Goal: Task Accomplishment & Management: Use online tool/utility

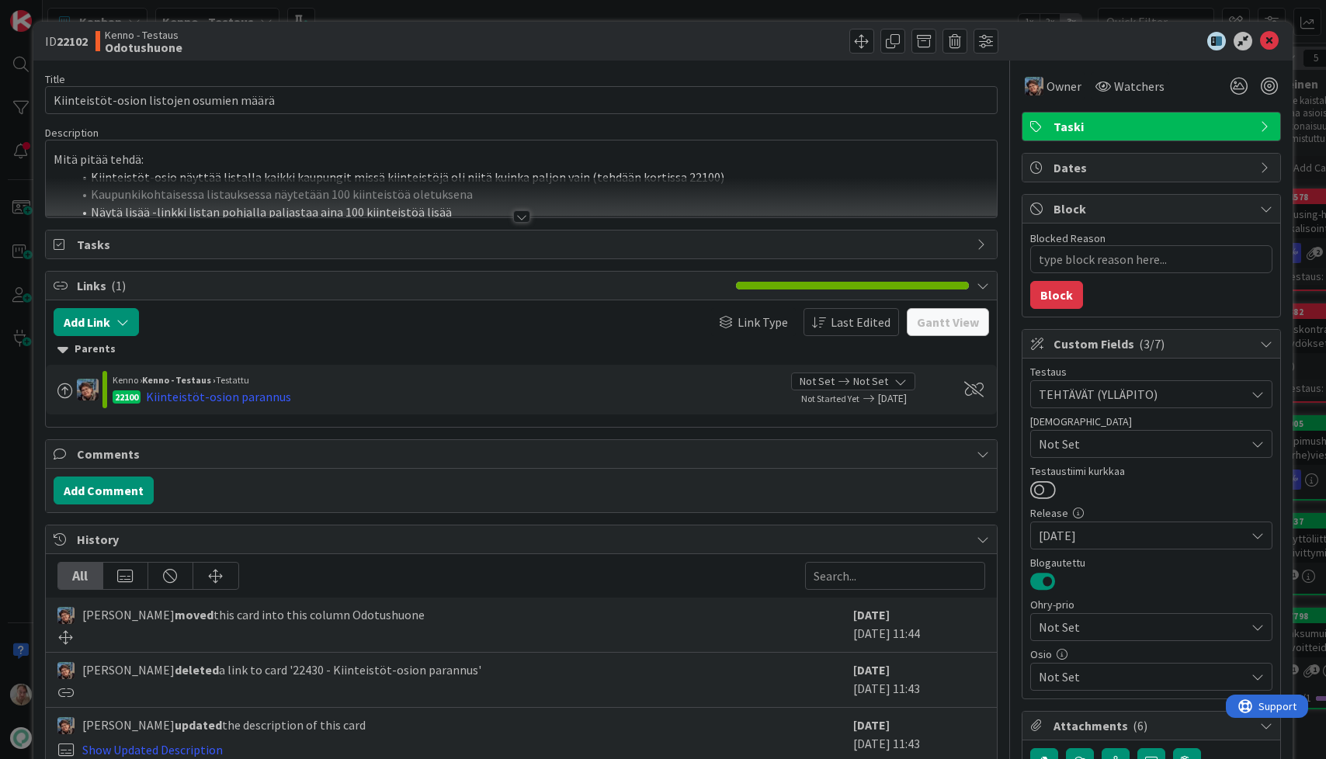
click at [371, 201] on div at bounding box center [522, 198] width 952 height 40
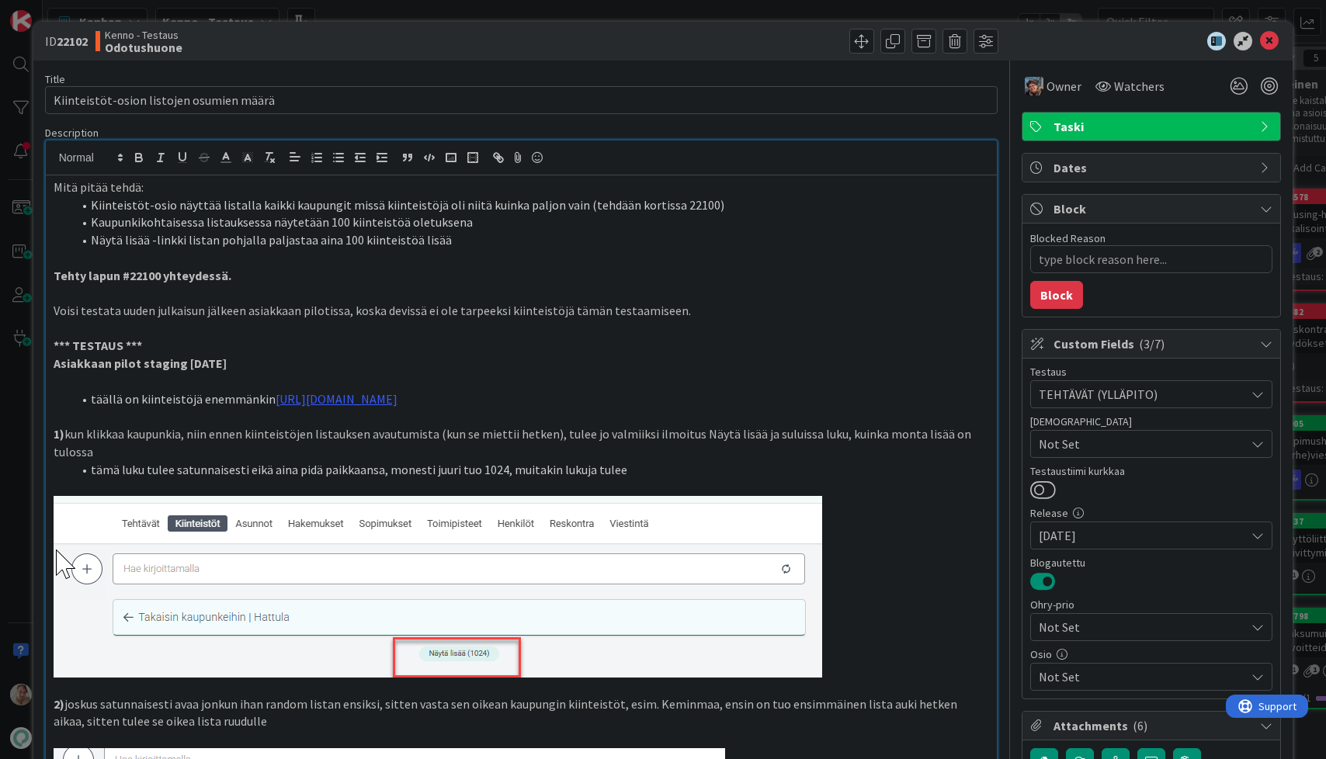
click at [432, 199] on li "Kiinteistöt-osio näyttää listalla kaikki kaupungit missä kiinteistöjä oli niitä…" at bounding box center [530, 205] width 917 height 18
click at [397, 397] on link "[URL][DOMAIN_NAME]" at bounding box center [337, 399] width 122 height 16
click at [373, 428] on link "[URL][DOMAIN_NAME]" at bounding box center [325, 429] width 106 height 20
click at [539, 379] on p at bounding box center [522, 382] width 936 height 18
click at [335, 401] on link "[URL][DOMAIN_NAME]" at bounding box center [337, 399] width 122 height 16
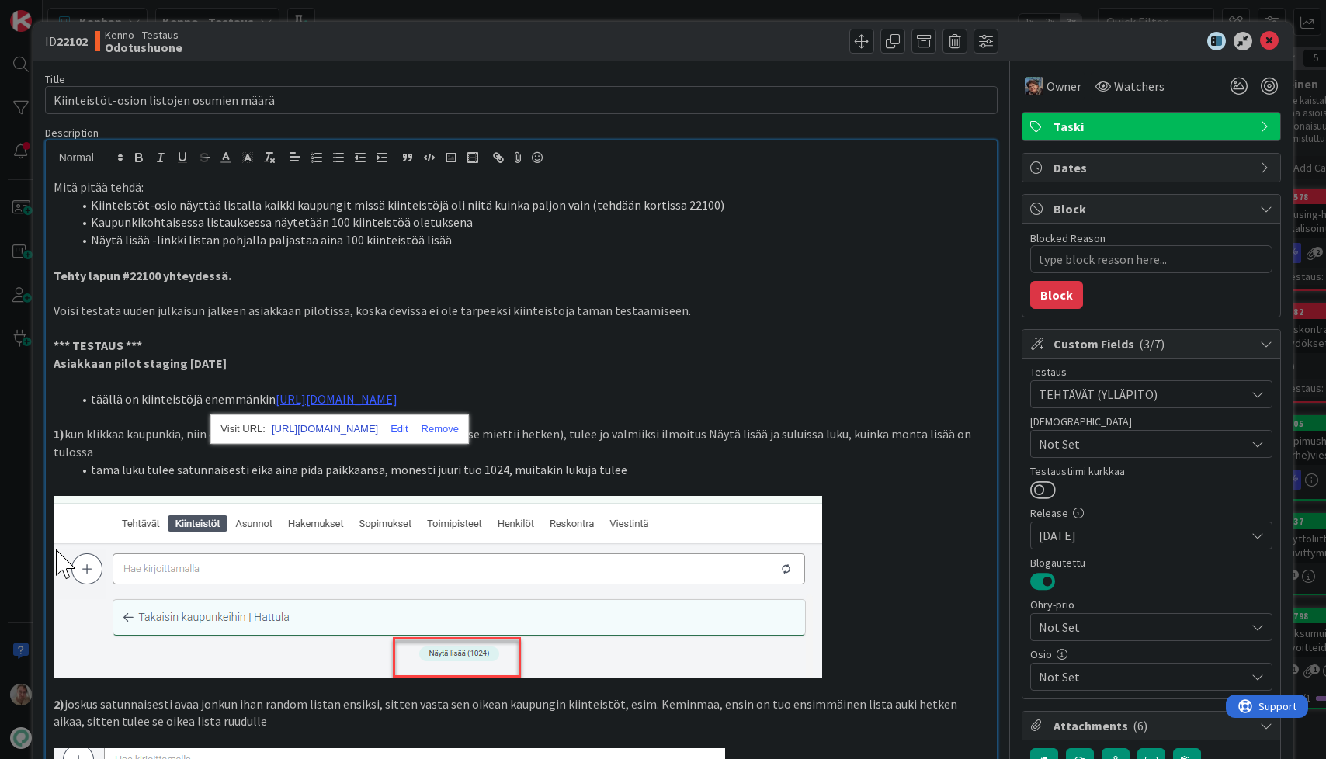
click at [332, 432] on link "[URL][DOMAIN_NAME]" at bounding box center [325, 429] width 106 height 20
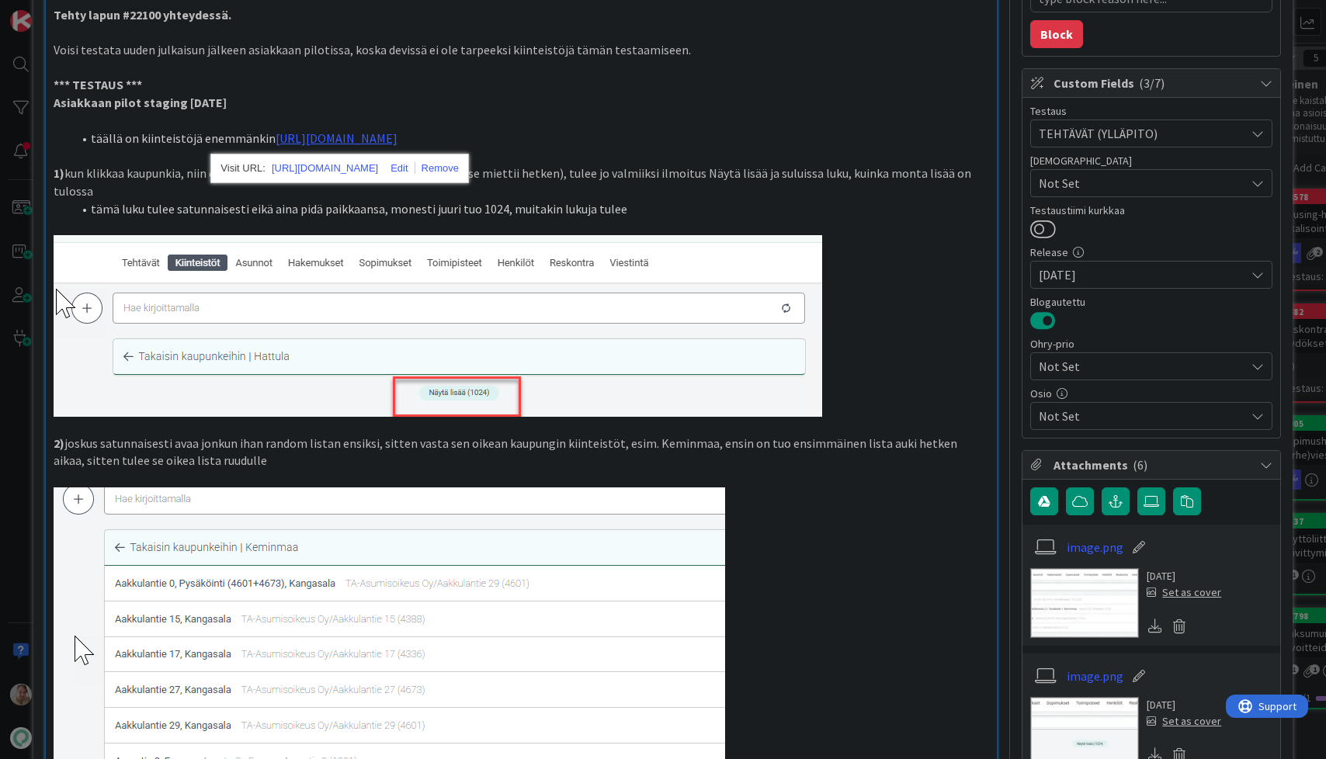
scroll to position [272, 0]
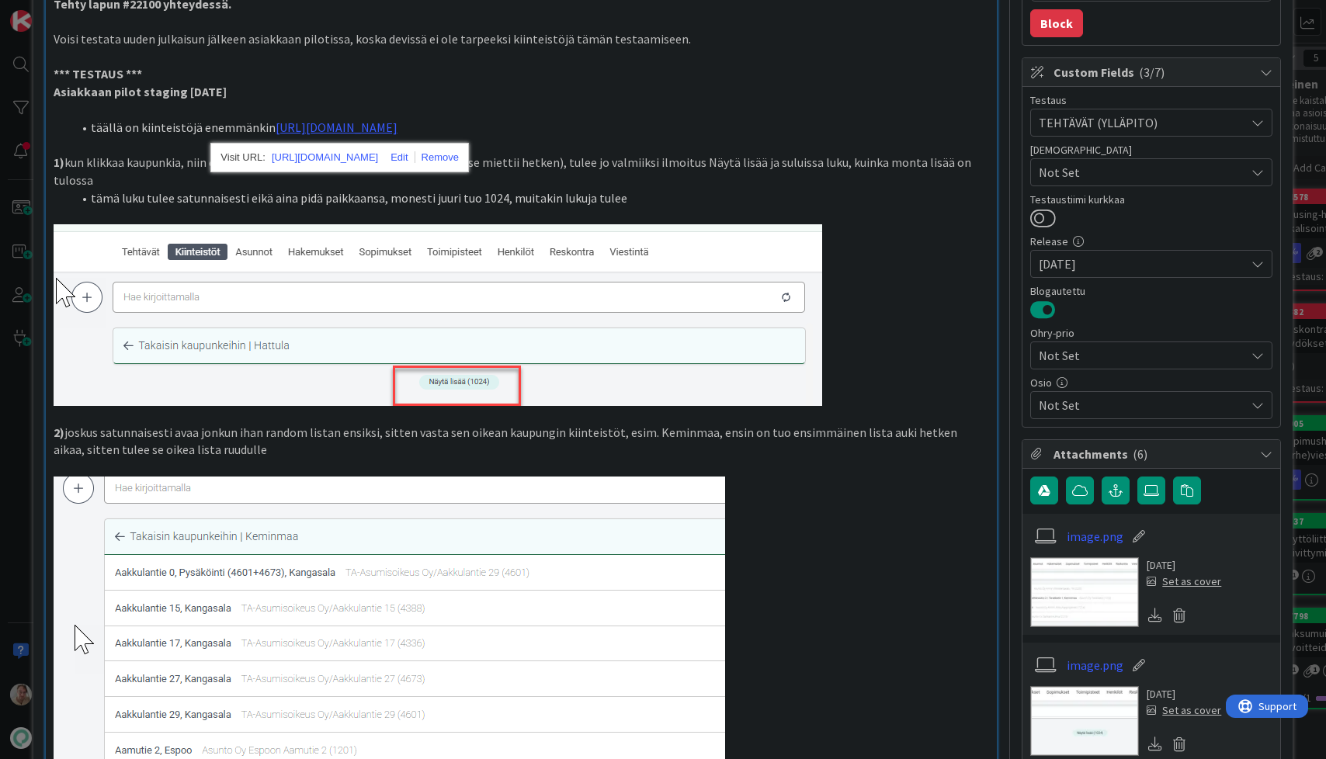
click at [877, 247] on p at bounding box center [522, 315] width 936 height 182
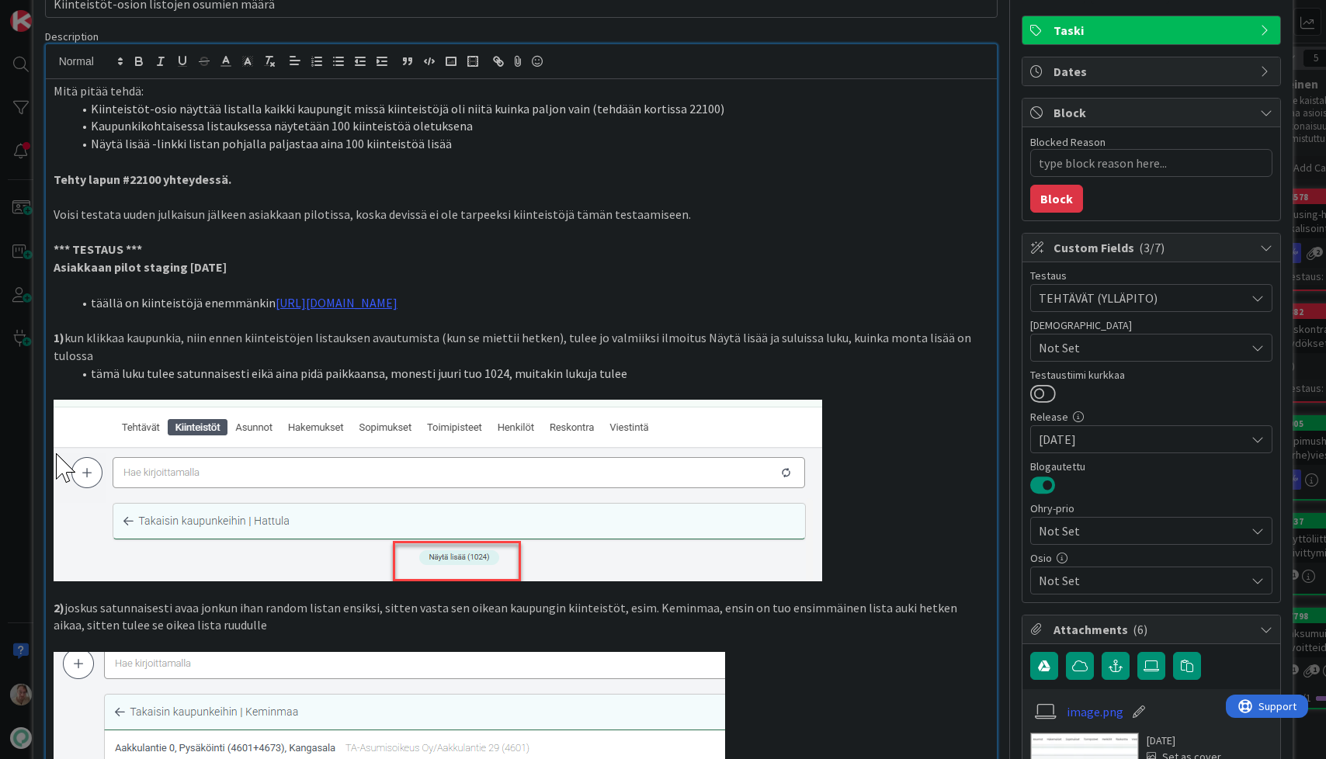
scroll to position [0, 0]
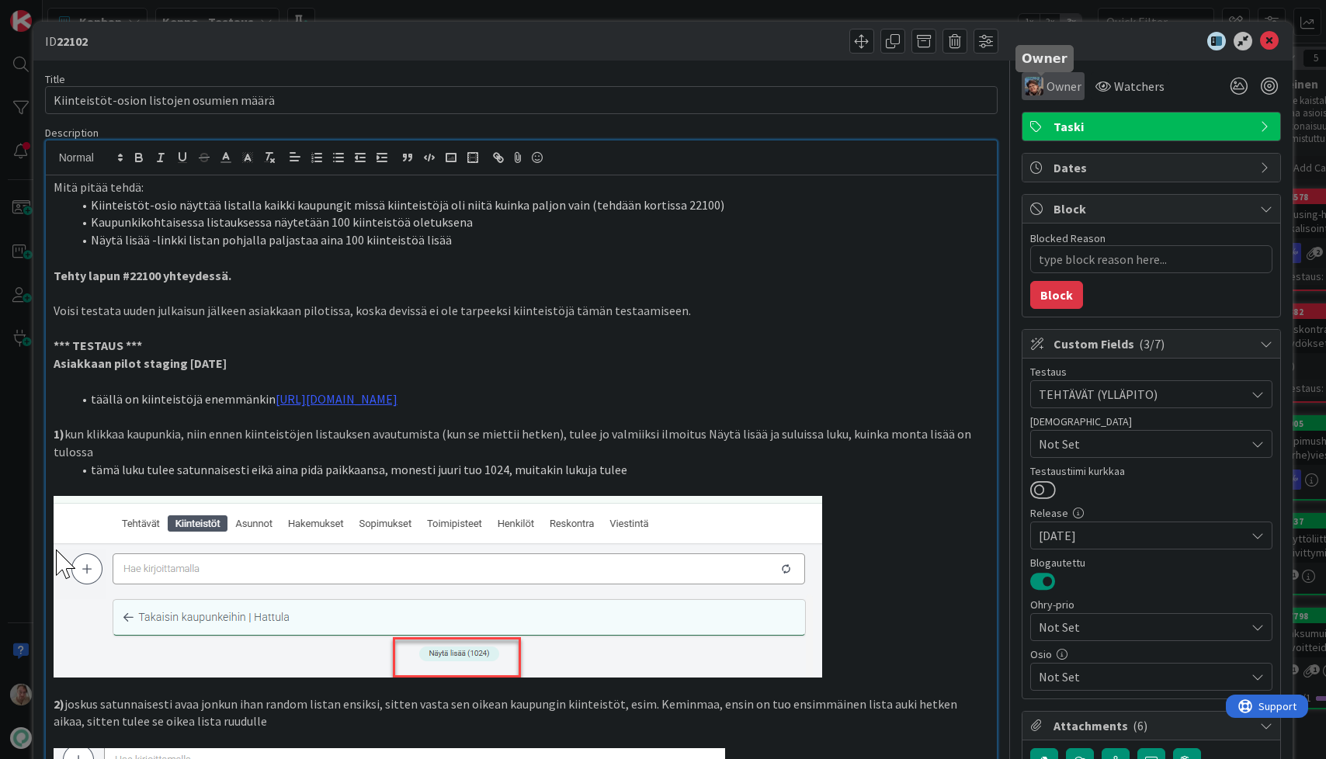
click at [1053, 82] on span "Owner" at bounding box center [1063, 86] width 35 height 19
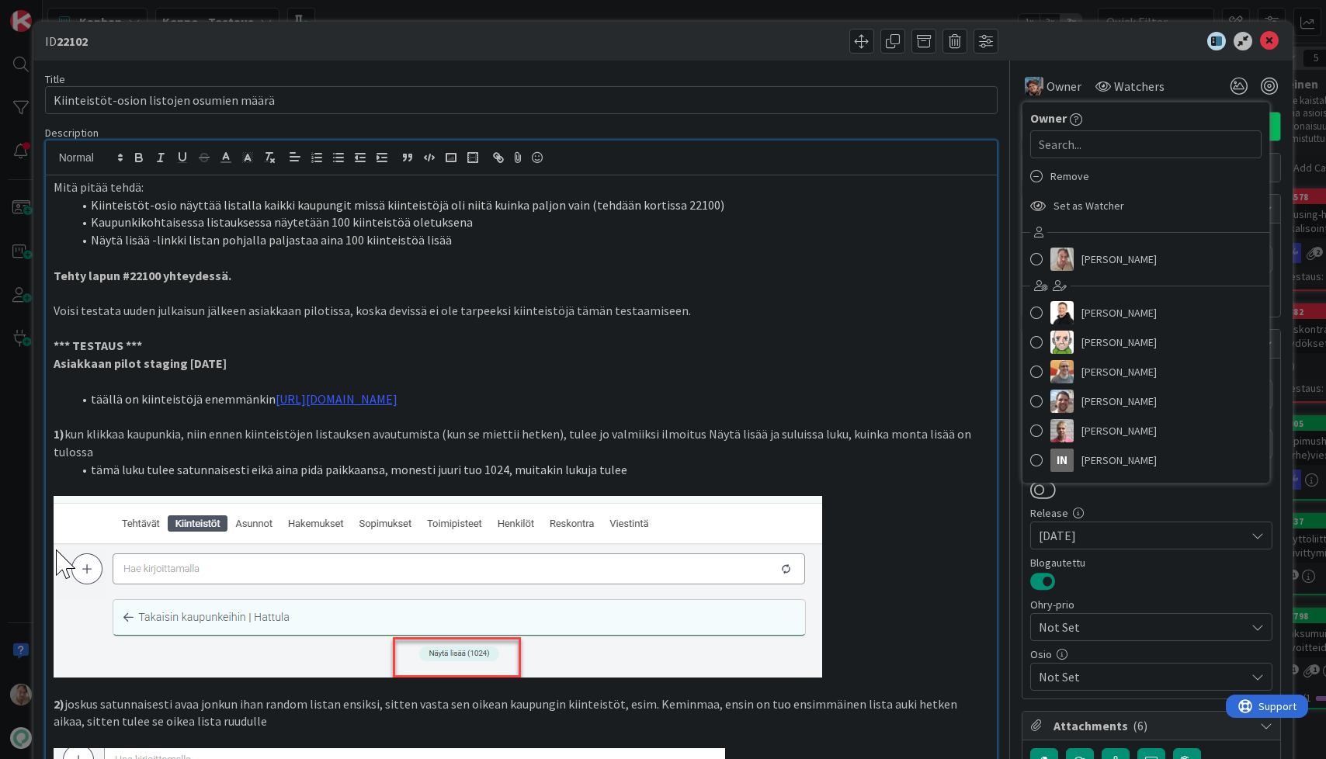
click at [1098, 204] on span "Set as Watcher" at bounding box center [1088, 205] width 71 height 23
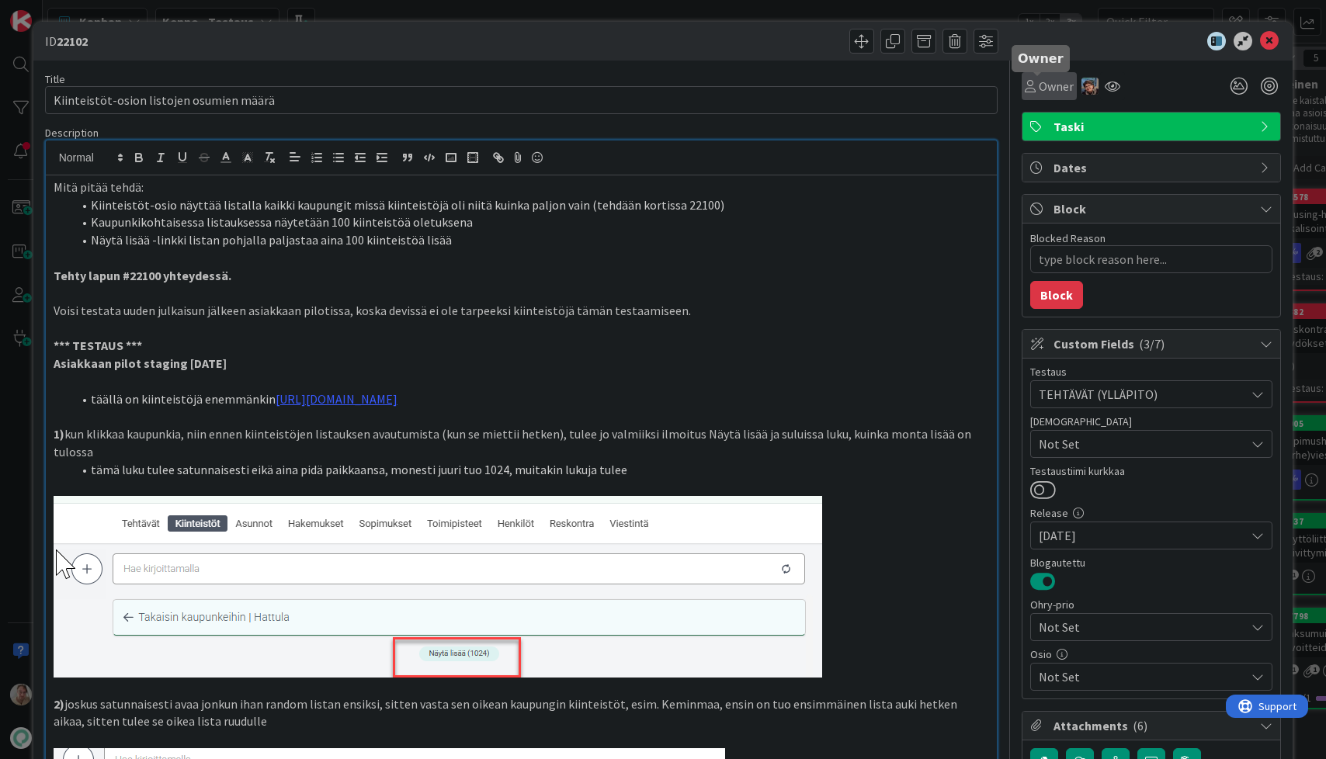
click at [1039, 89] on span "Owner" at bounding box center [1056, 86] width 35 height 19
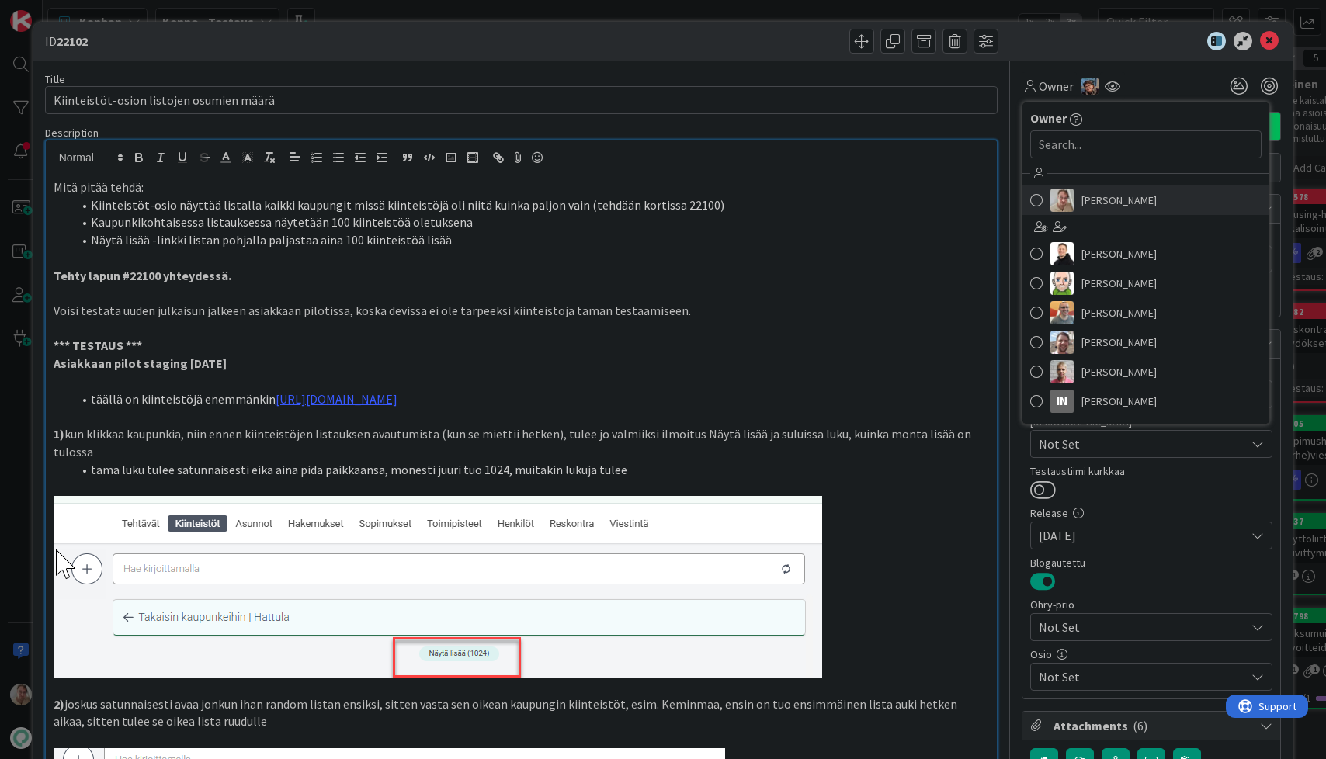
click at [1108, 206] on span "[PERSON_NAME]" at bounding box center [1118, 200] width 75 height 23
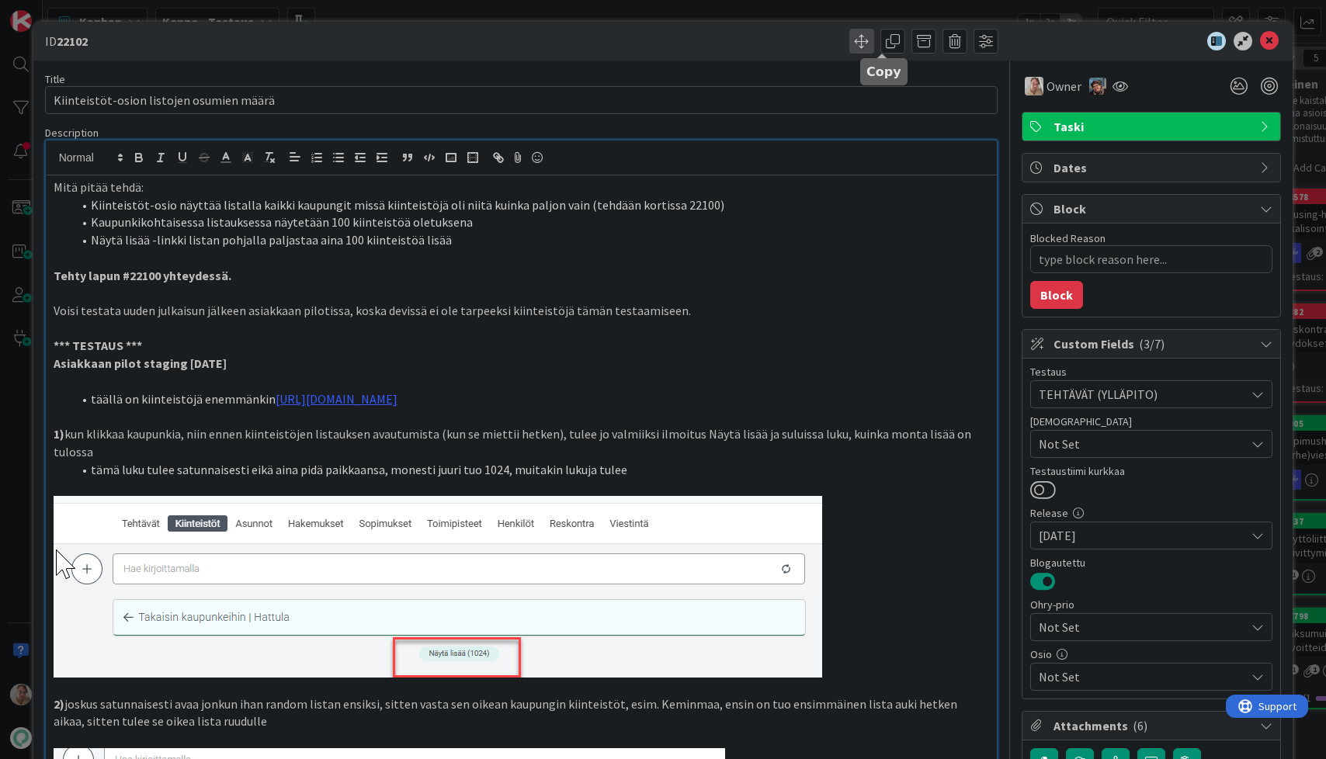
click at [849, 36] on span at bounding box center [861, 41] width 25 height 25
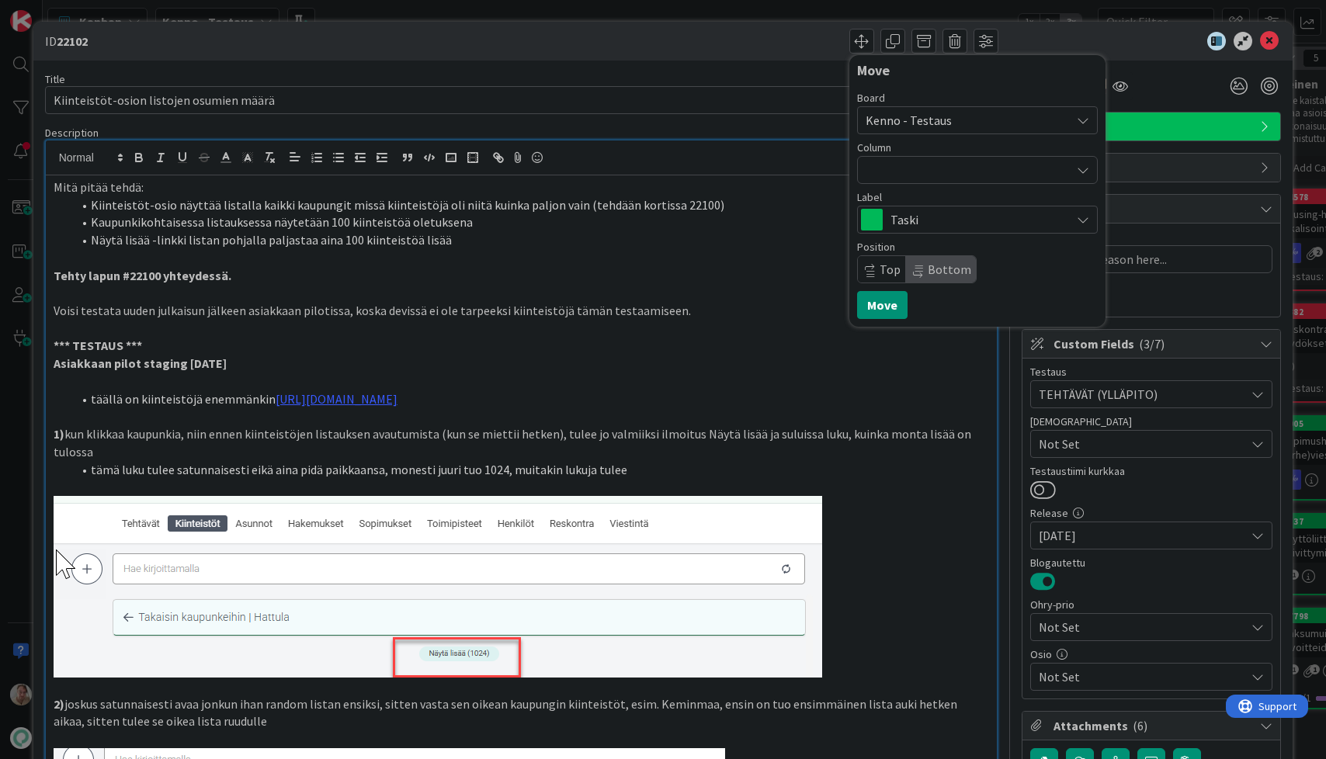
click at [933, 126] on span "Kenno - Testaus" at bounding box center [908, 121] width 86 height 16
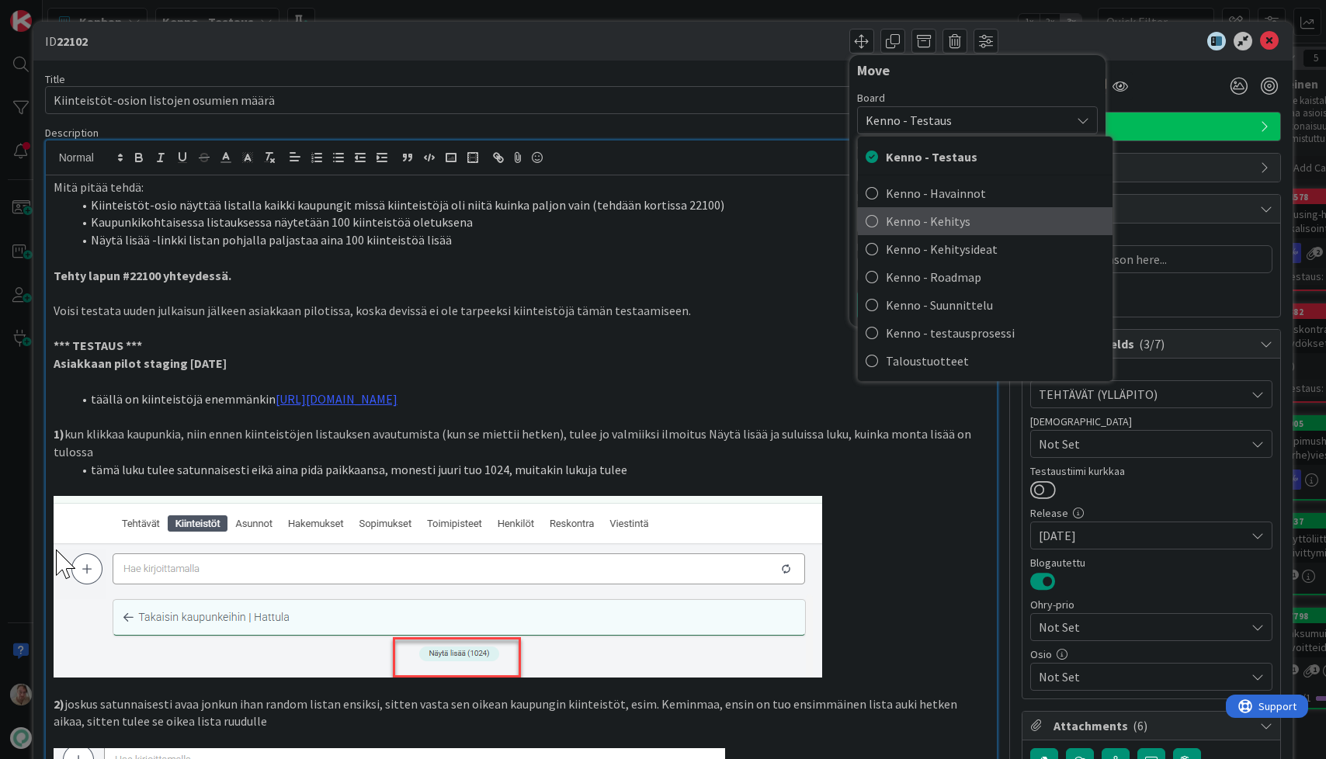
click at [950, 224] on span "Kenno - Kehitys" at bounding box center [995, 221] width 219 height 23
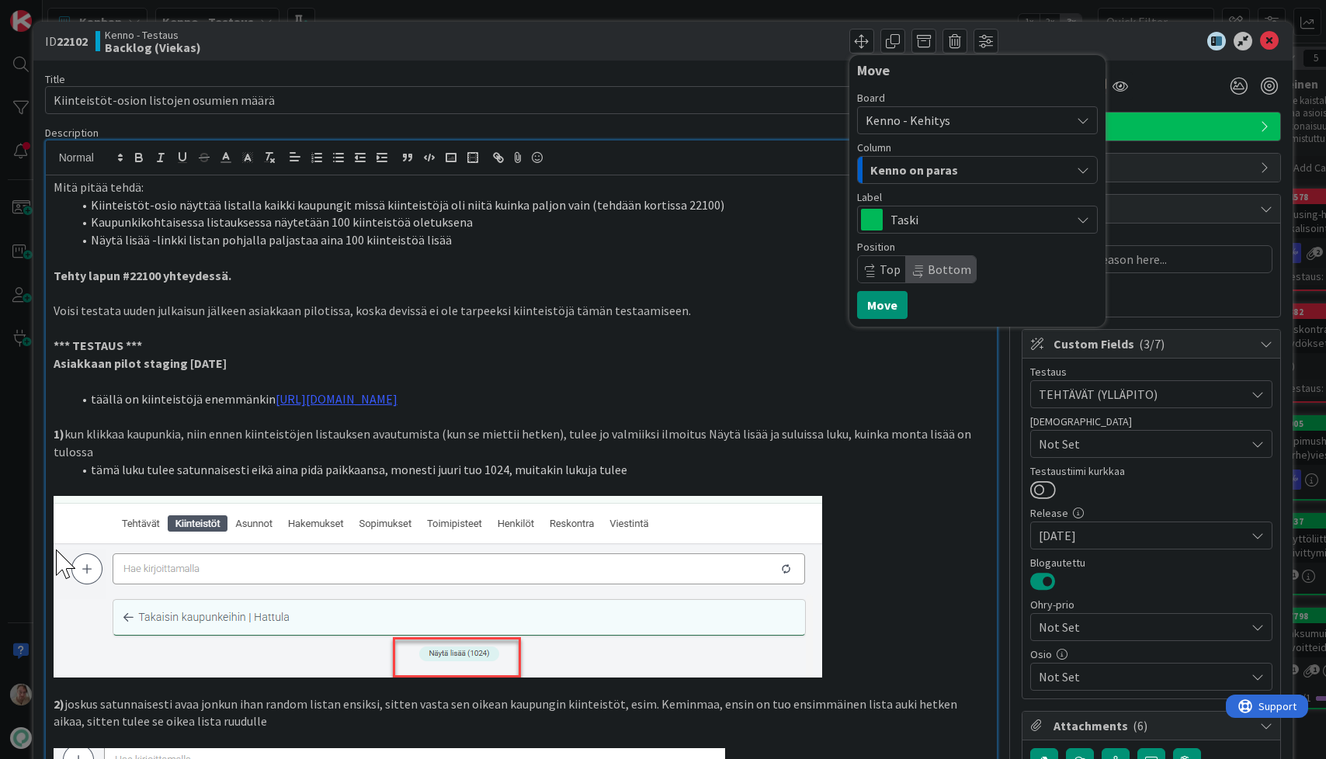
click at [930, 164] on span "Kenno on paras" at bounding box center [914, 170] width 88 height 20
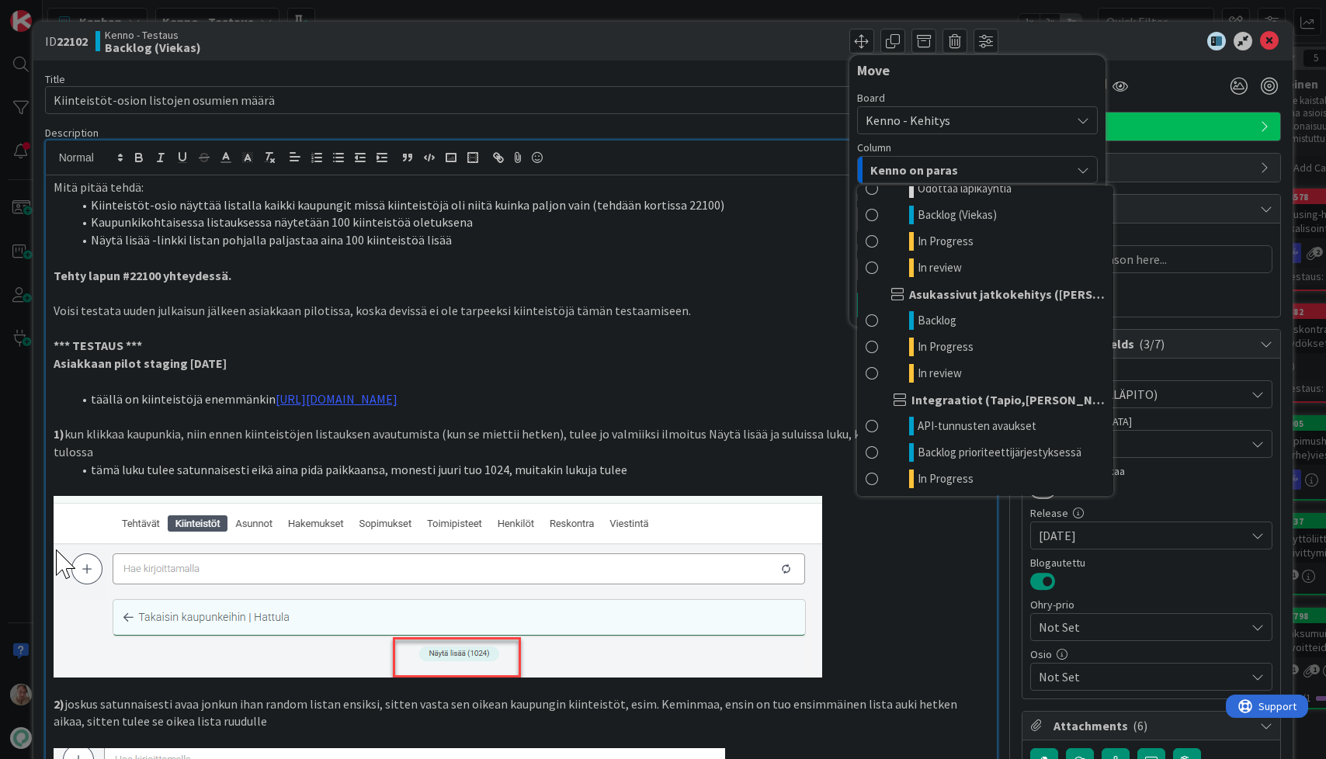
scroll to position [896, 0]
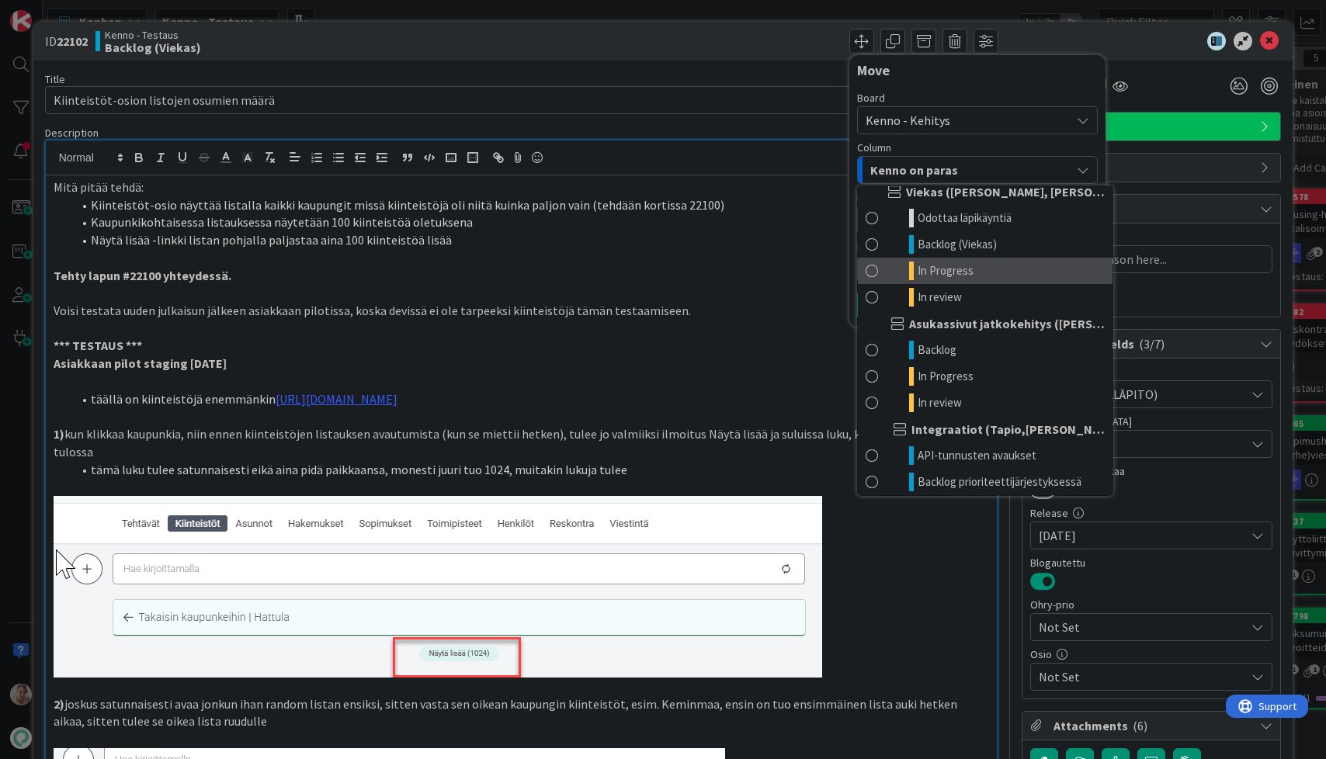
click at [966, 268] on link "In Progress" at bounding box center [985, 271] width 255 height 26
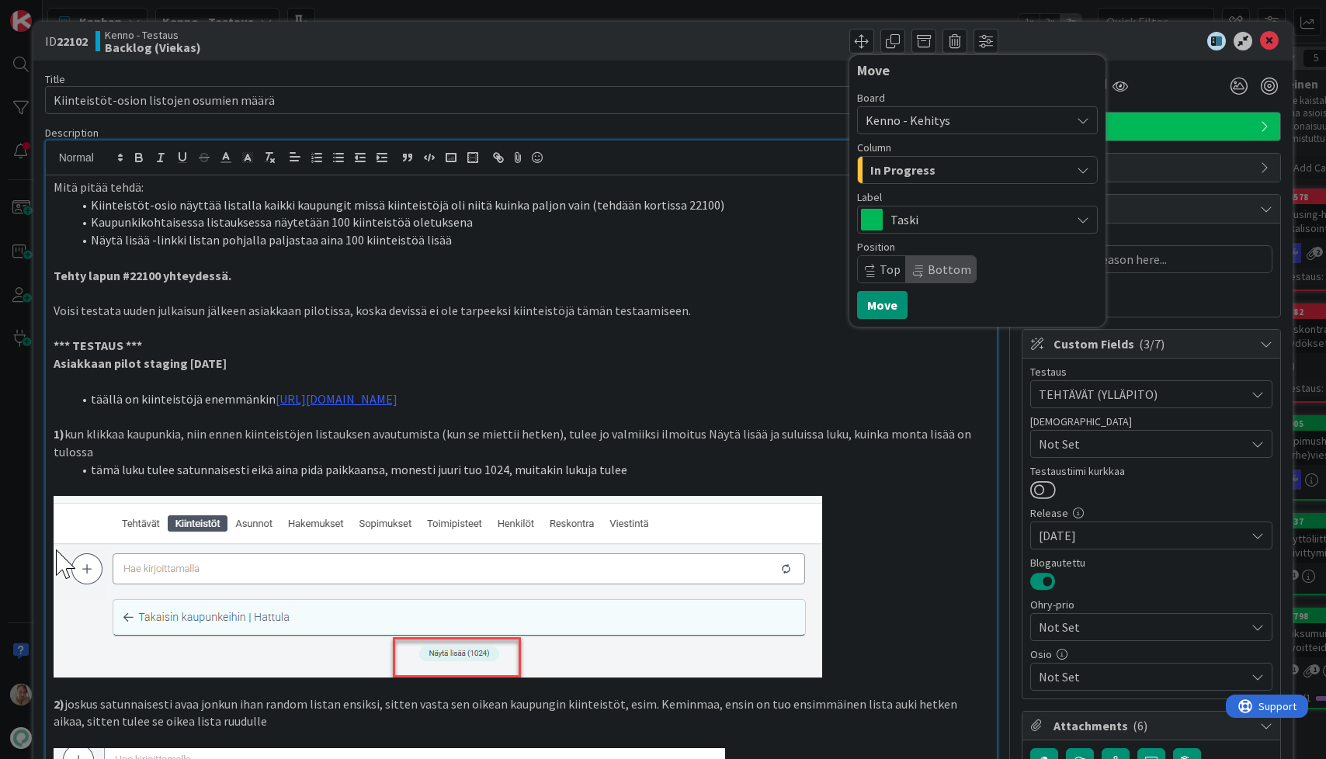
click at [946, 269] on span "Bottom" at bounding box center [949, 270] width 43 height 16
click at [886, 310] on button "Move" at bounding box center [882, 305] width 50 height 28
type textarea "x"
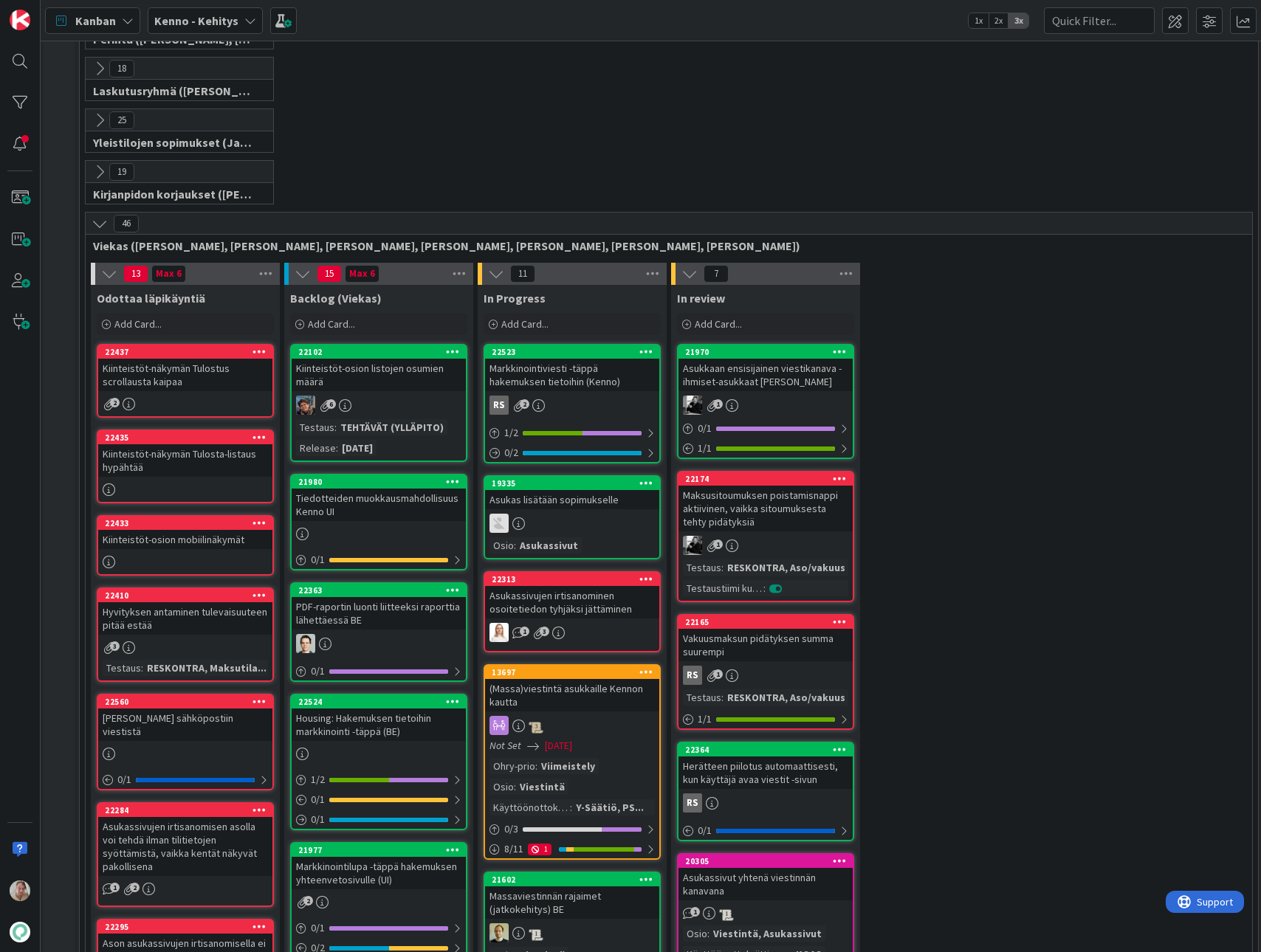
scroll to position [219, 2]
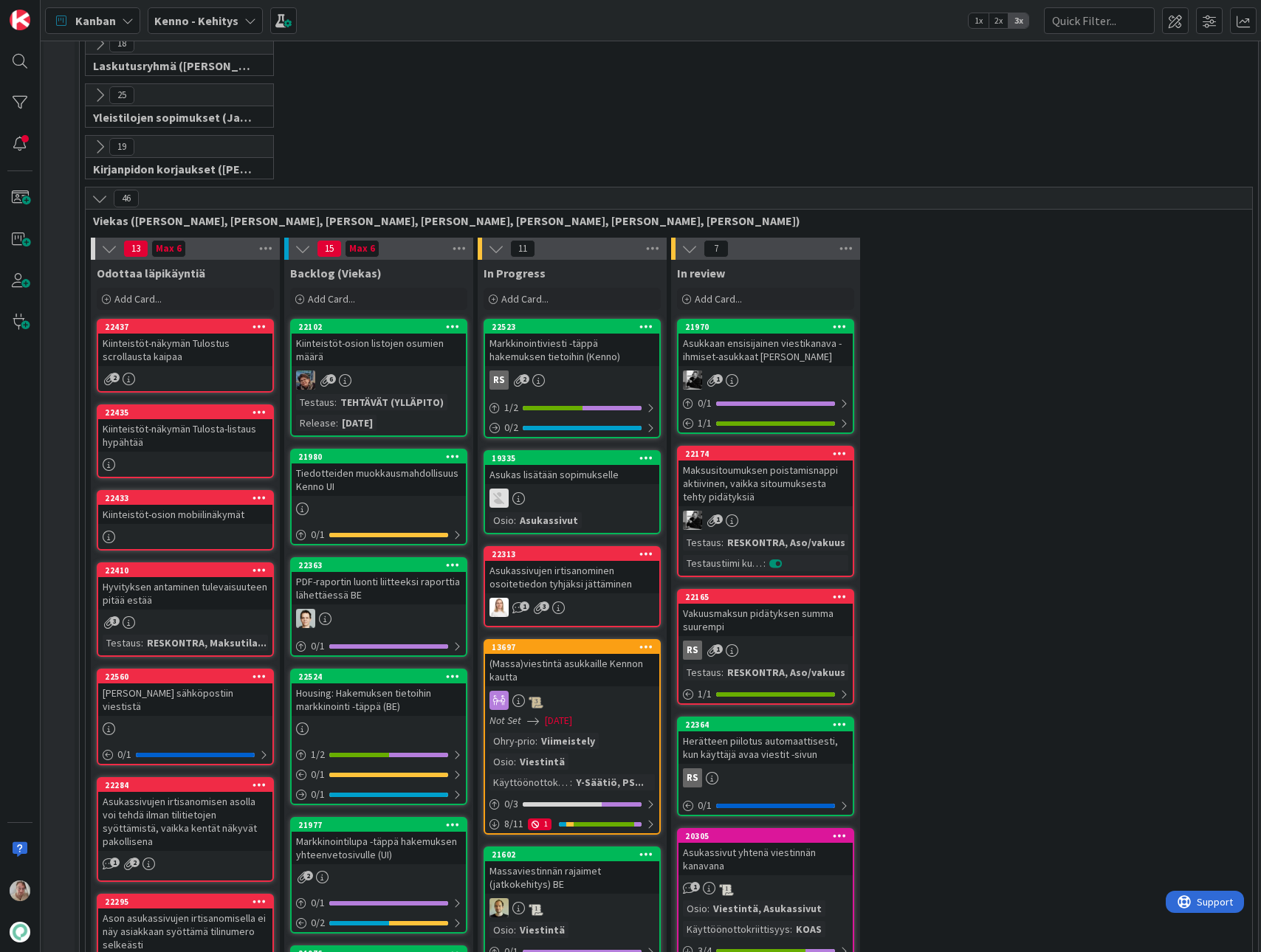
click at [756, 351] on div "Asukkaan ensisijainen viestikanava - ihmiset-asukkaat Kenno UI" at bounding box center [765, 350] width 174 height 32
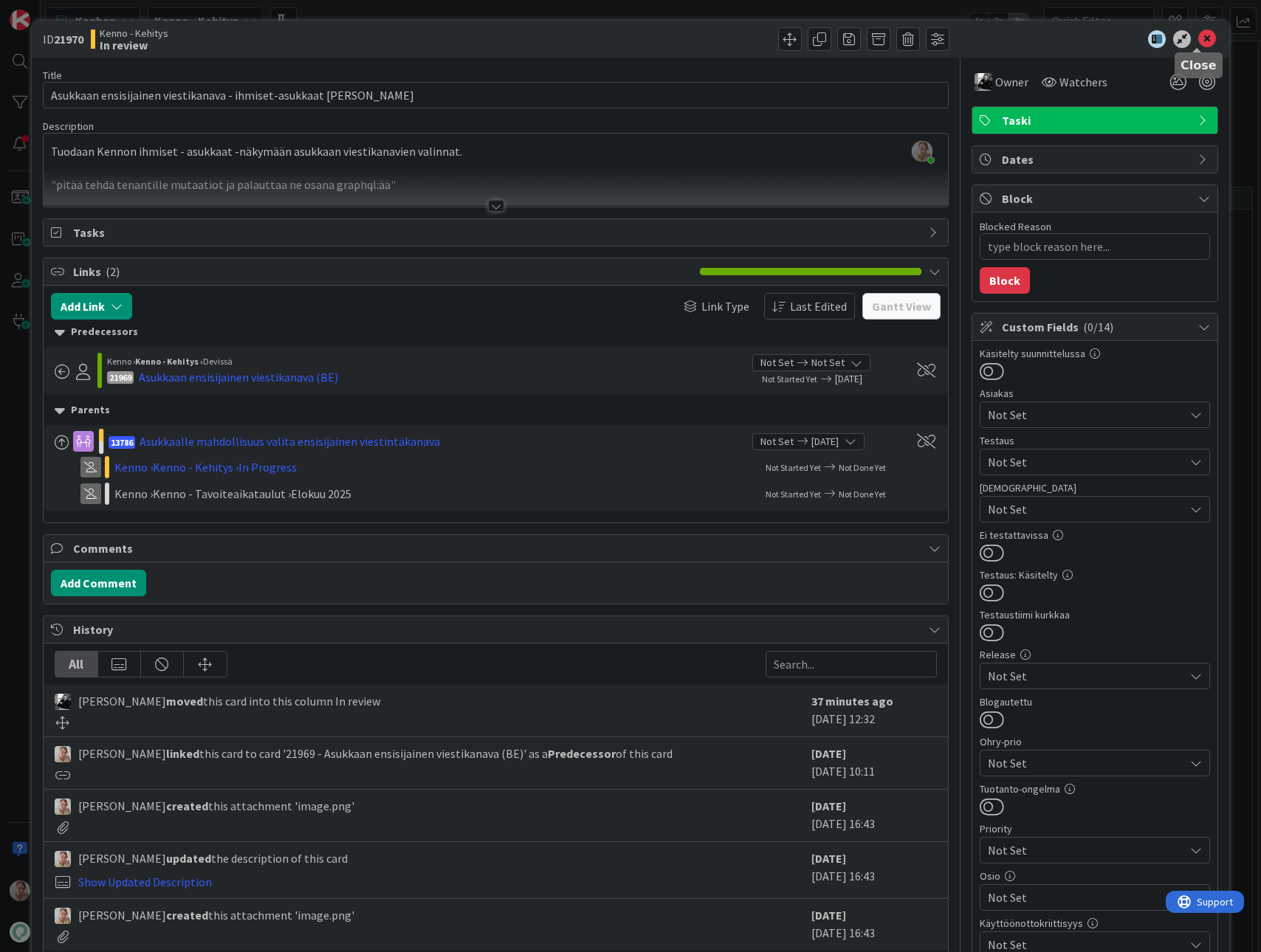
click at [1201, 40] on icon at bounding box center [1207, 39] width 18 height 18
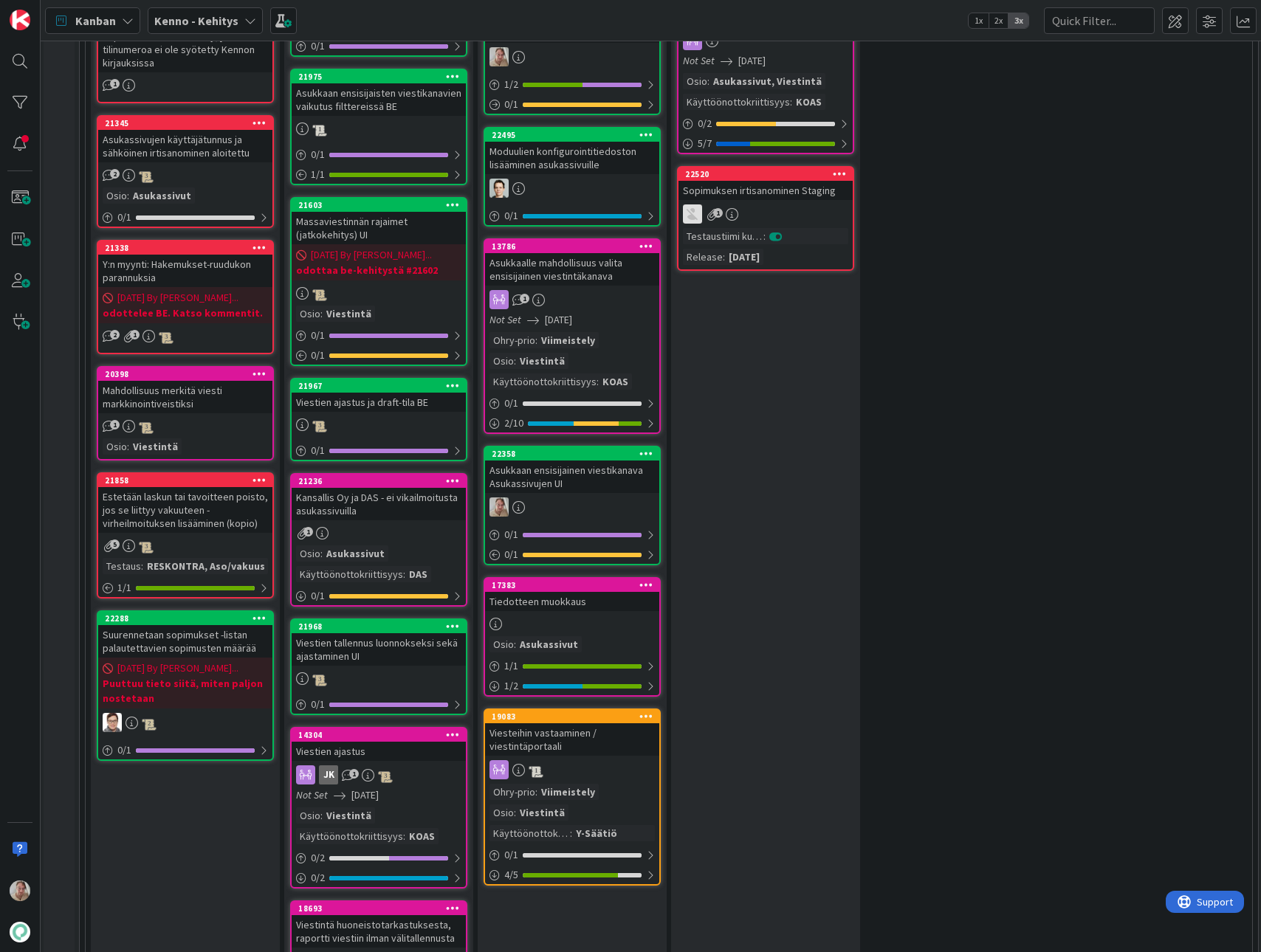
scroll to position [1222, 2]
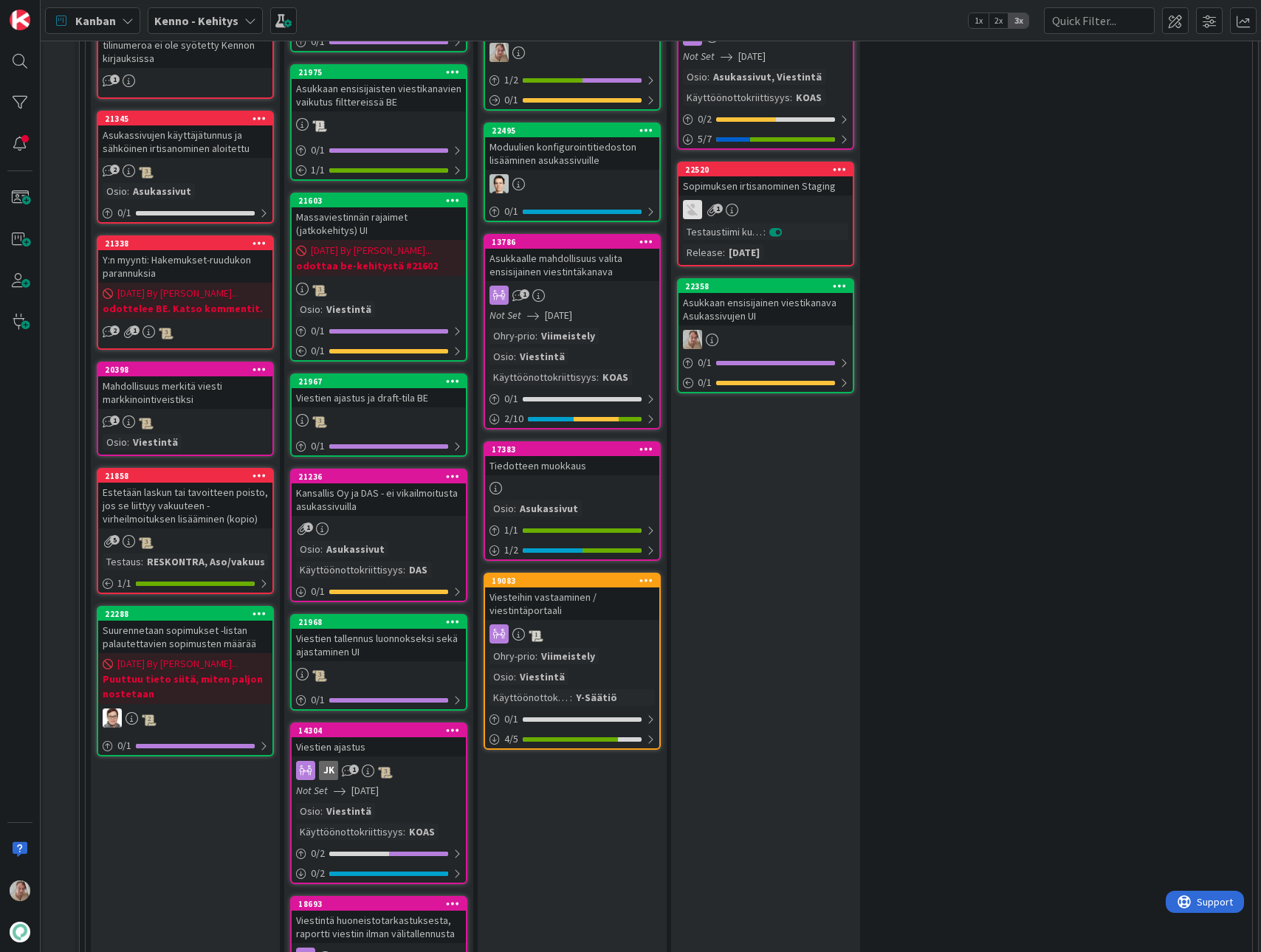
click at [748, 301] on div "Asukkaan ensisijainen viestikanava Asukassivujen UI" at bounding box center [765, 309] width 174 height 32
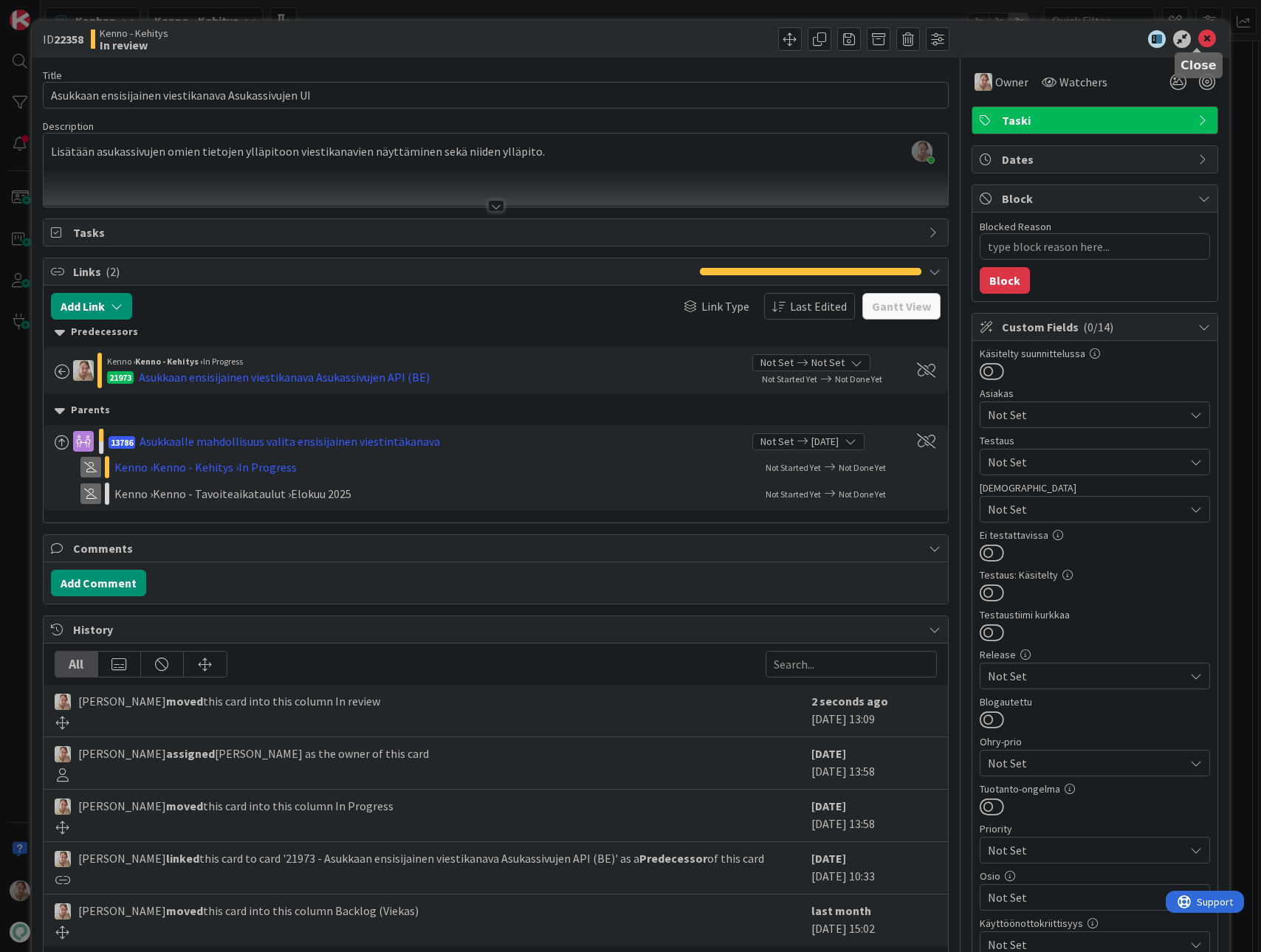
click at [1201, 40] on icon at bounding box center [1207, 39] width 18 height 18
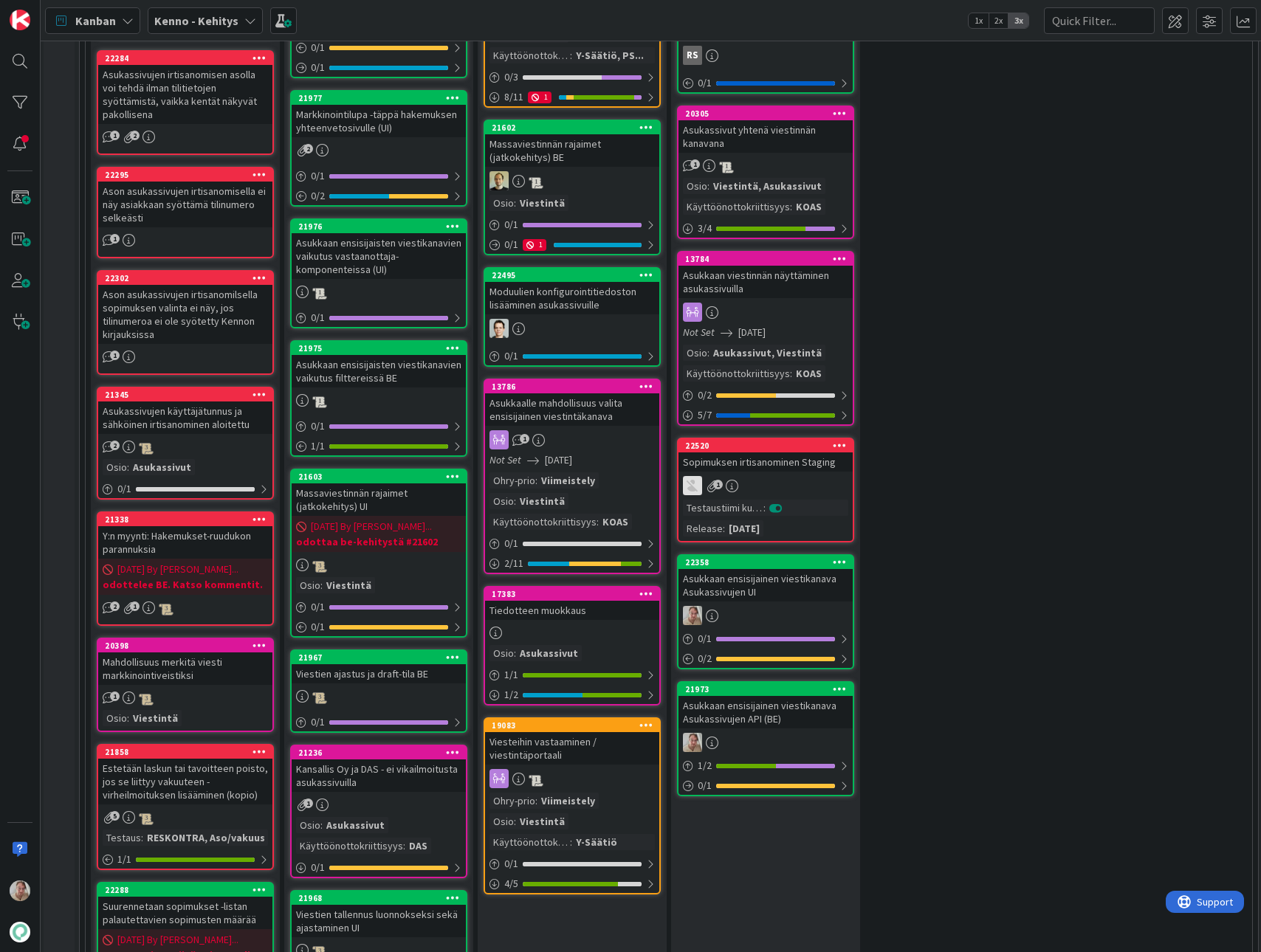
click at [764, 705] on div "Asukkaan ensisijainen viestikanava Asukassivujen API (BE)" at bounding box center [765, 712] width 174 height 32
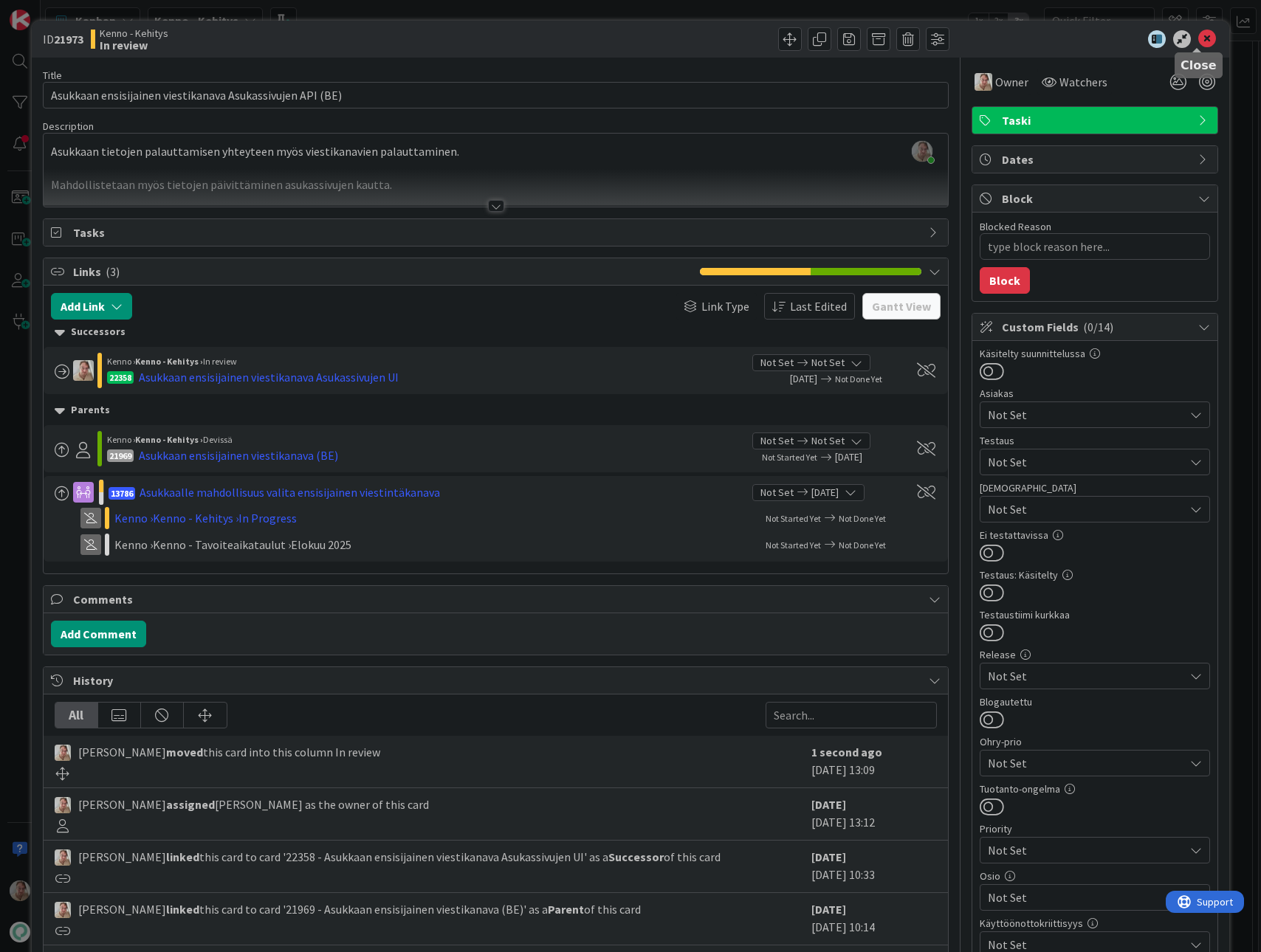
click at [1198, 39] on icon at bounding box center [1207, 39] width 18 height 18
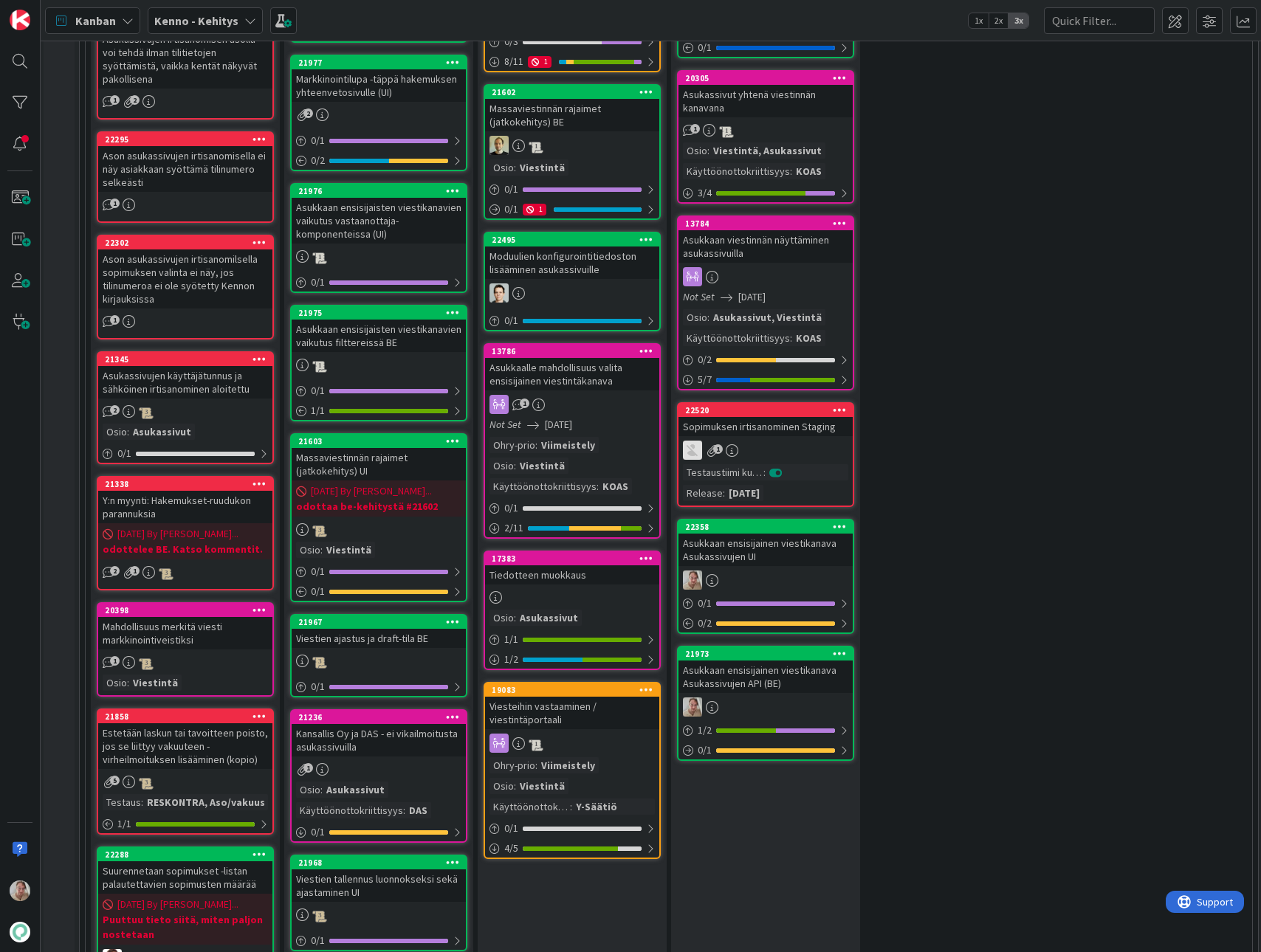
scroll to position [1281, 2]
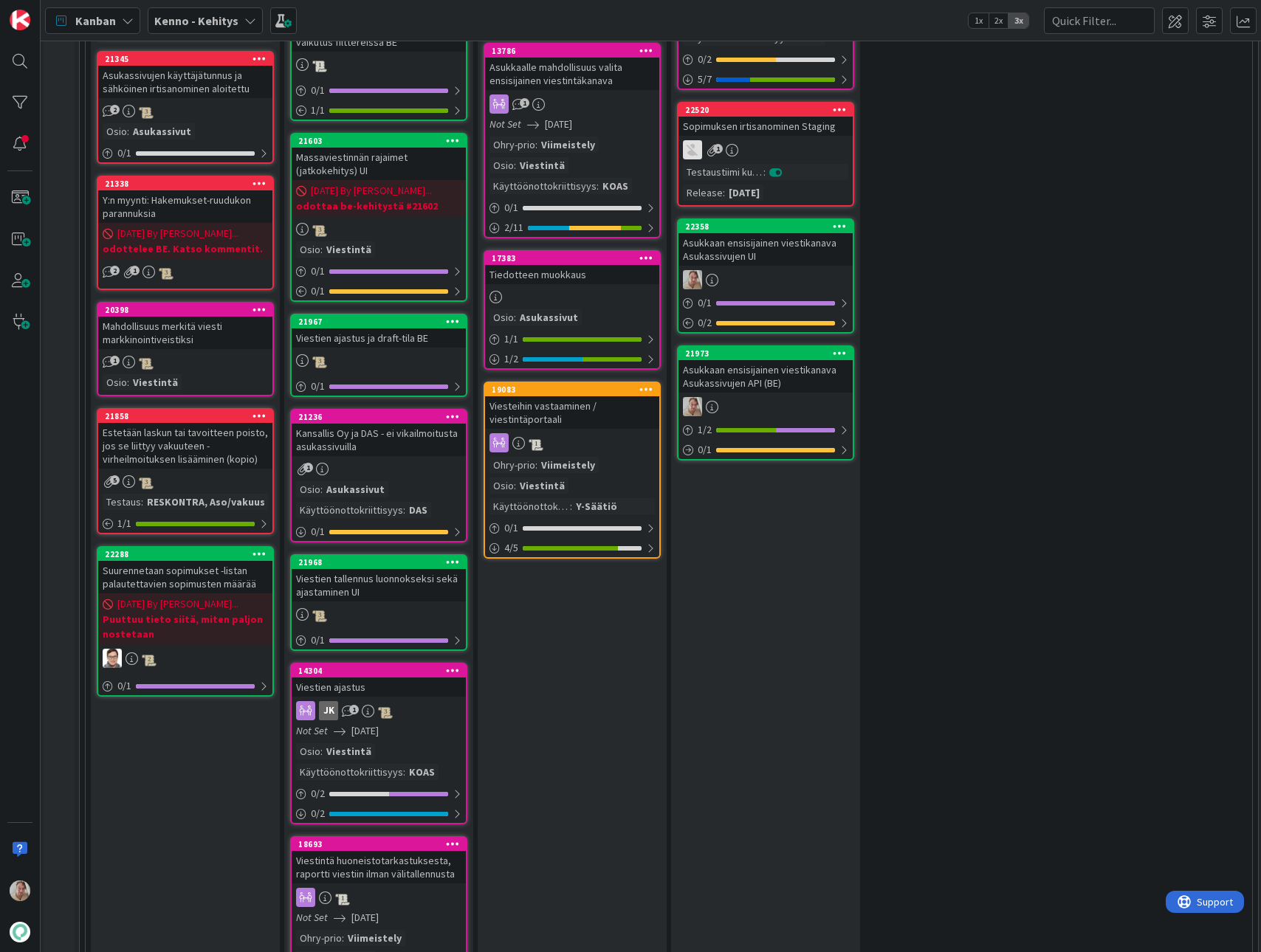
click at [775, 372] on div "Asukkaan ensisijainen viestikanava Asukassivujen API (BE)" at bounding box center [765, 377] width 174 height 32
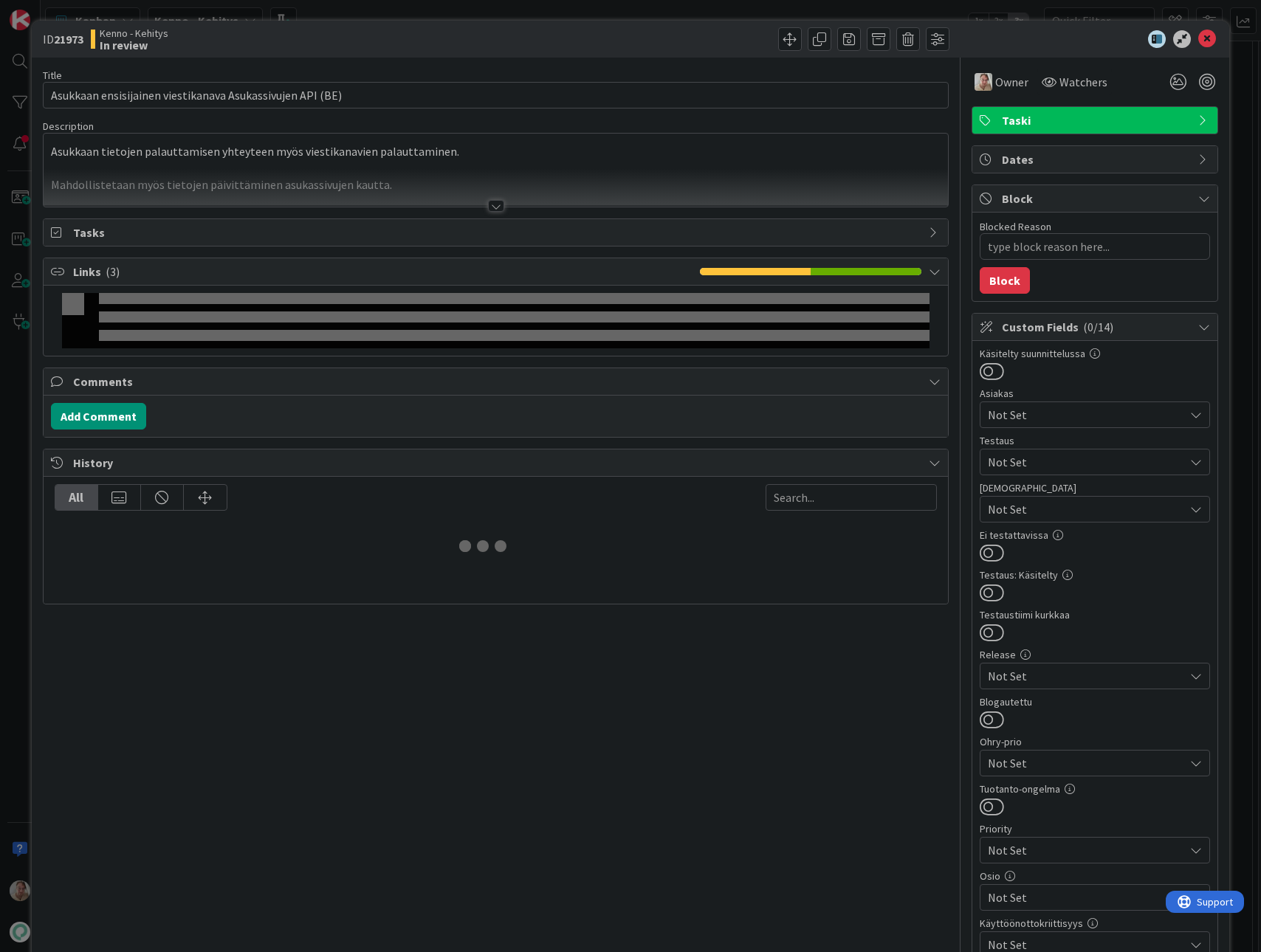
type textarea "x"
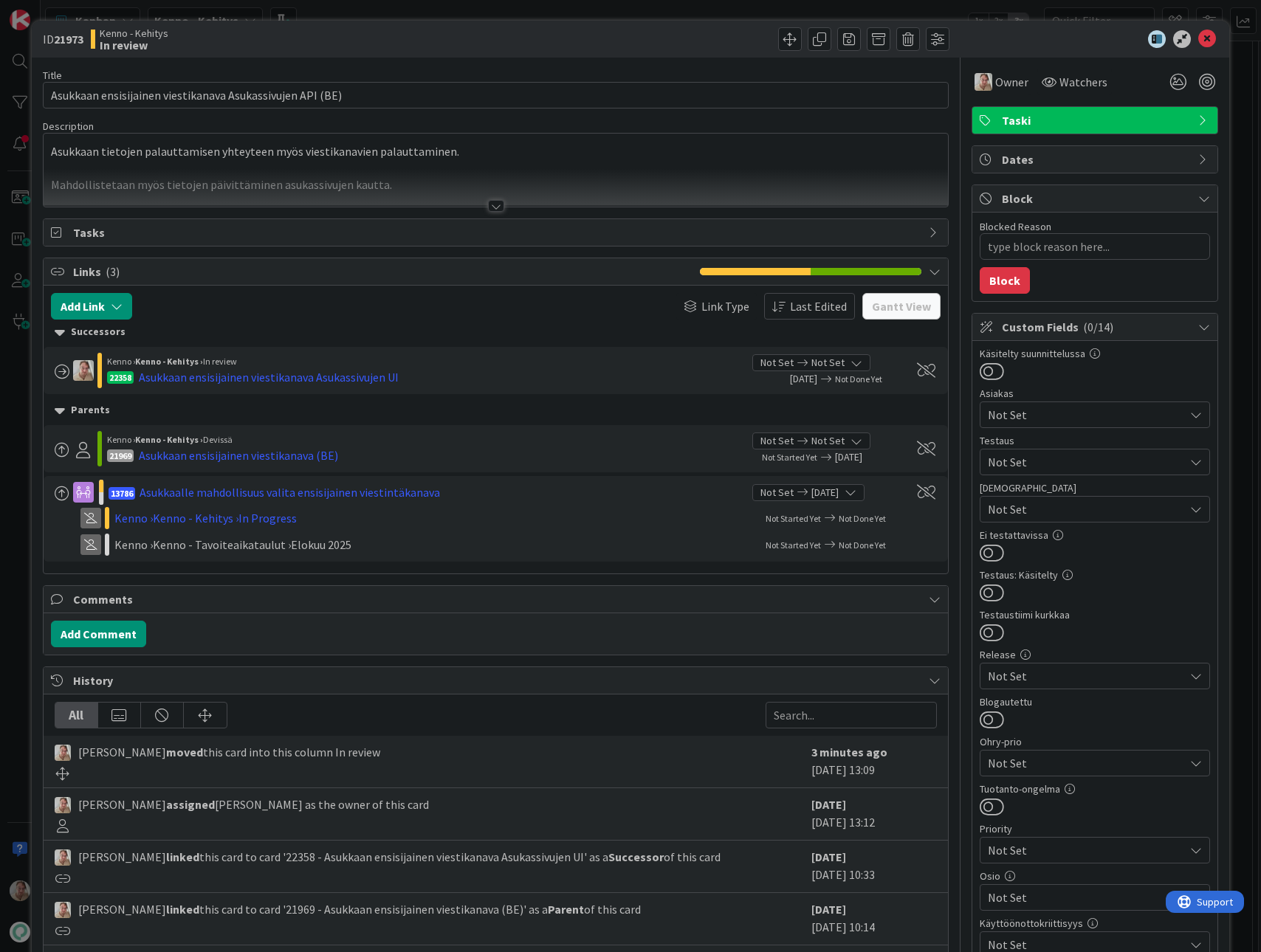
click at [442, 180] on div at bounding box center [496, 188] width 905 height 38
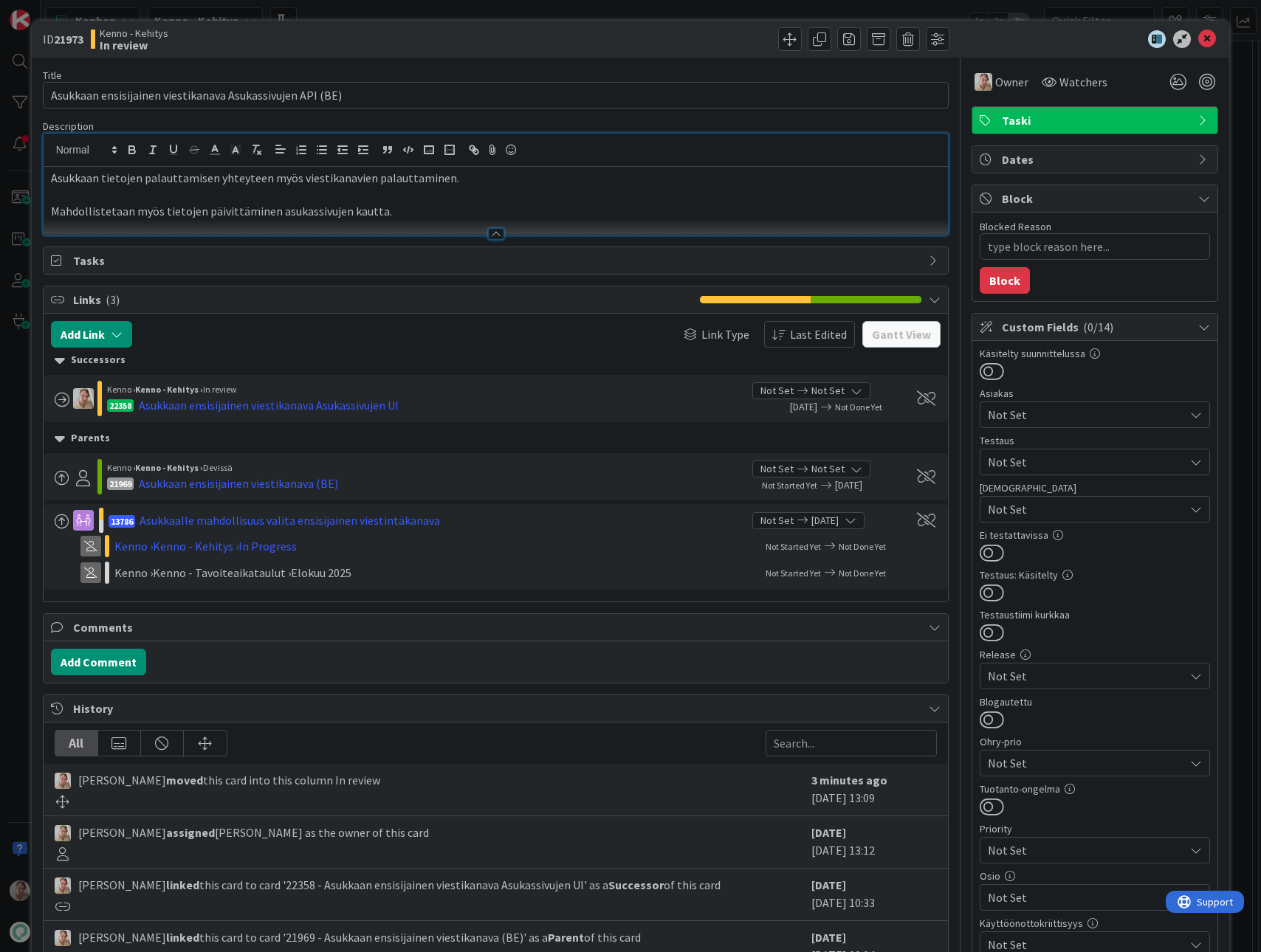
click at [447, 213] on p "Mahdollistetaan myös tietojen päivittäminen asukassivujen kautta." at bounding box center [496, 211] width 890 height 17
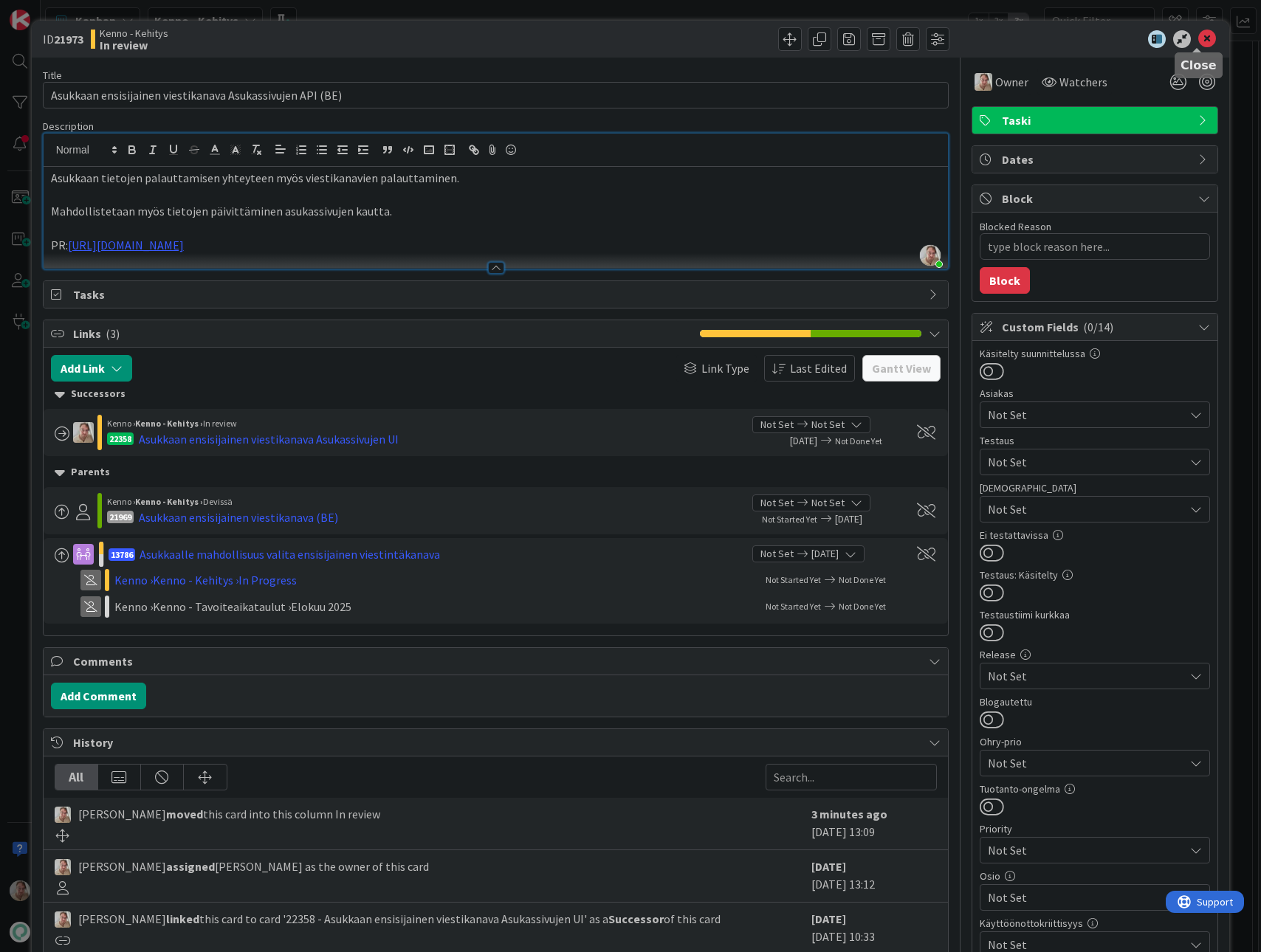
click at [1198, 36] on icon at bounding box center [1207, 39] width 18 height 18
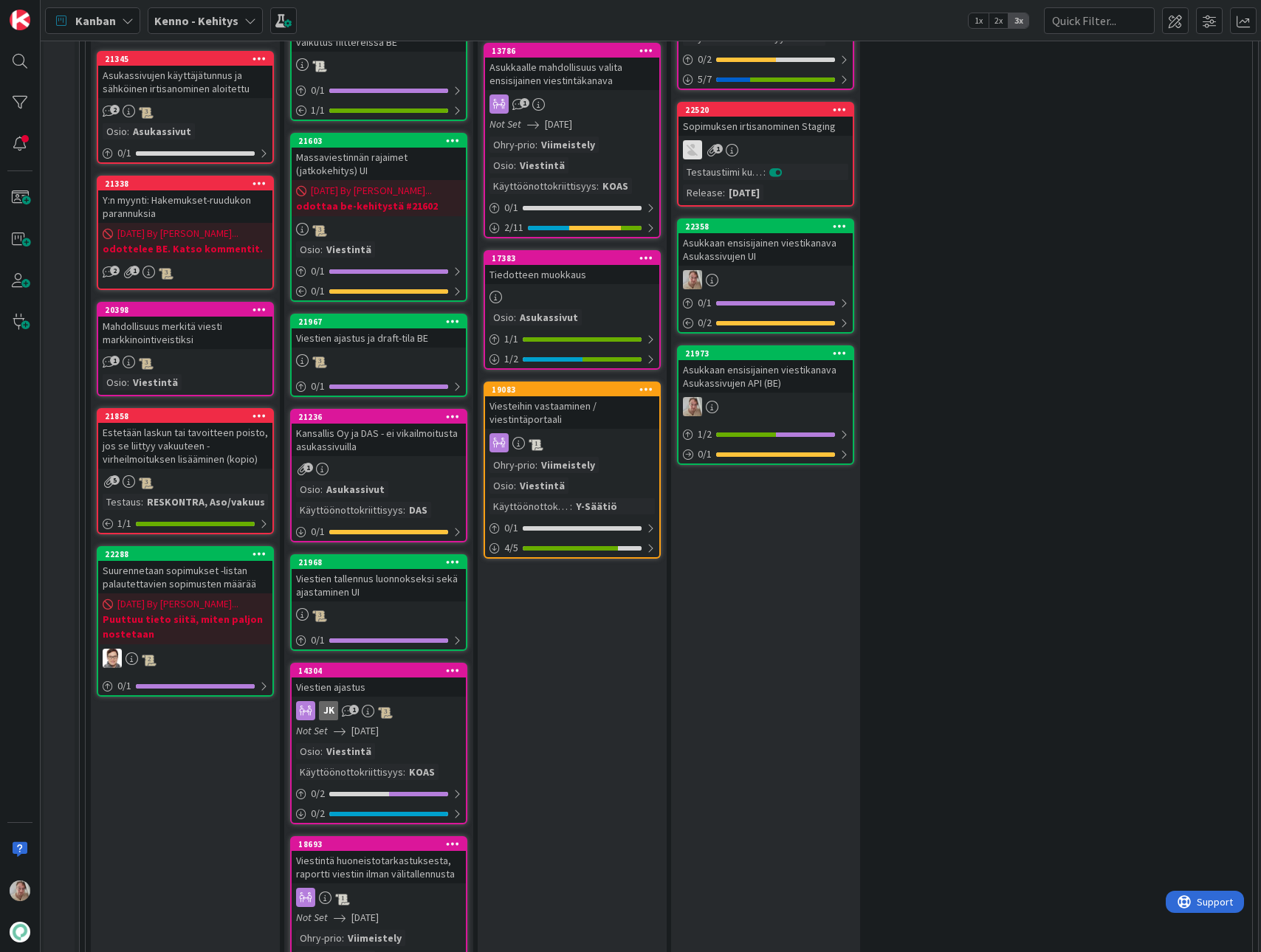
click at [745, 243] on div "Asukkaan ensisijainen viestikanava Asukassivujen UI" at bounding box center [765, 249] width 174 height 32
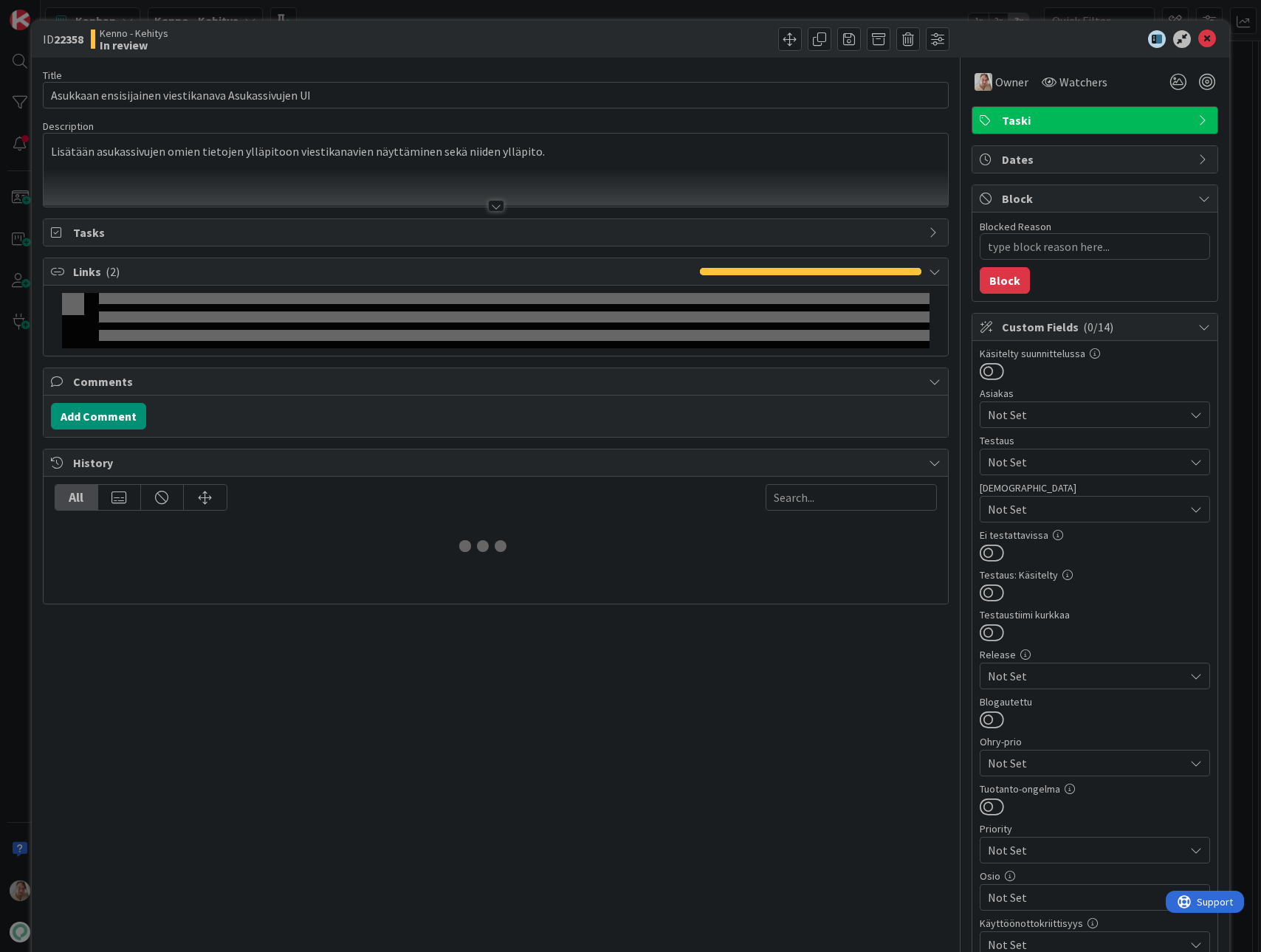
type textarea "x"
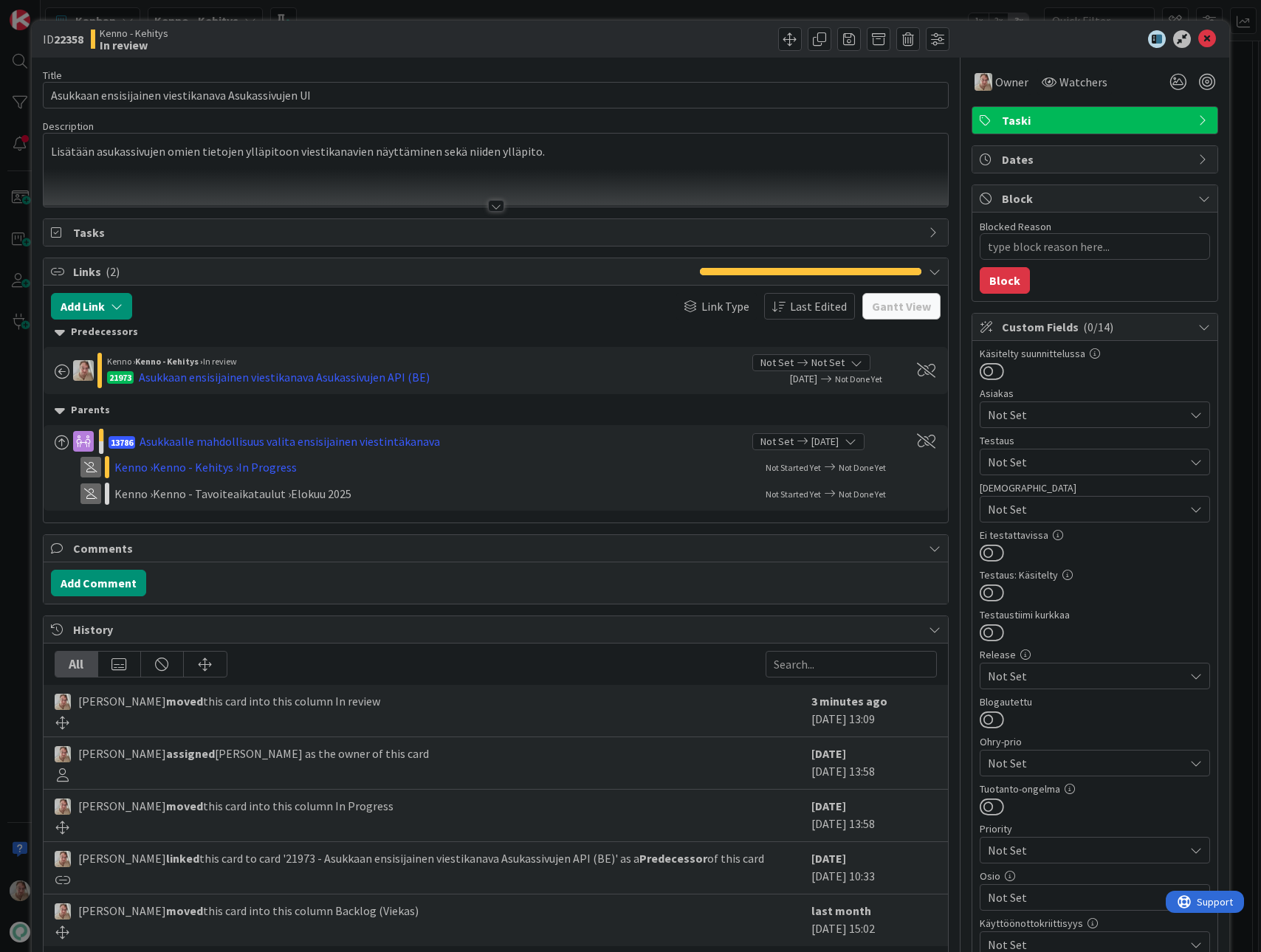
click at [307, 195] on div at bounding box center [496, 188] width 905 height 38
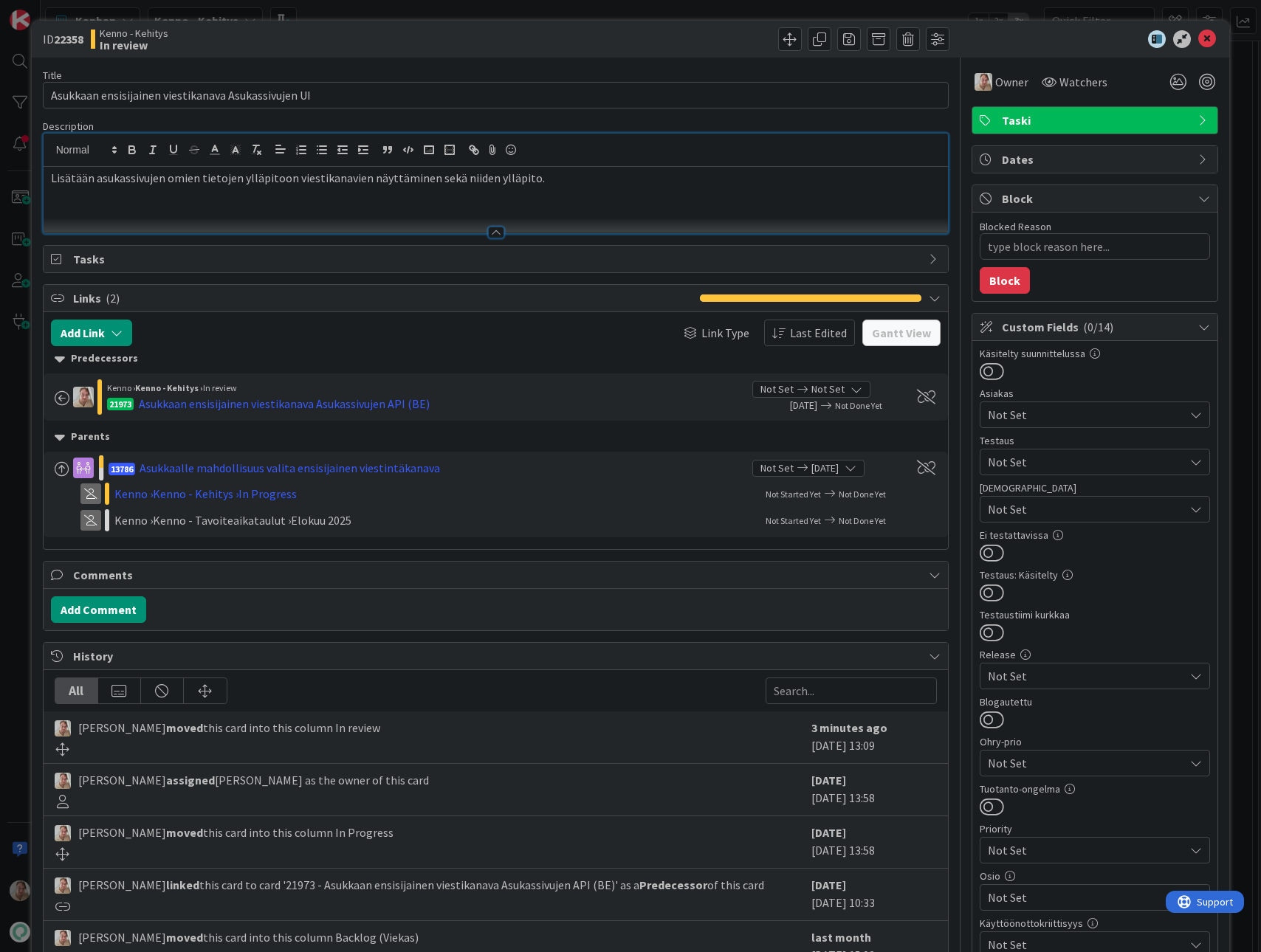
click at [548, 186] on div "Lisätään asukassivujen omien tietojen ylläpitoon viestikanavien näyttäminen sek…" at bounding box center [496, 200] width 905 height 67
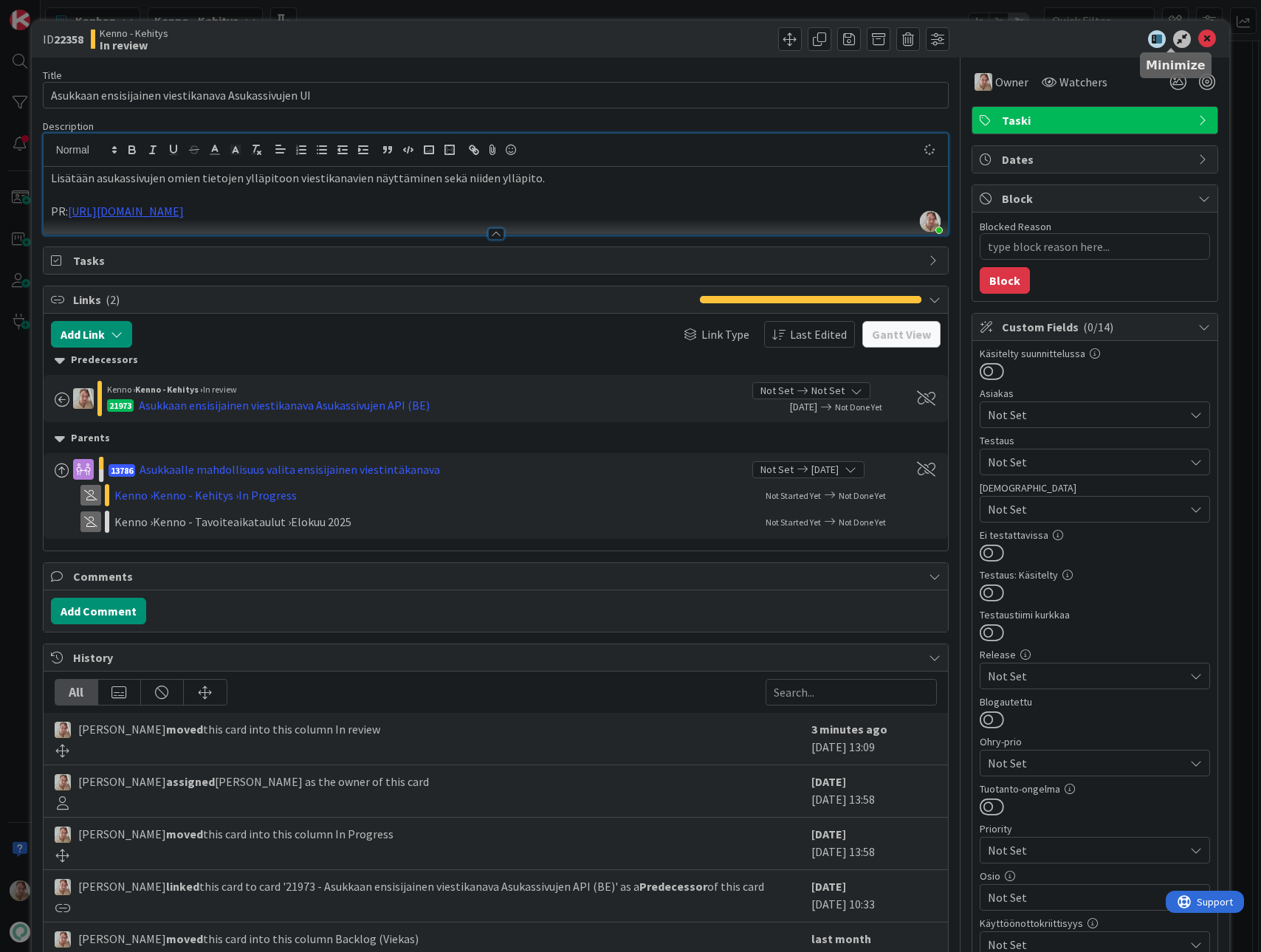
click at [1198, 38] on icon at bounding box center [1207, 39] width 18 height 18
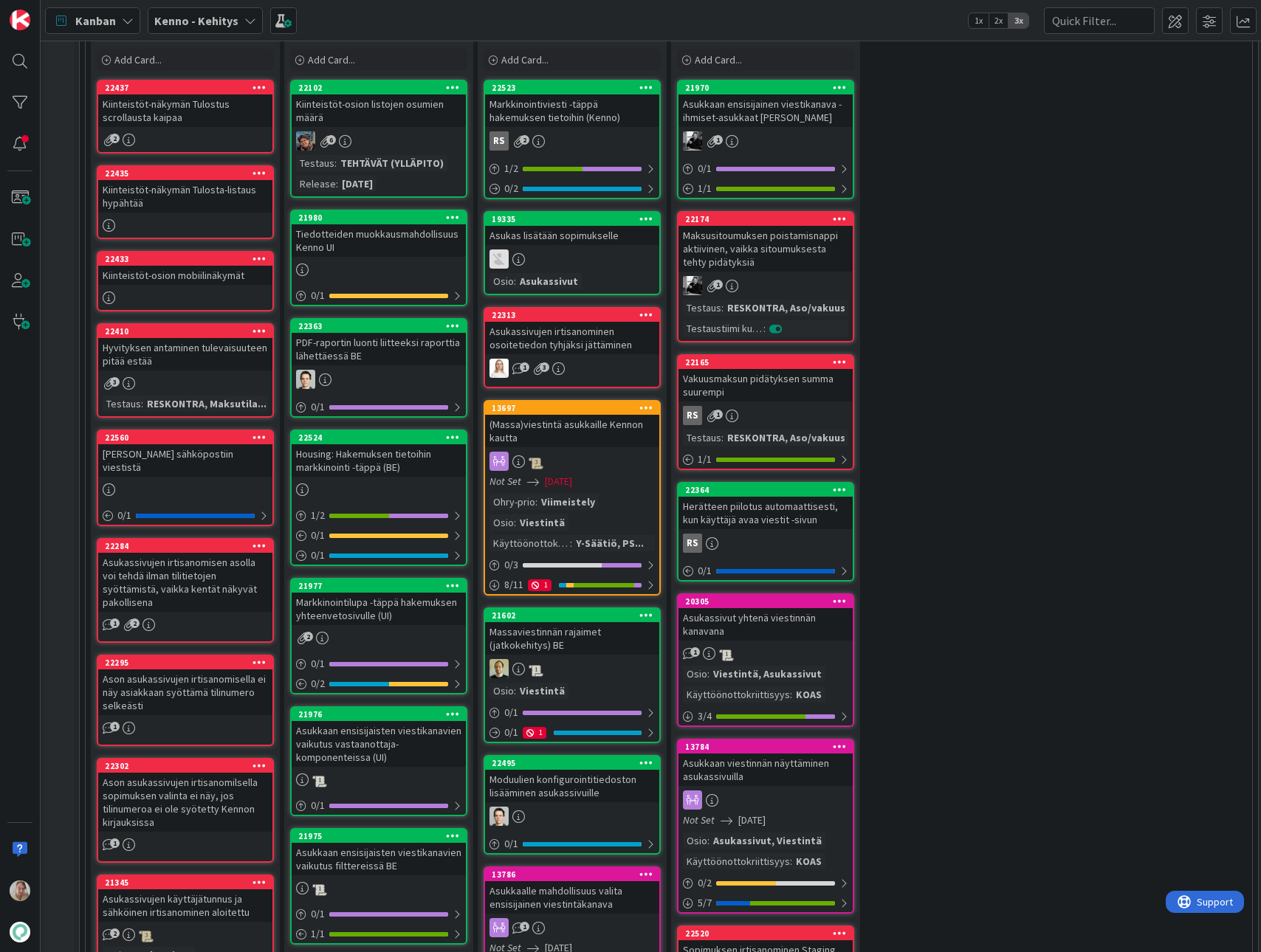
scroll to position [384, 2]
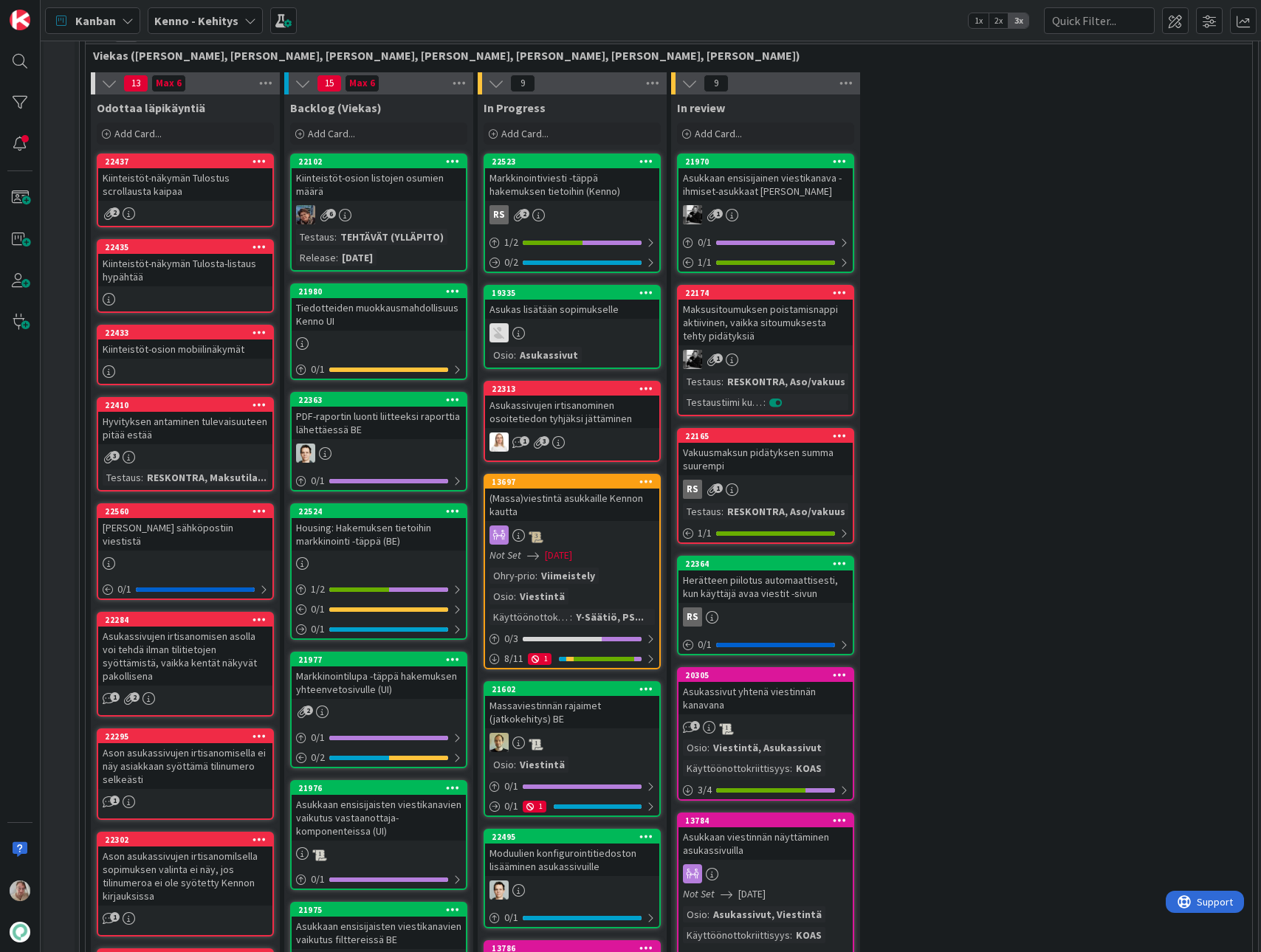
click at [751, 191] on div "Asukkaan ensisijainen viestikanava - ihmiset-asukkaat Kenno UI" at bounding box center [765, 185] width 174 height 32
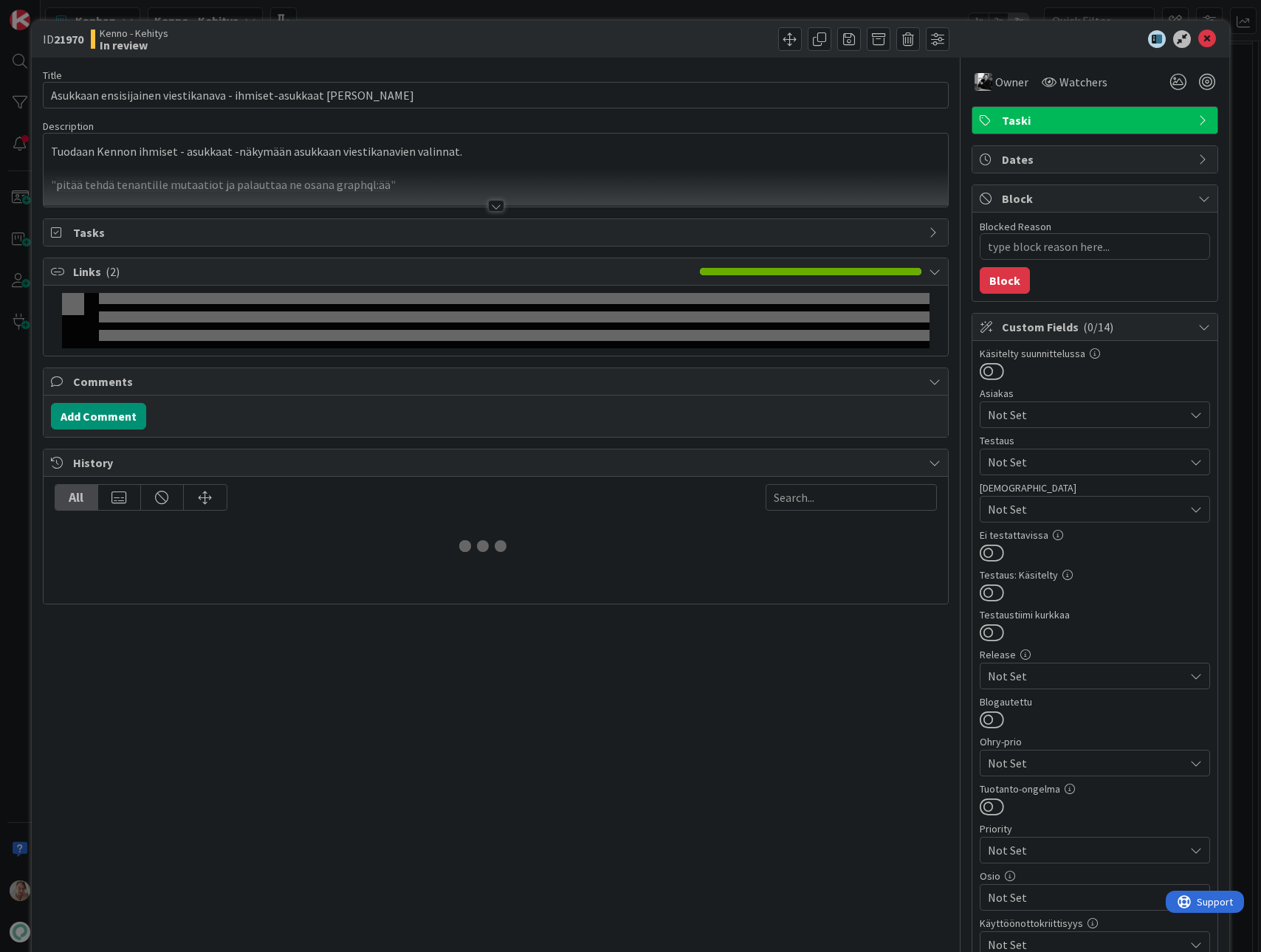
type textarea "x"
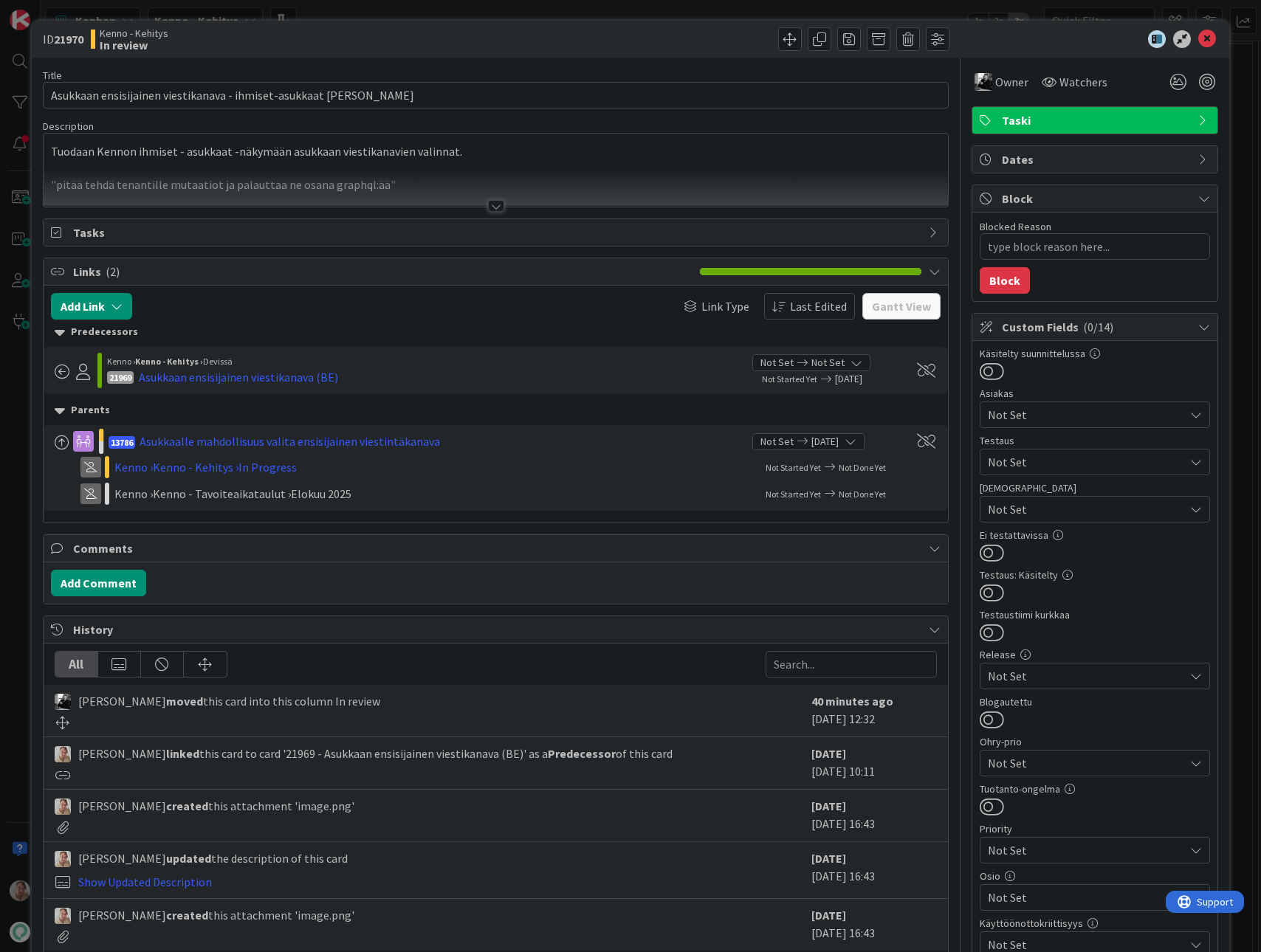
click at [454, 180] on div at bounding box center [496, 188] width 905 height 38
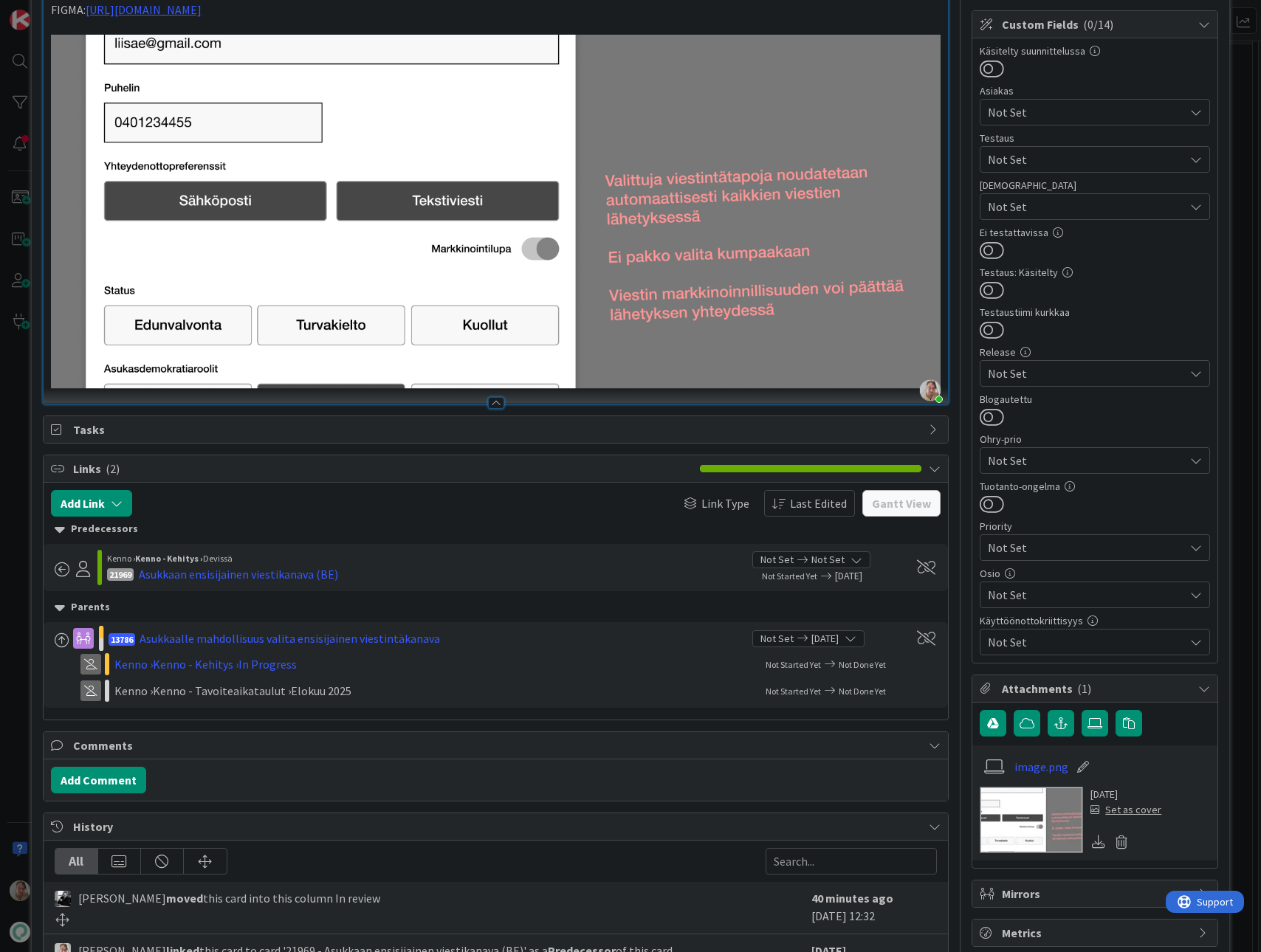
scroll to position [282, 0]
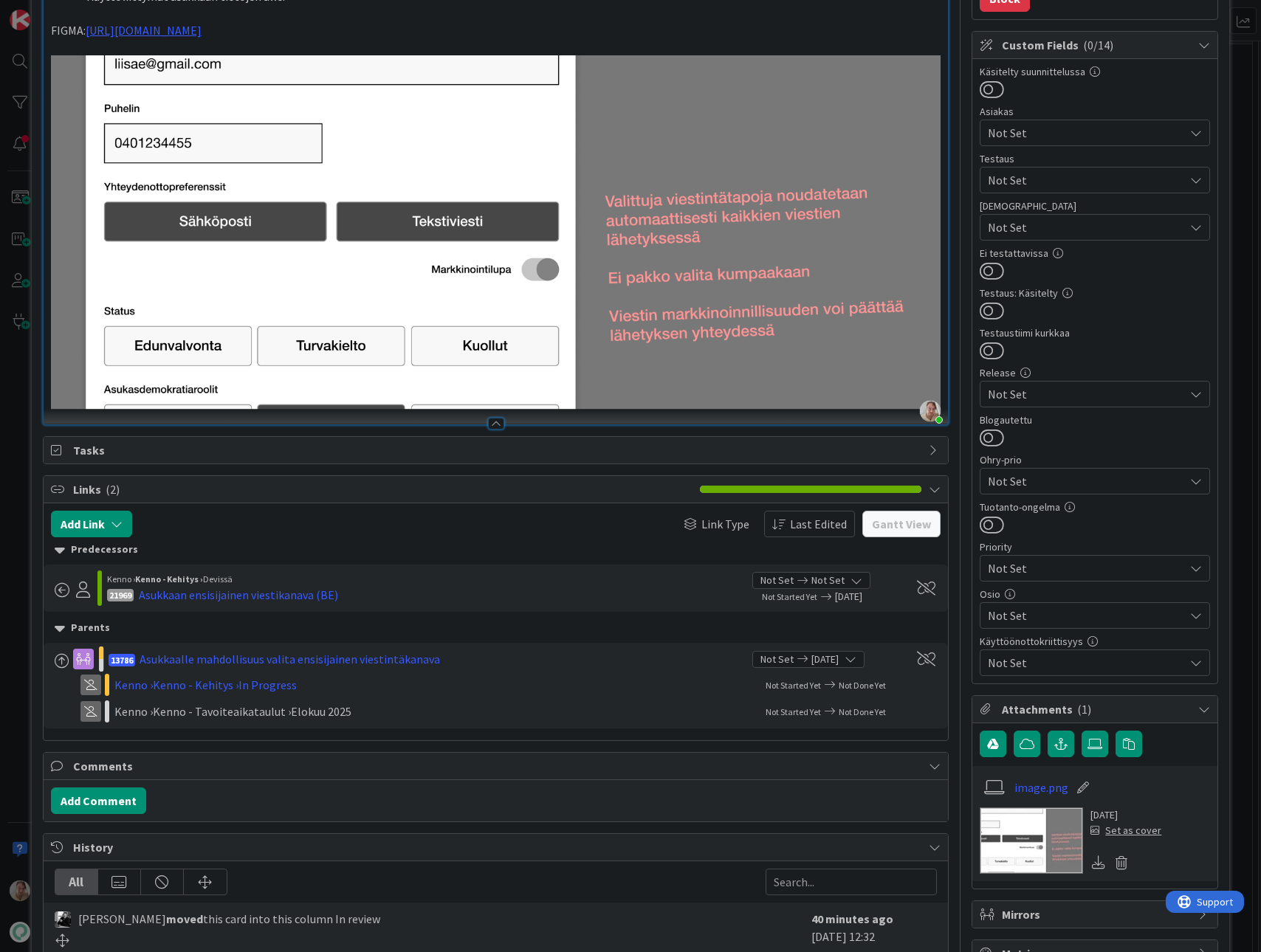
click at [931, 318] on div "Tuodaan Kennon ihmiset - asukkaat -näkymään asukkaan viestikanavien valinnat. "…" at bounding box center [496, 154] width 905 height 539
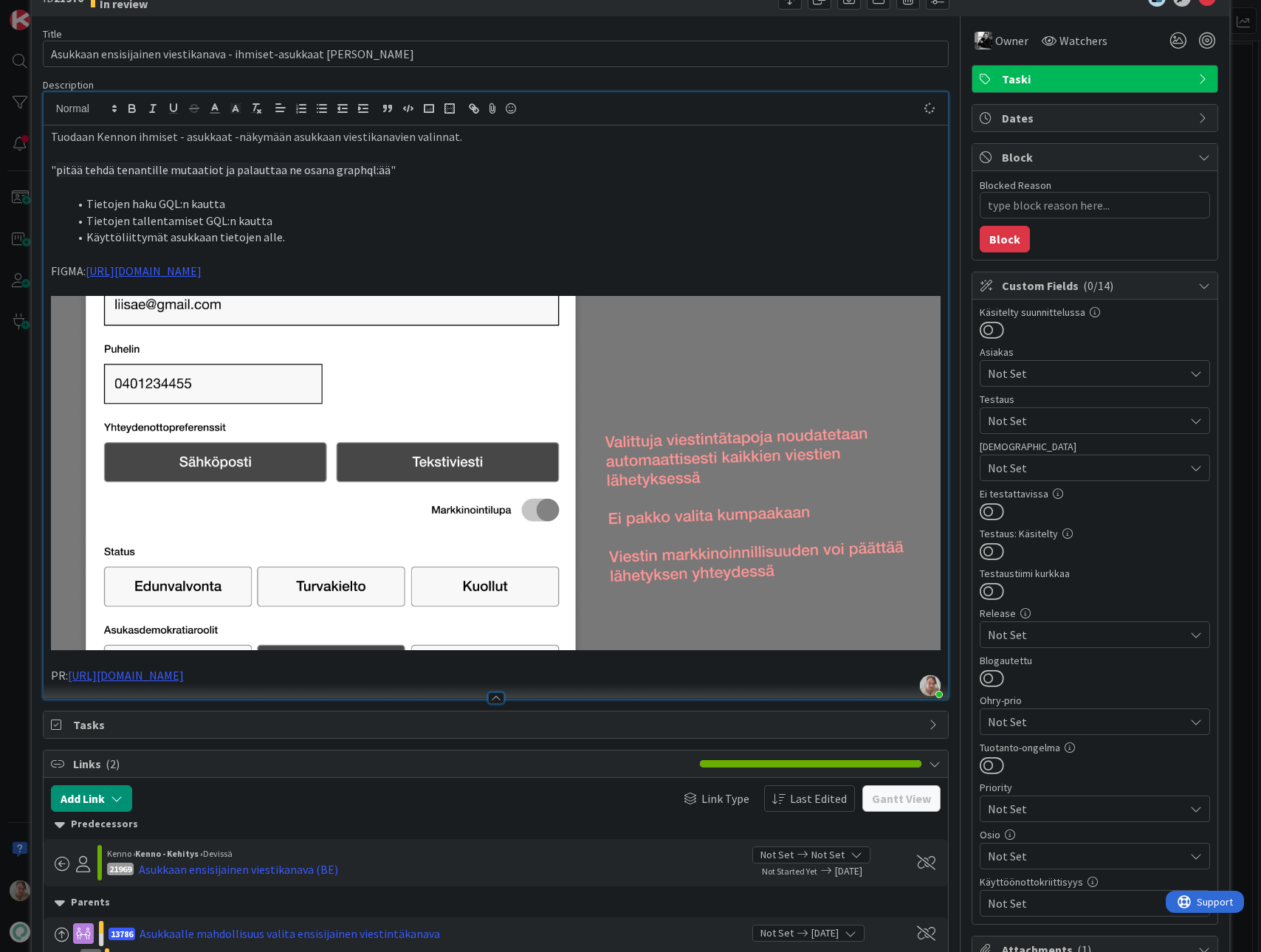
scroll to position [0, 0]
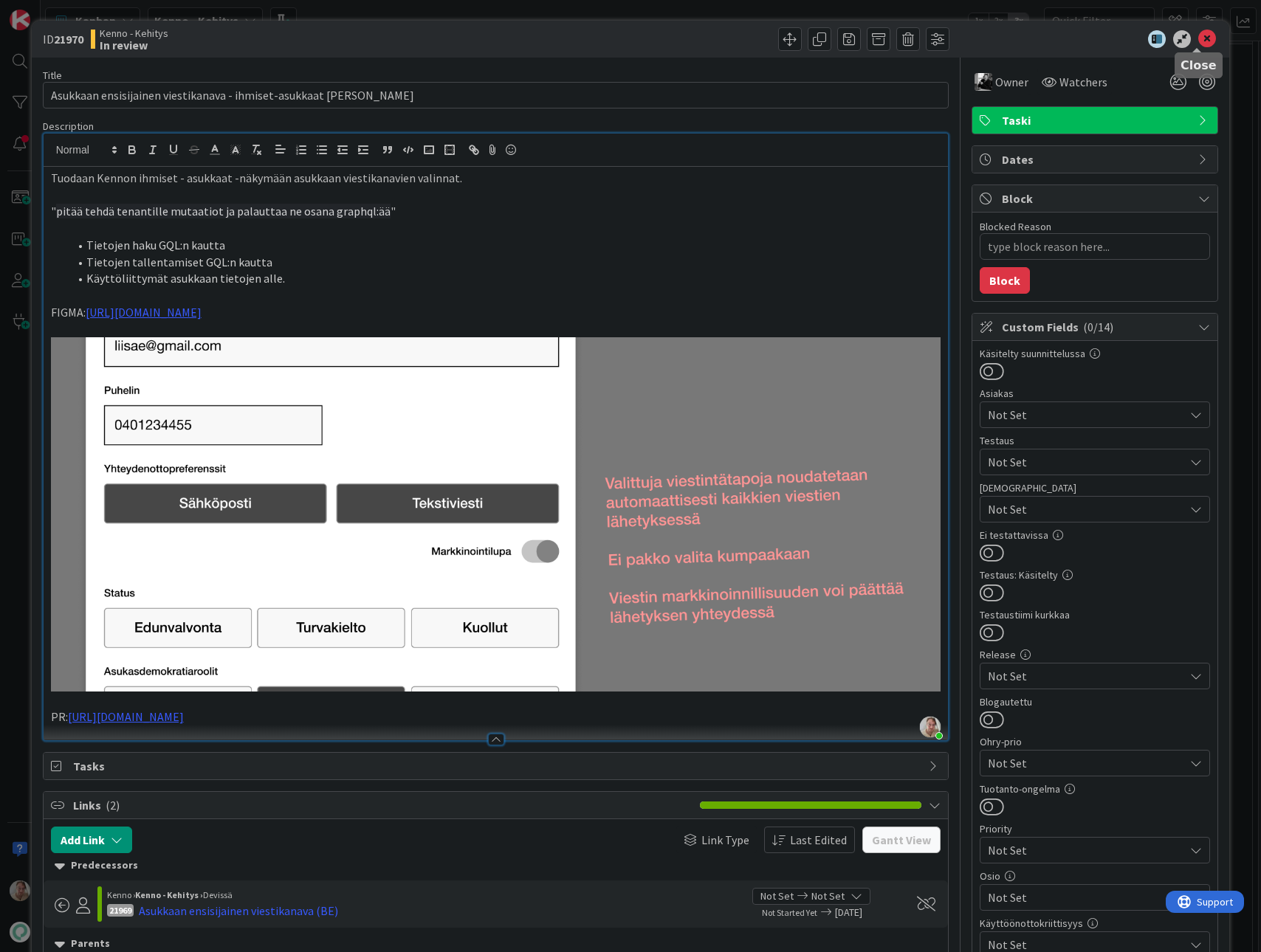
click at [1198, 39] on icon at bounding box center [1207, 39] width 18 height 18
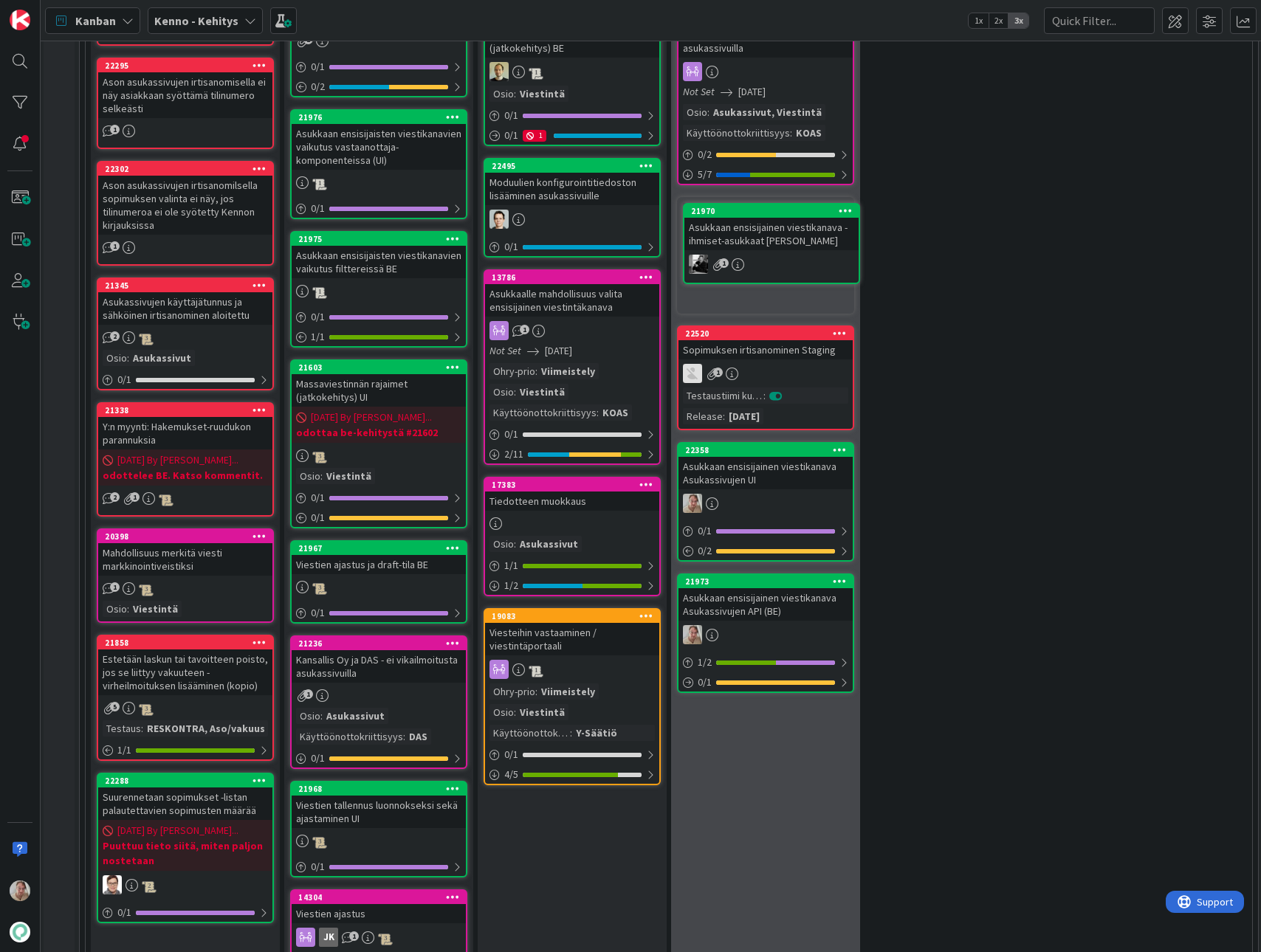
scroll to position [1076, 2]
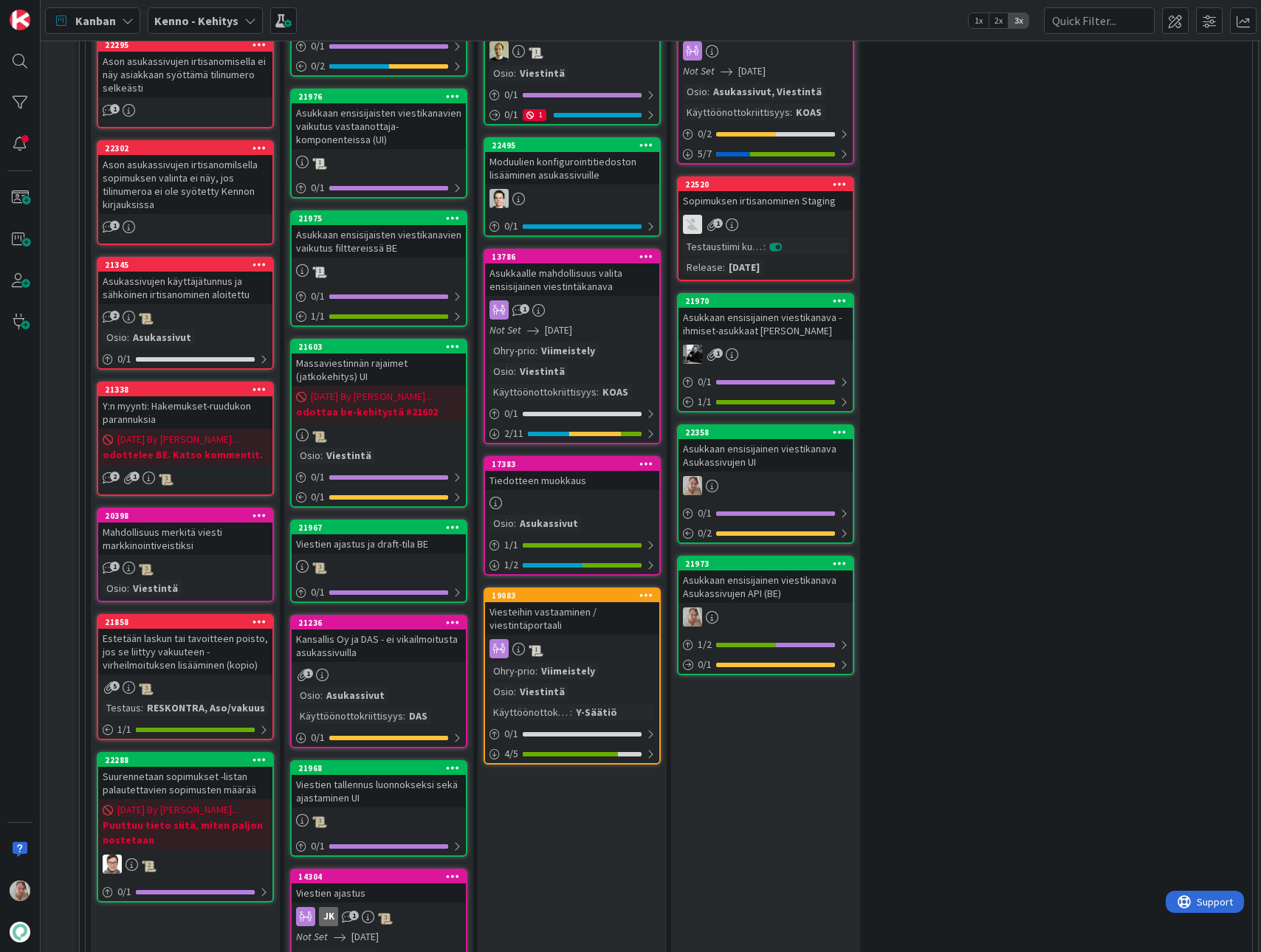
drag, startPoint x: 770, startPoint y: 183, endPoint x: 1245, endPoint y: 344, distance: 501.5
click at [732, 448] on div "Asukkaan ensisijainen viestikanava Asukassivujen UI" at bounding box center [765, 456] width 174 height 32
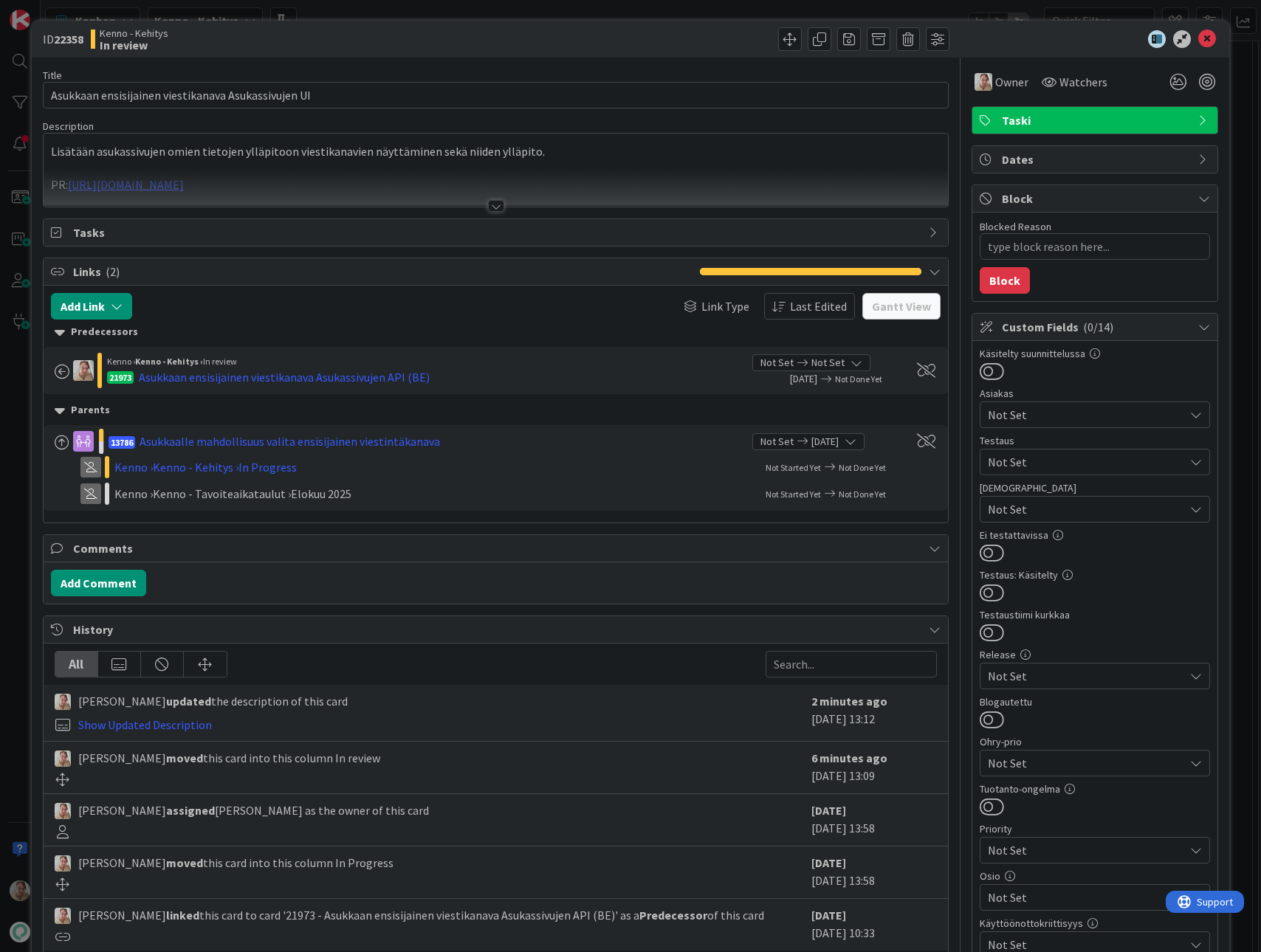
click at [404, 181] on div at bounding box center [496, 188] width 905 height 38
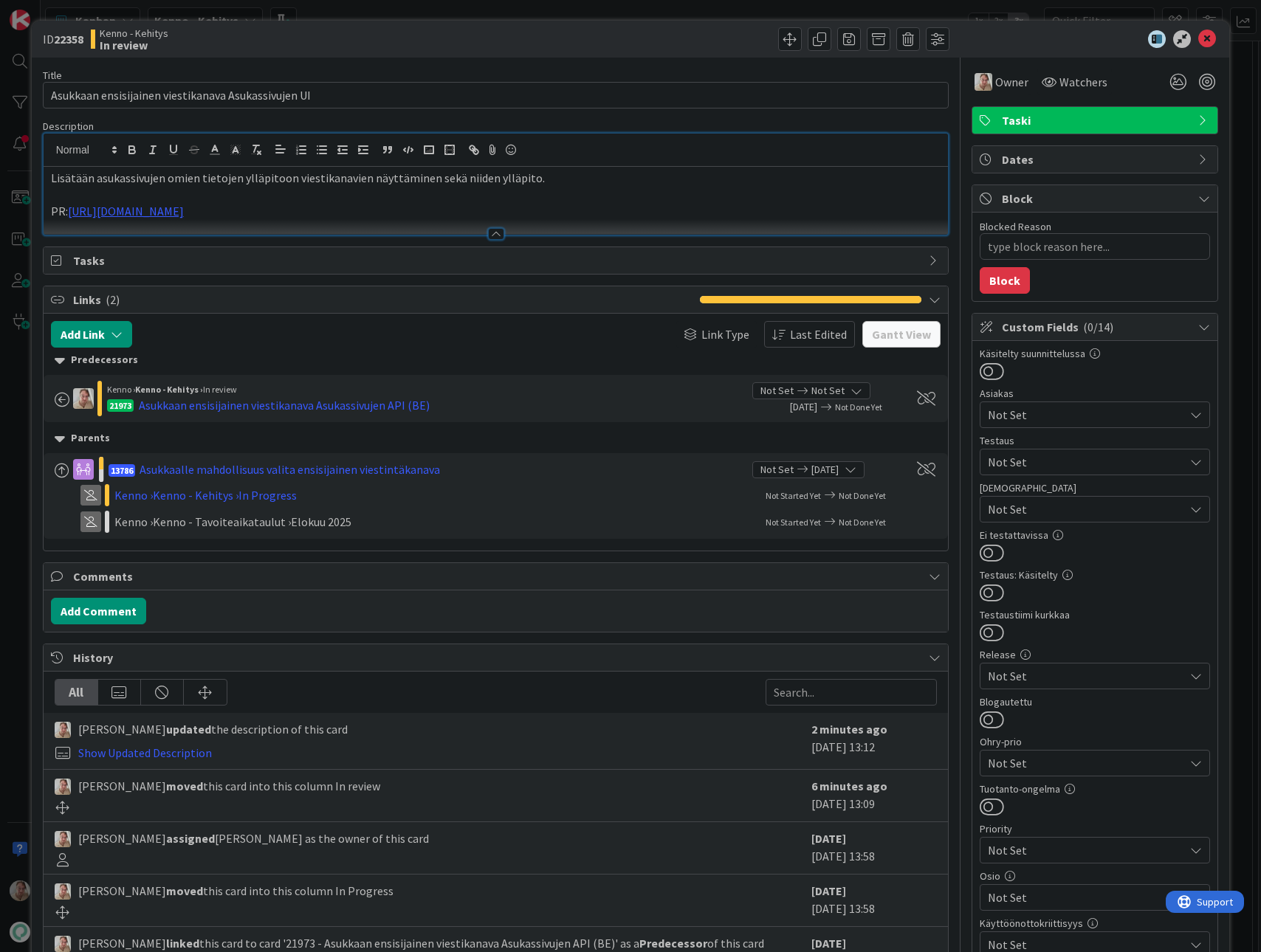
drag, startPoint x: 341, startPoint y: 215, endPoint x: 353, endPoint y: 216, distance: 12.0
click at [341, 215] on p "PR: https://github.com/pandiafi/kenno/pull/8171" at bounding box center [496, 211] width 890 height 17
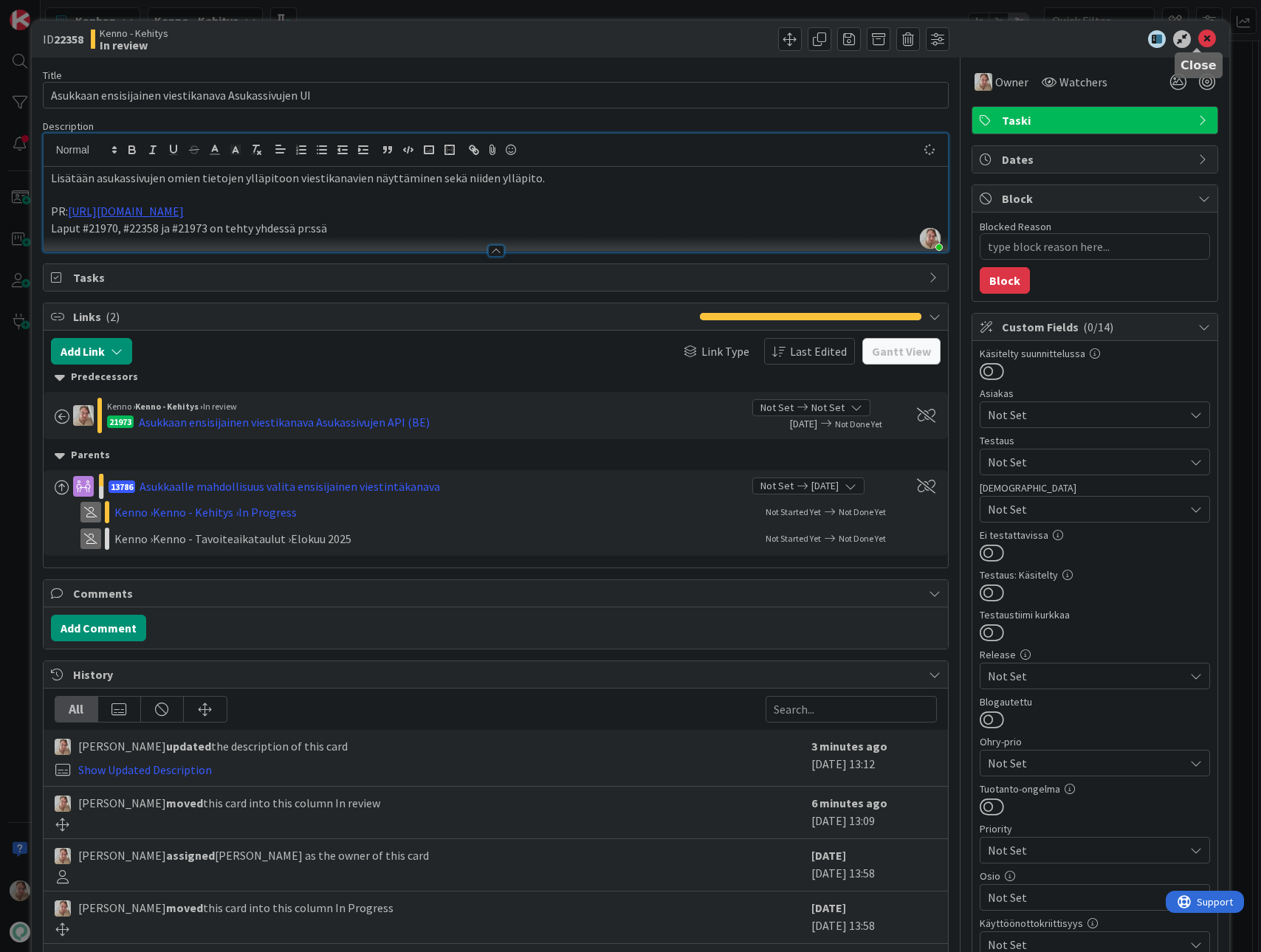
click at [1198, 41] on icon at bounding box center [1207, 39] width 18 height 18
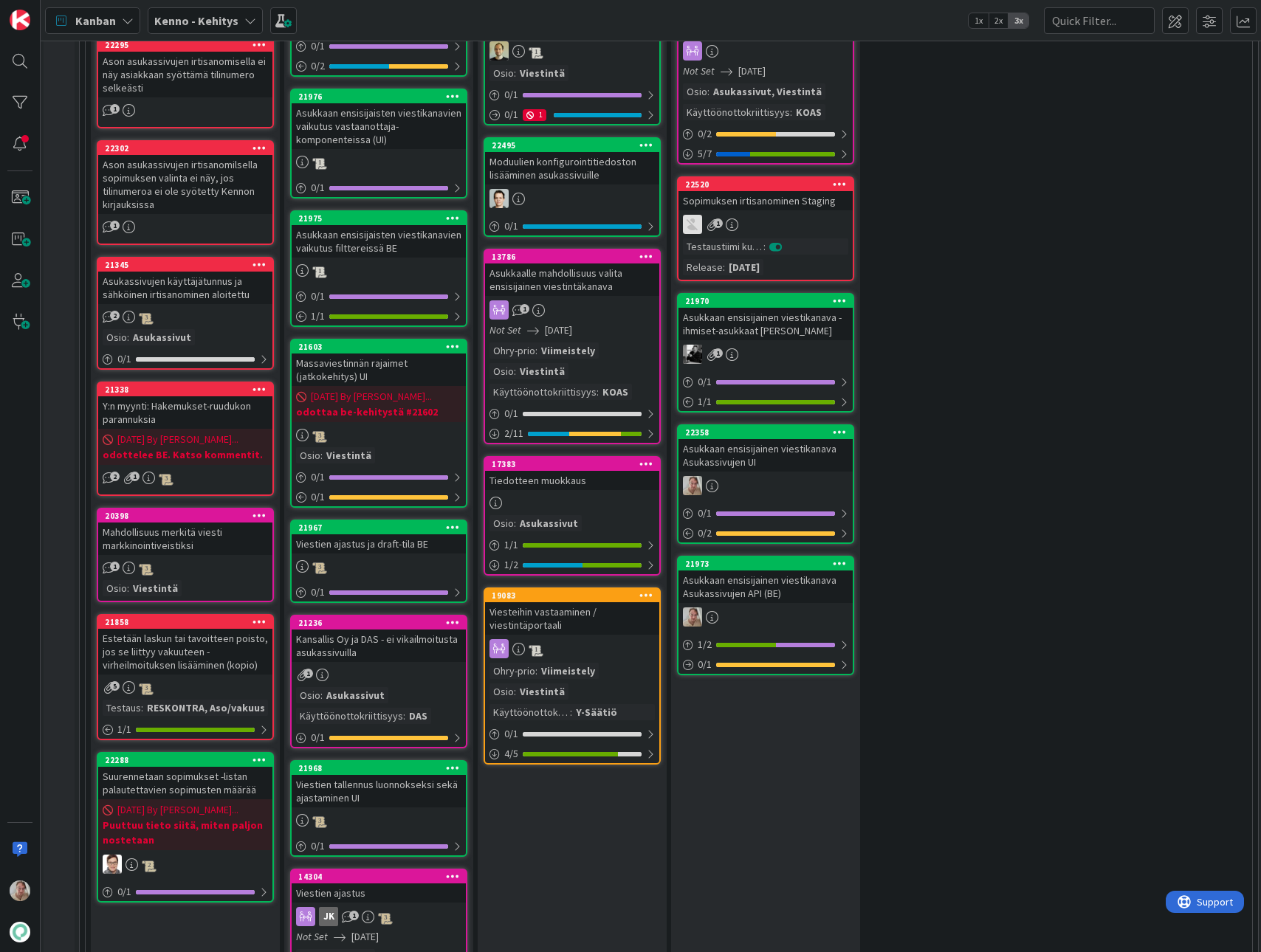
click at [755, 593] on div "Asukkaan ensisijainen viestikanava Asukassivujen API (BE)" at bounding box center [765, 587] width 174 height 32
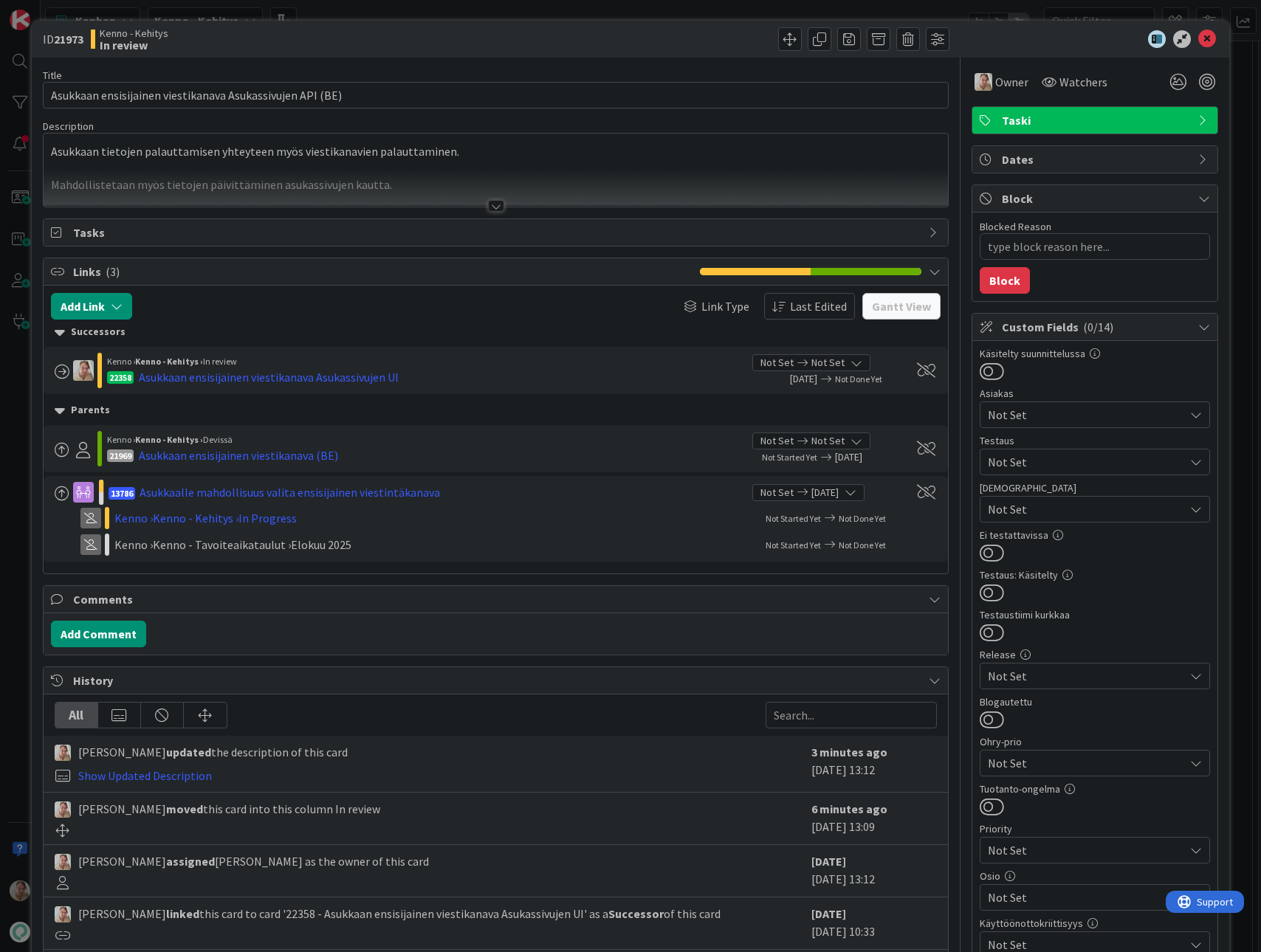
click at [436, 182] on div at bounding box center [496, 188] width 905 height 38
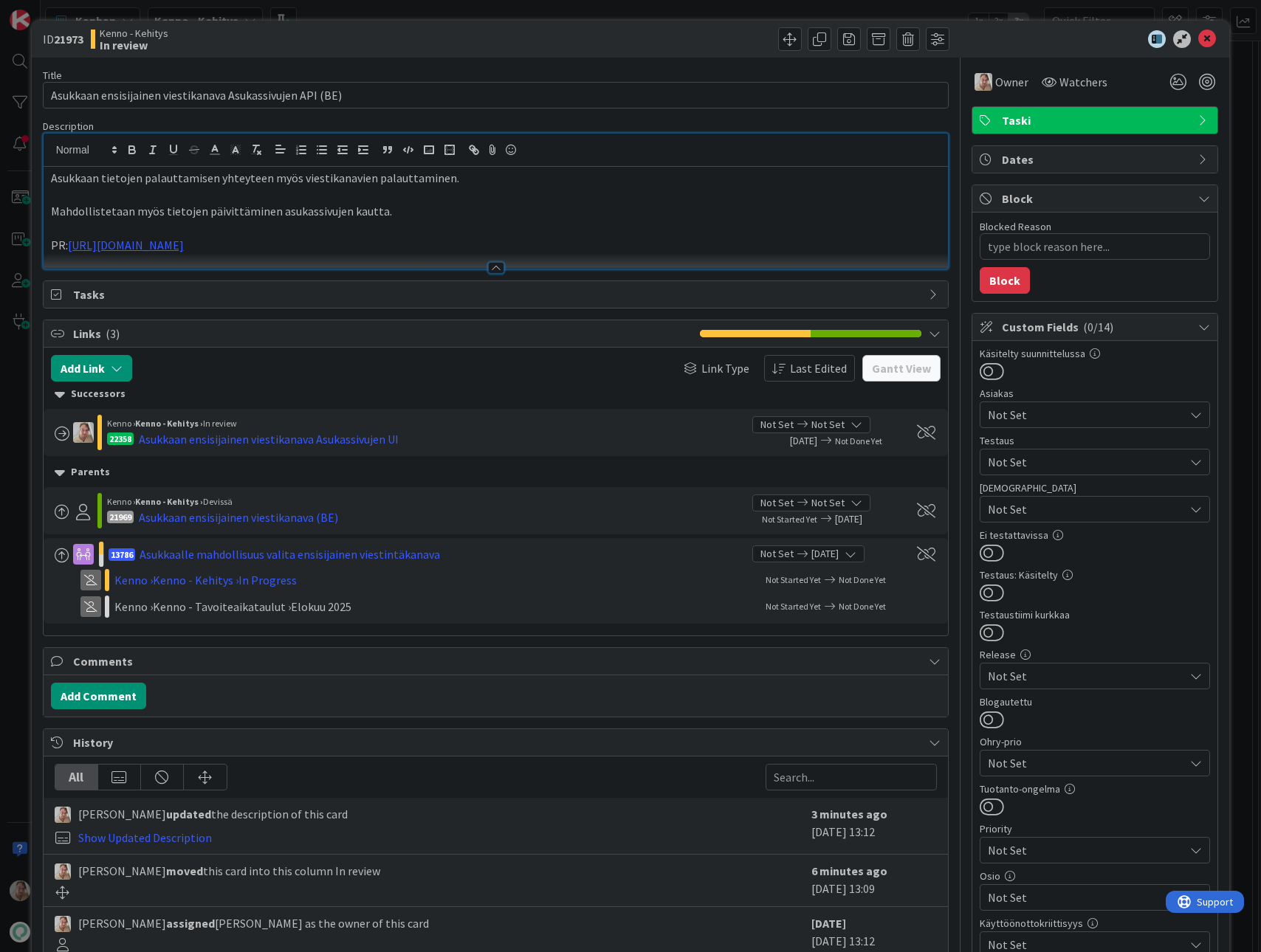
click at [375, 253] on div at bounding box center [496, 261] width 905 height 15
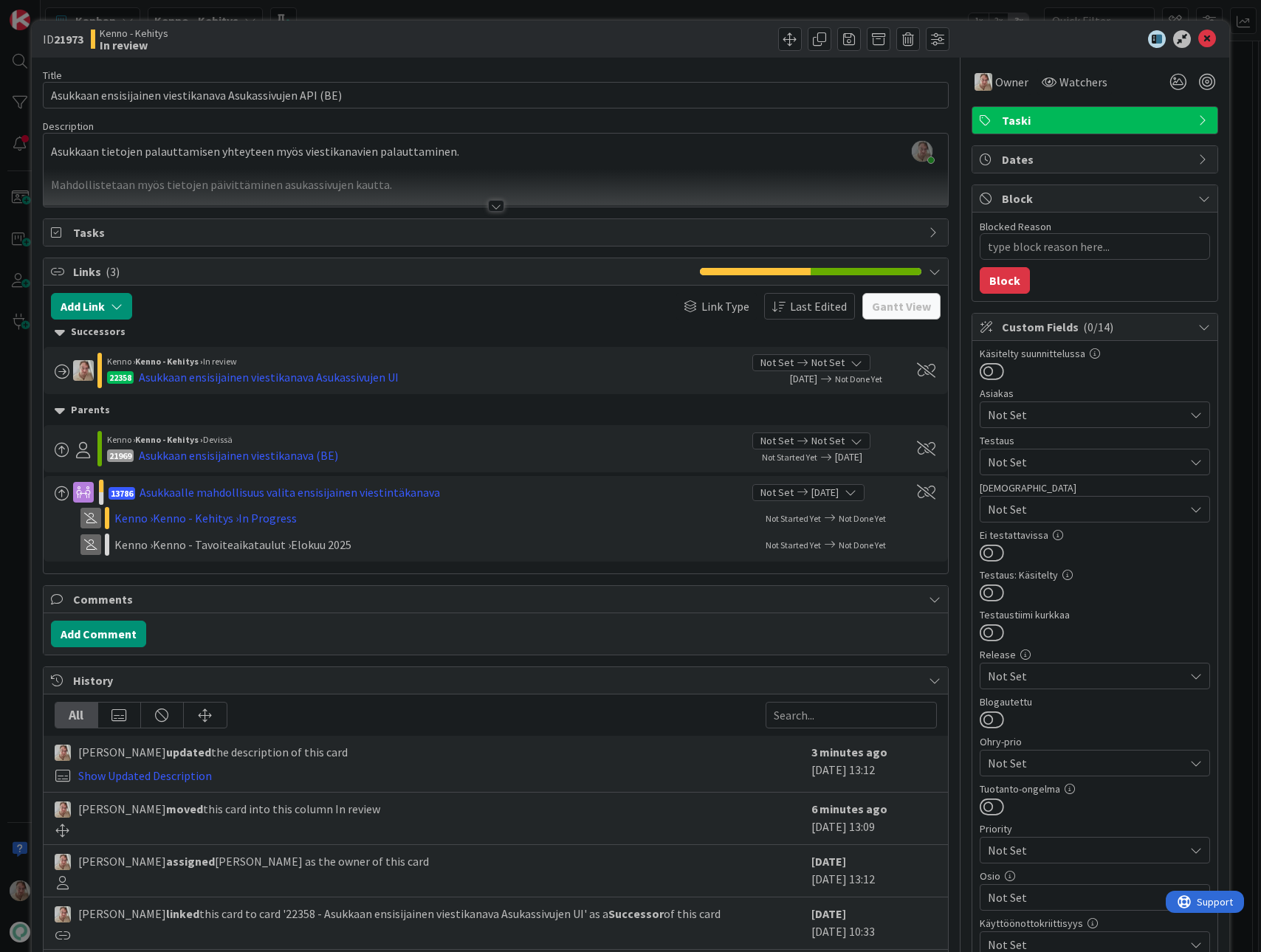
click at [391, 187] on div at bounding box center [496, 188] width 905 height 38
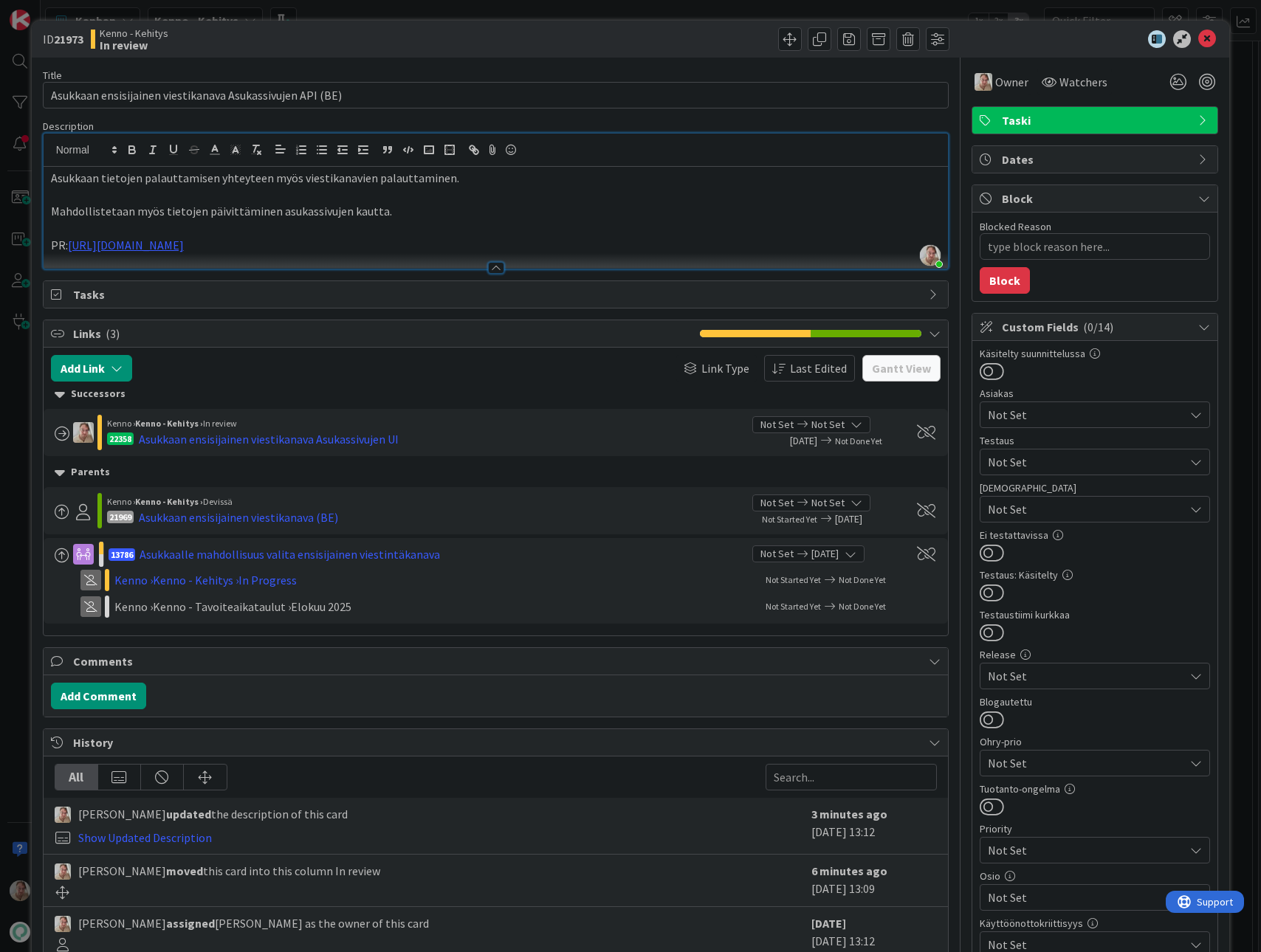
click at [317, 245] on p "PR: https://github.com/pandiafi/kenno/pull/8171" at bounding box center [496, 245] width 890 height 17
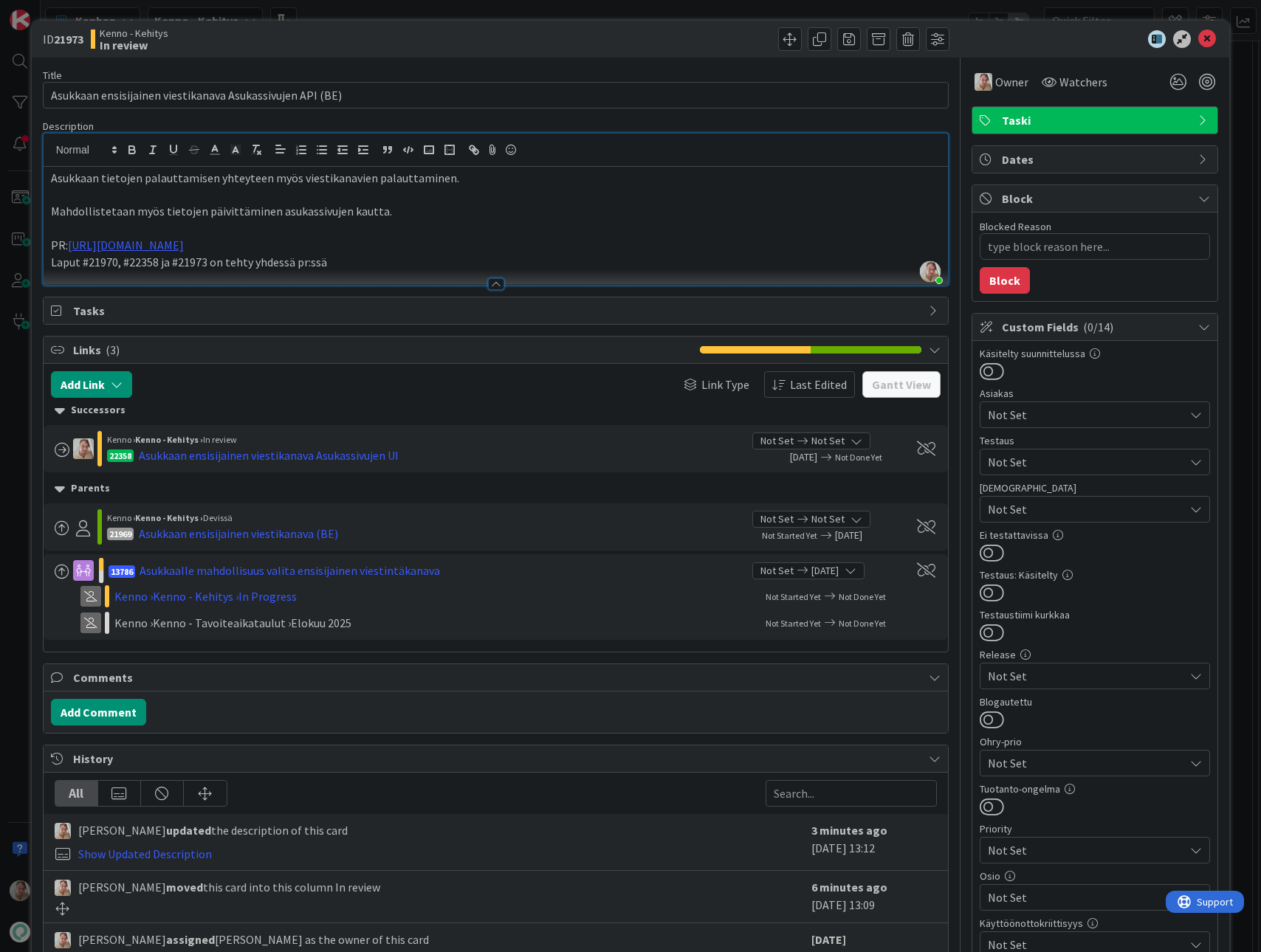
click at [387, 228] on p at bounding box center [496, 228] width 890 height 17
click at [1198, 38] on icon at bounding box center [1207, 39] width 18 height 18
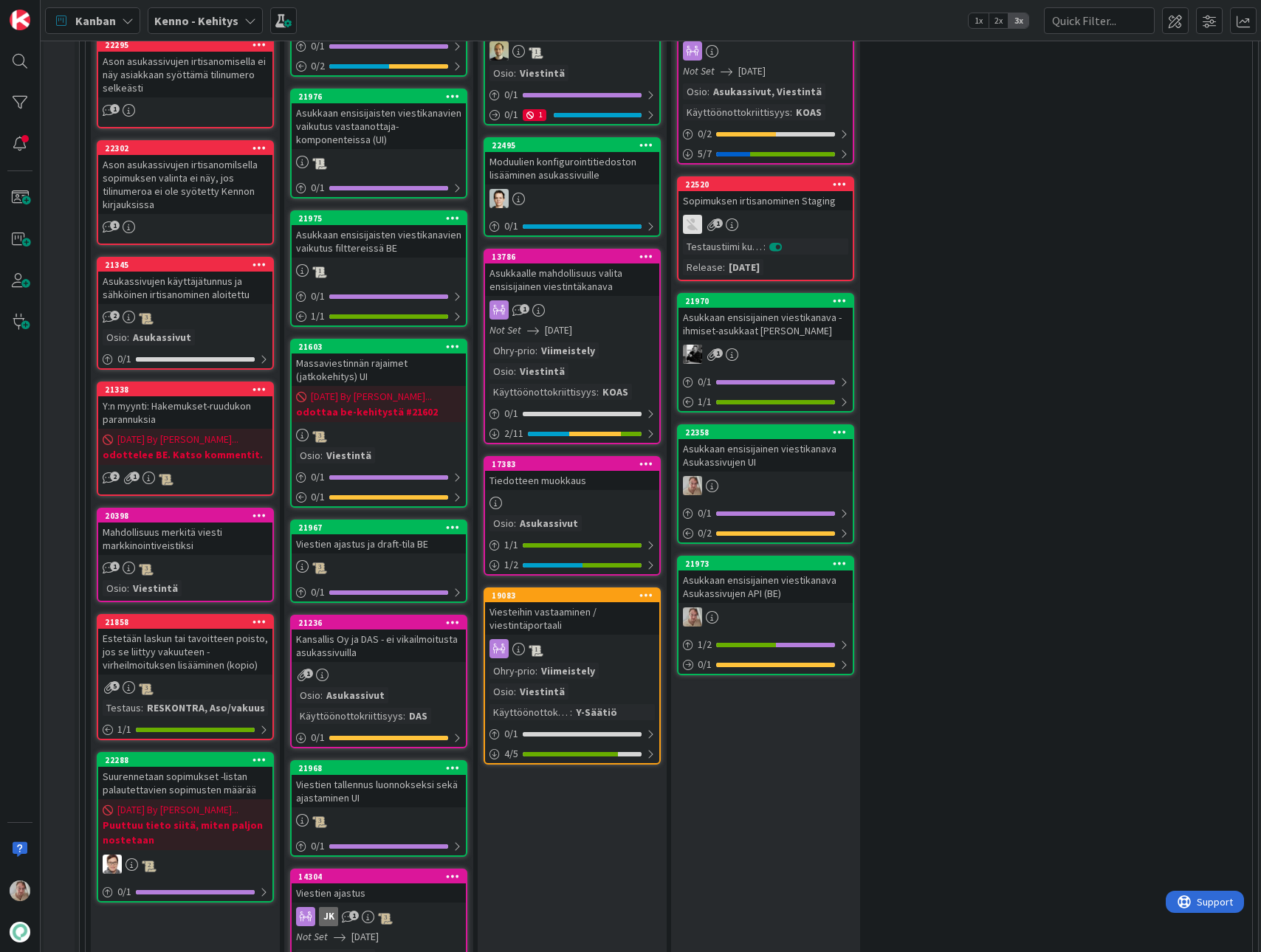
click at [816, 318] on div "Asukkaan ensisijainen viestikanava - ihmiset-asukkaat Kenno UI" at bounding box center [765, 324] width 174 height 32
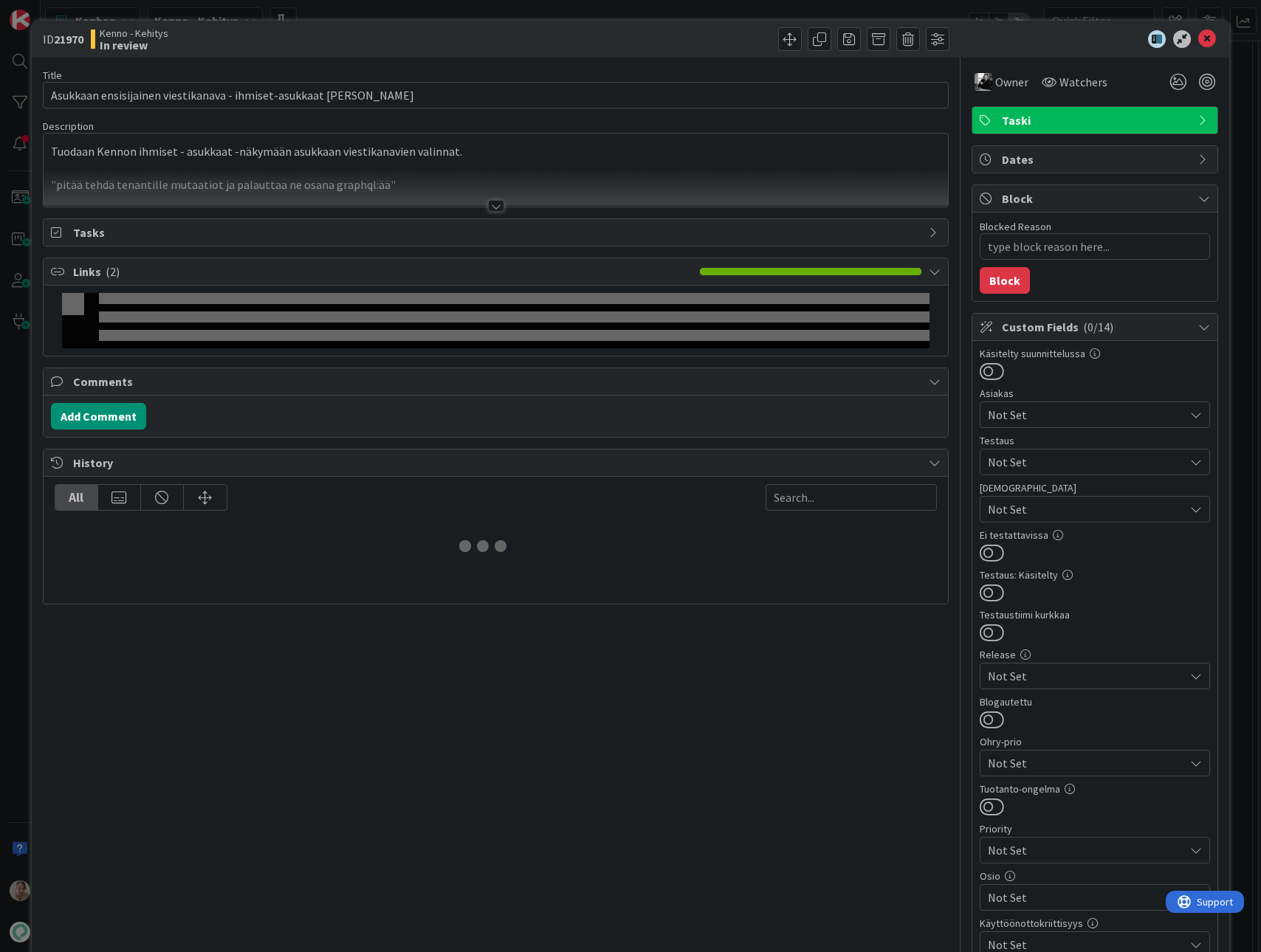
type textarea "x"
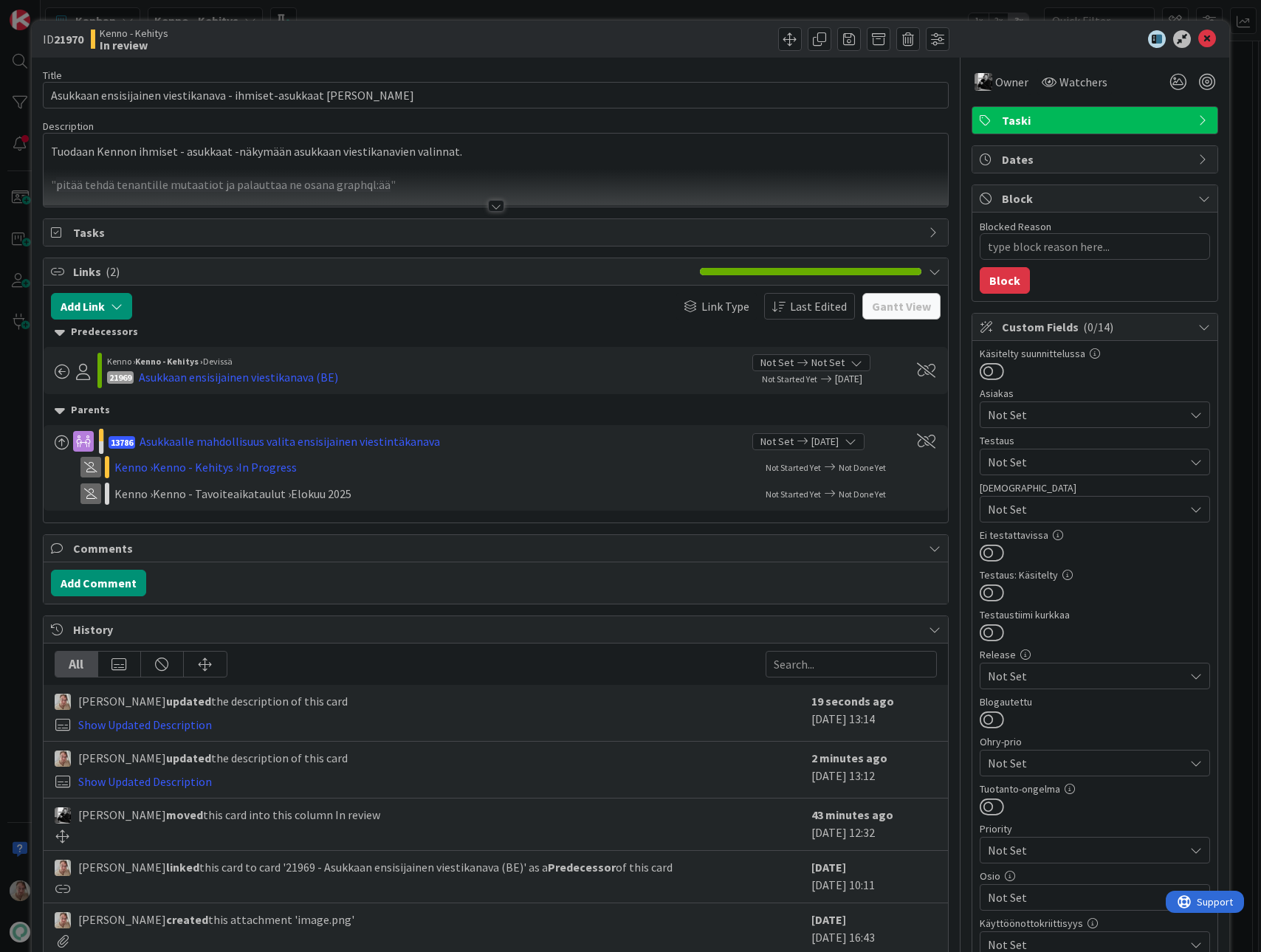
click at [452, 183] on div at bounding box center [496, 188] width 905 height 38
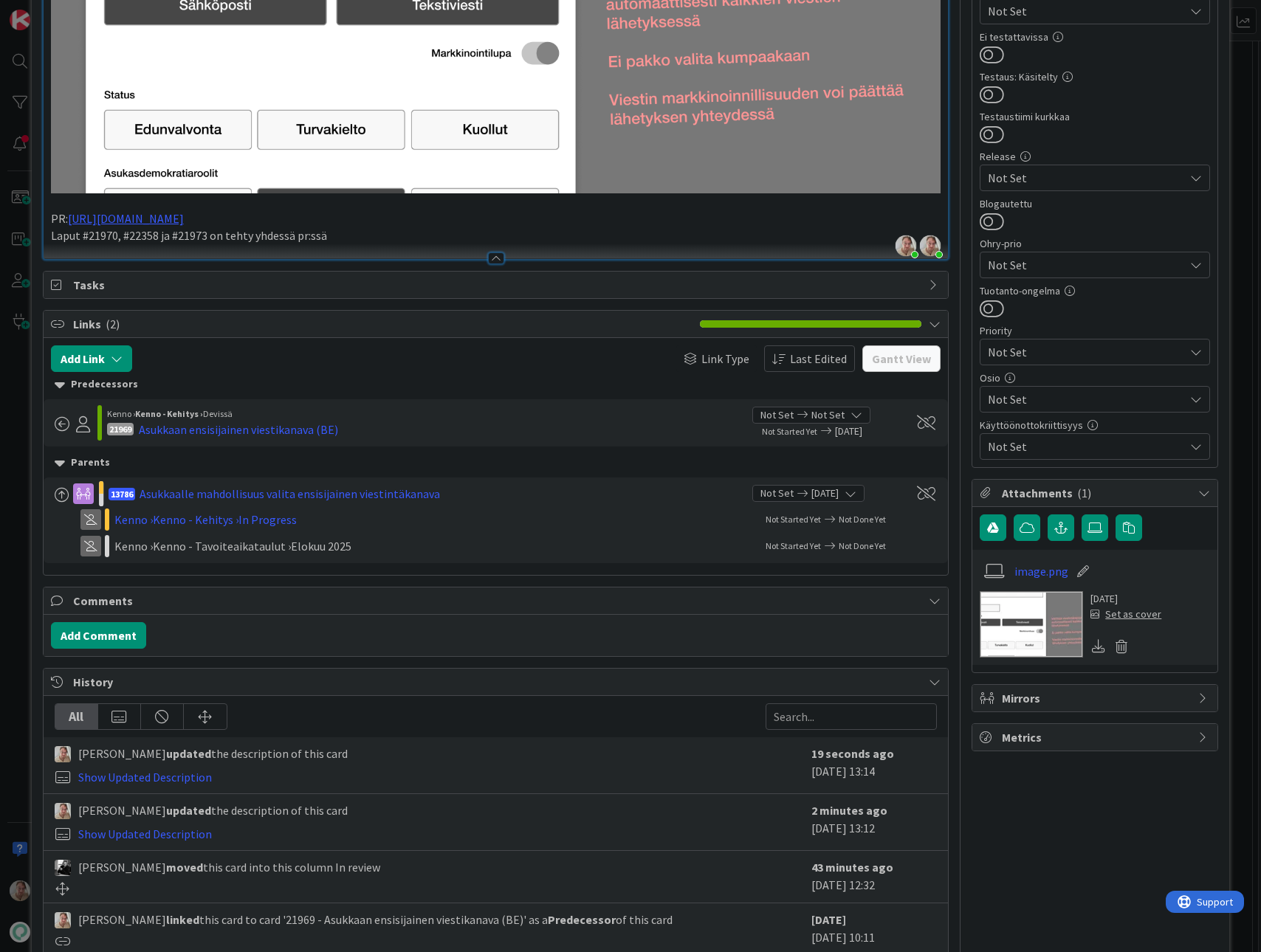
scroll to position [477, 0]
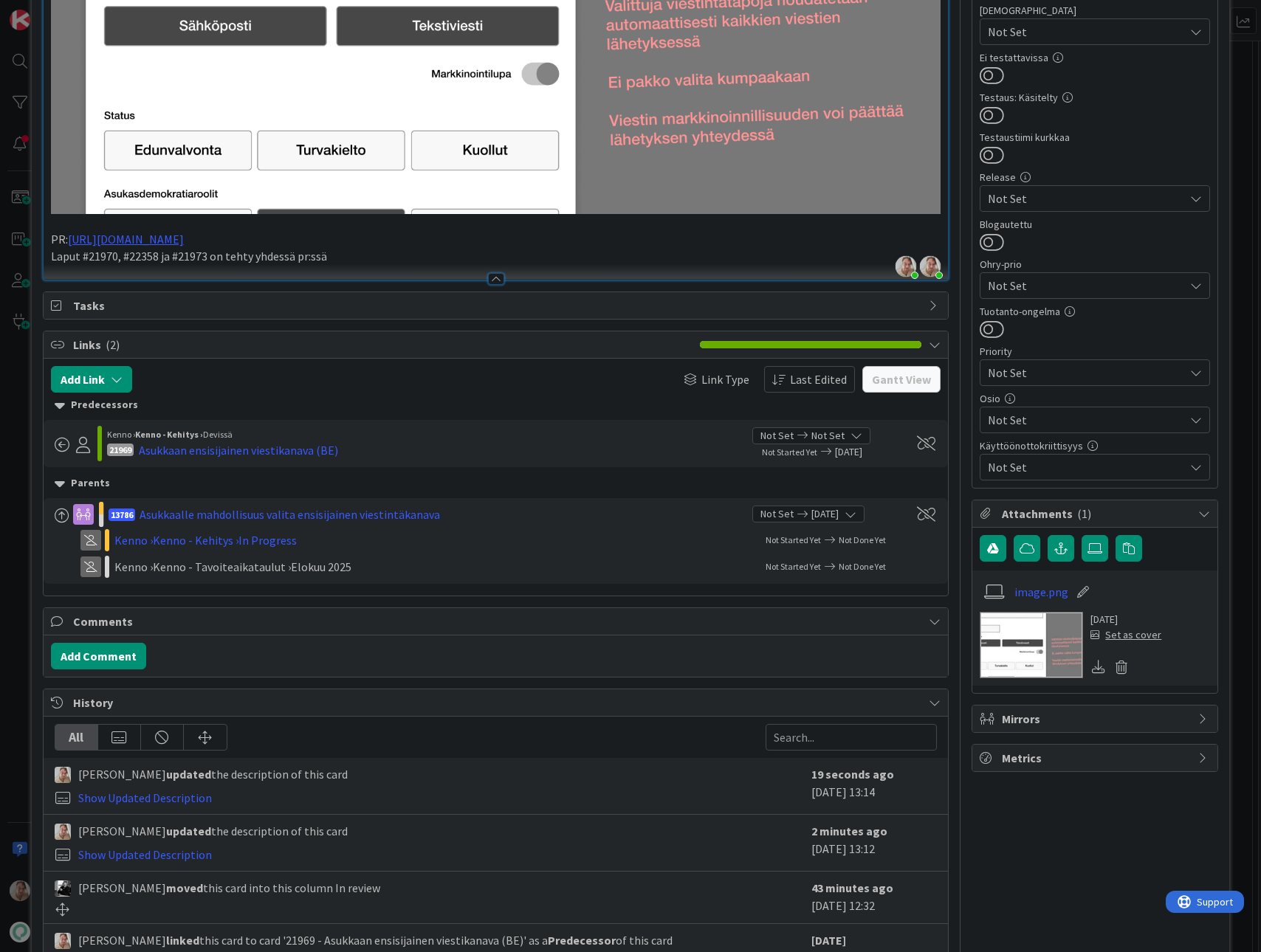
click at [111, 359] on div "Add Link Link Type Last Edited Gantt View Predecessors Kenno › Kenno - Kehitys …" at bounding box center [496, 476] width 905 height 237
click at [110, 383] on button "Add Link" at bounding box center [91, 379] width 81 height 27
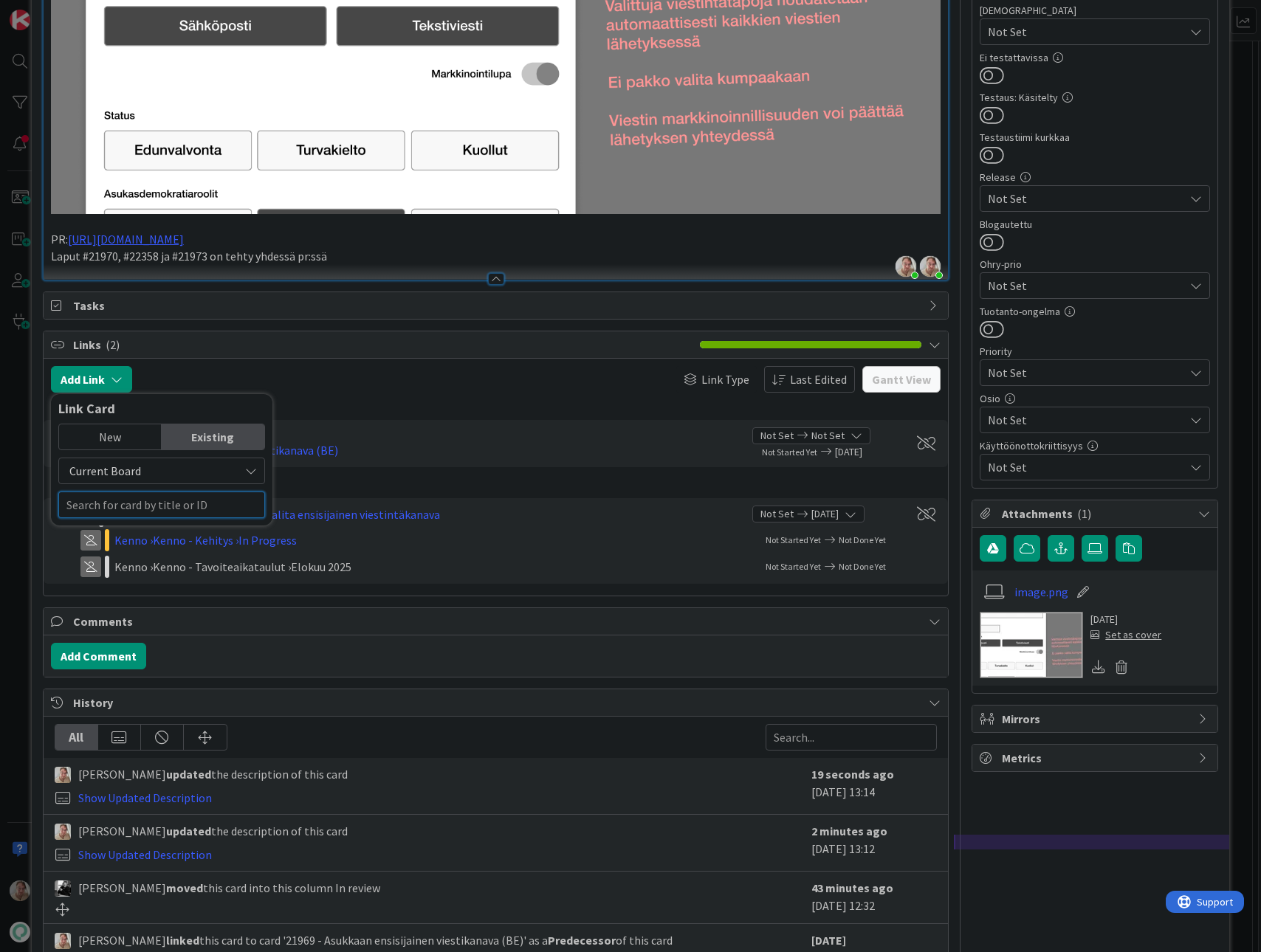
click at [121, 502] on input "text" at bounding box center [161, 505] width 206 height 27
type input "22358"
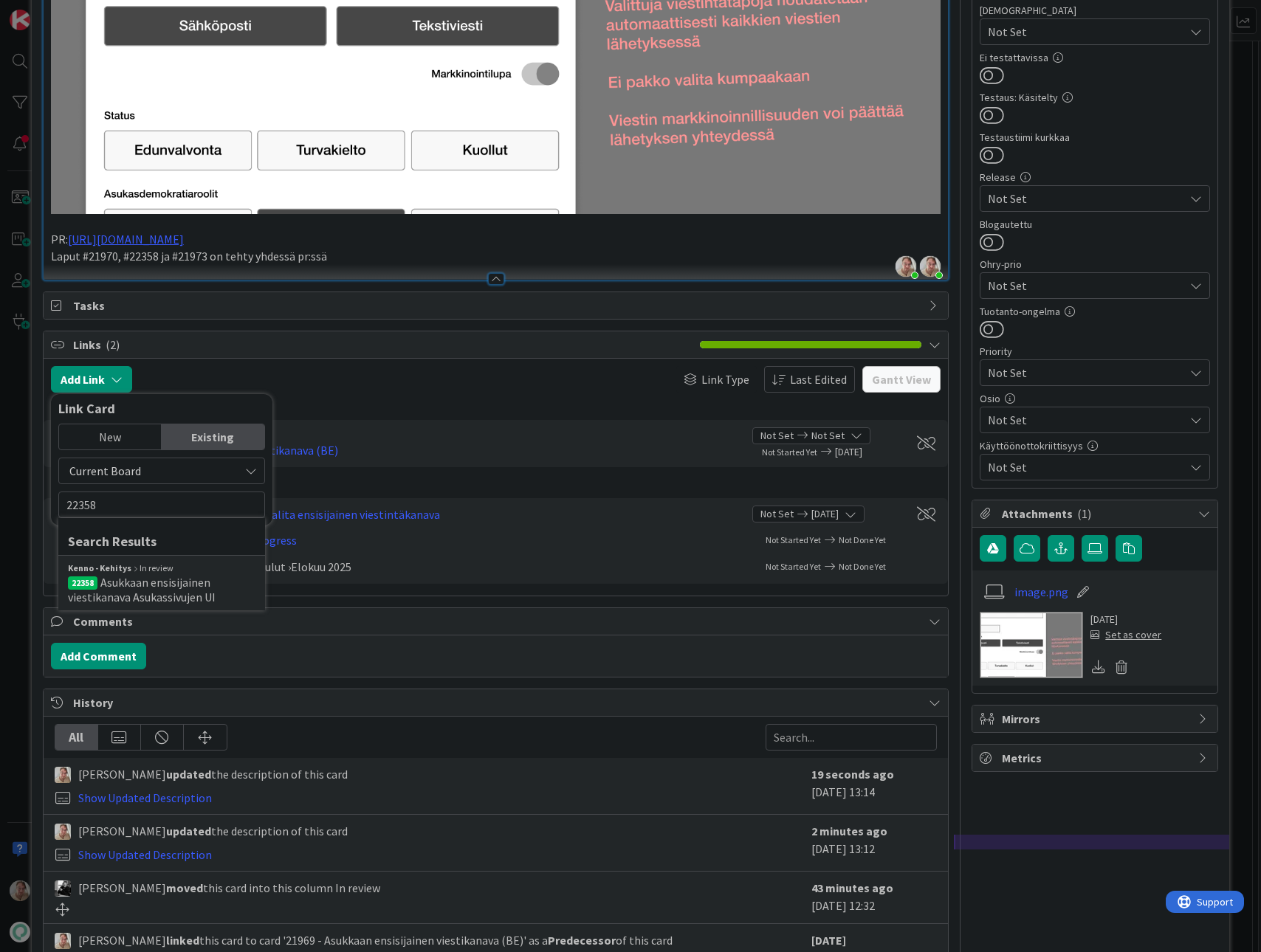
click at [182, 577] on span "Asukkaan ensisijainen viestikanava Asukassivujen UI" at bounding box center [141, 590] width 147 height 29
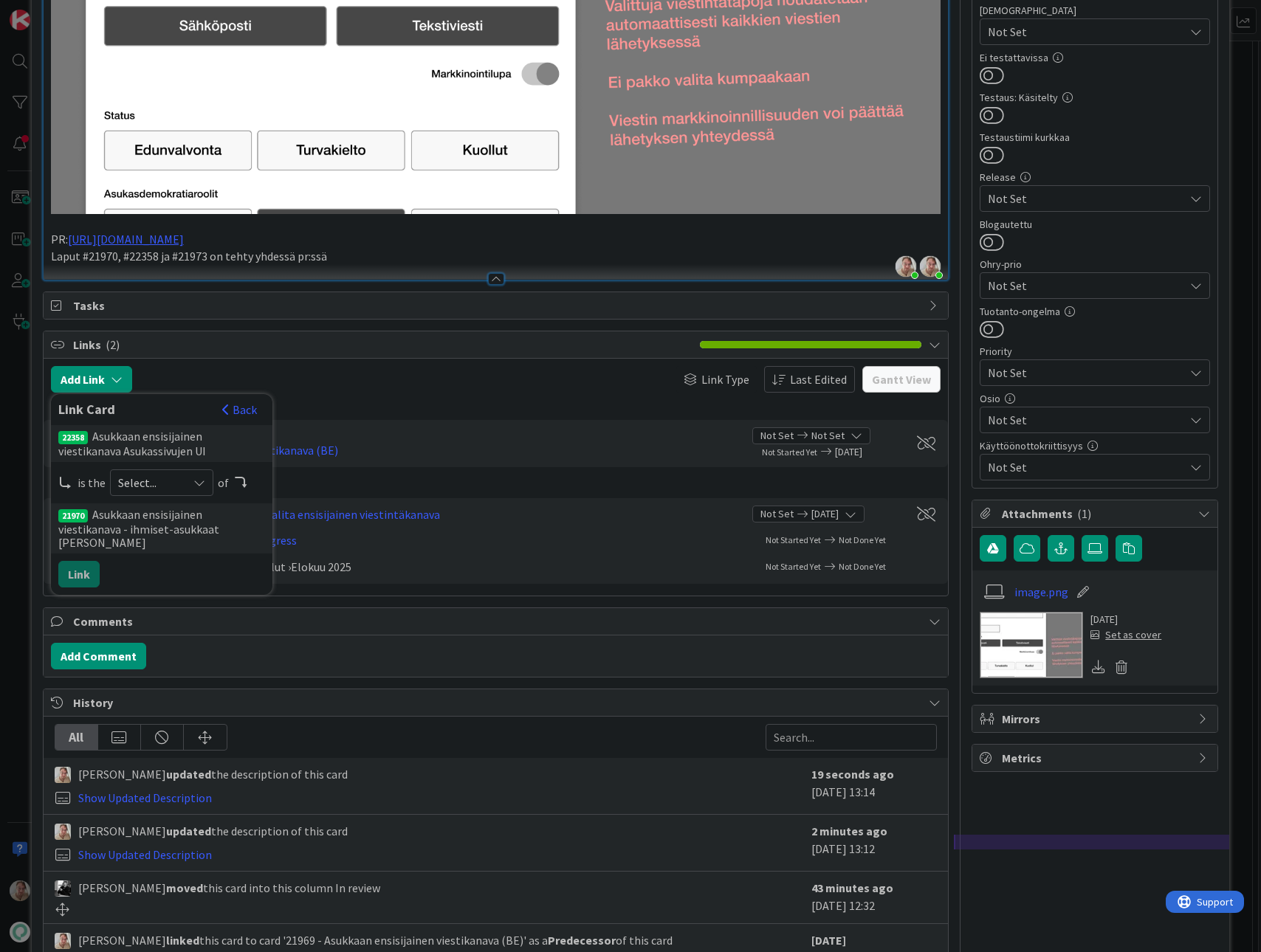
click at [155, 481] on span "Select..." at bounding box center [148, 483] width 62 height 21
click at [195, 547] on span "child" at bounding box center [240, 543] width 166 height 22
click at [81, 561] on button "Link" at bounding box center [78, 574] width 41 height 27
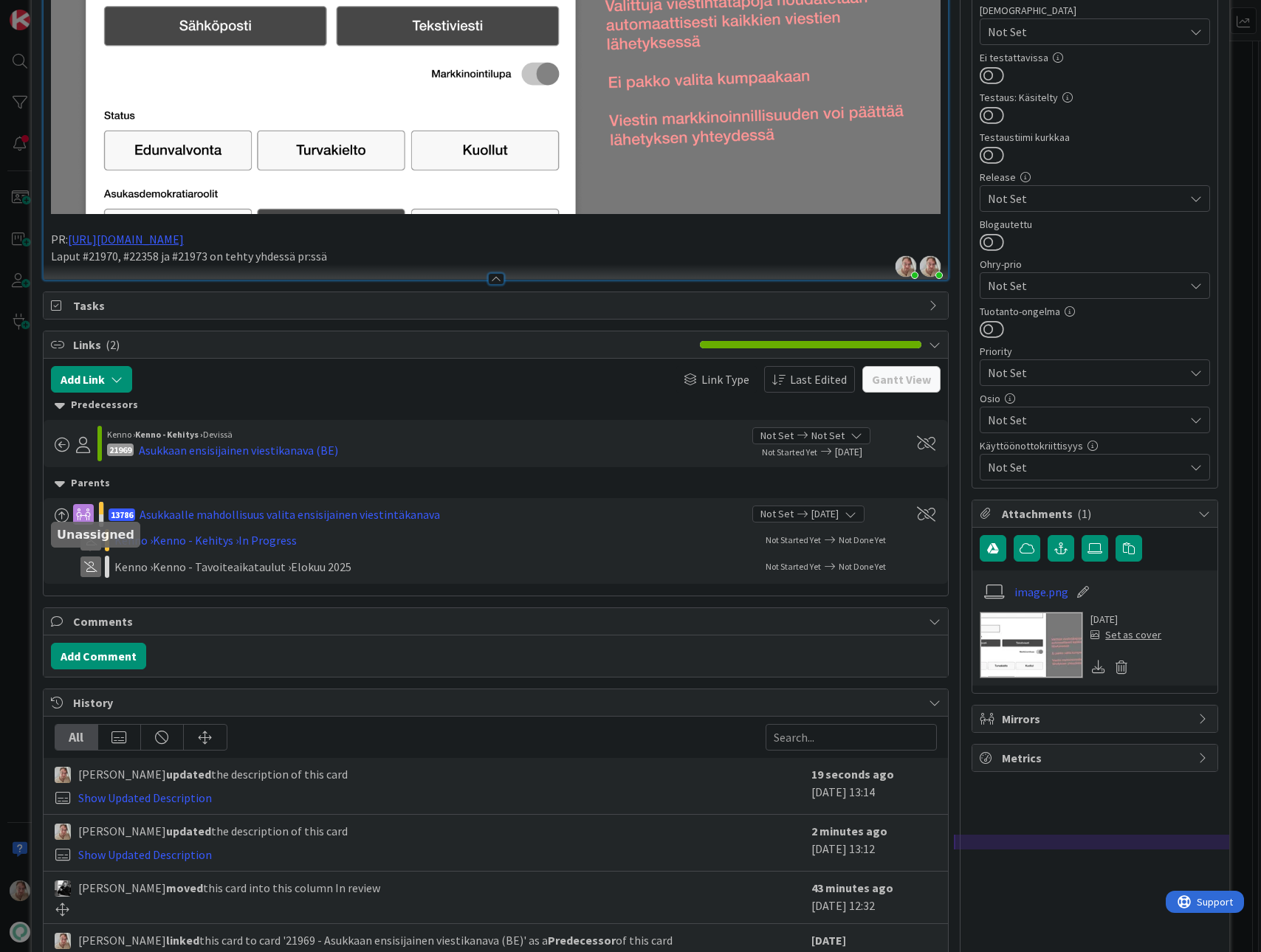
type textarea "x"
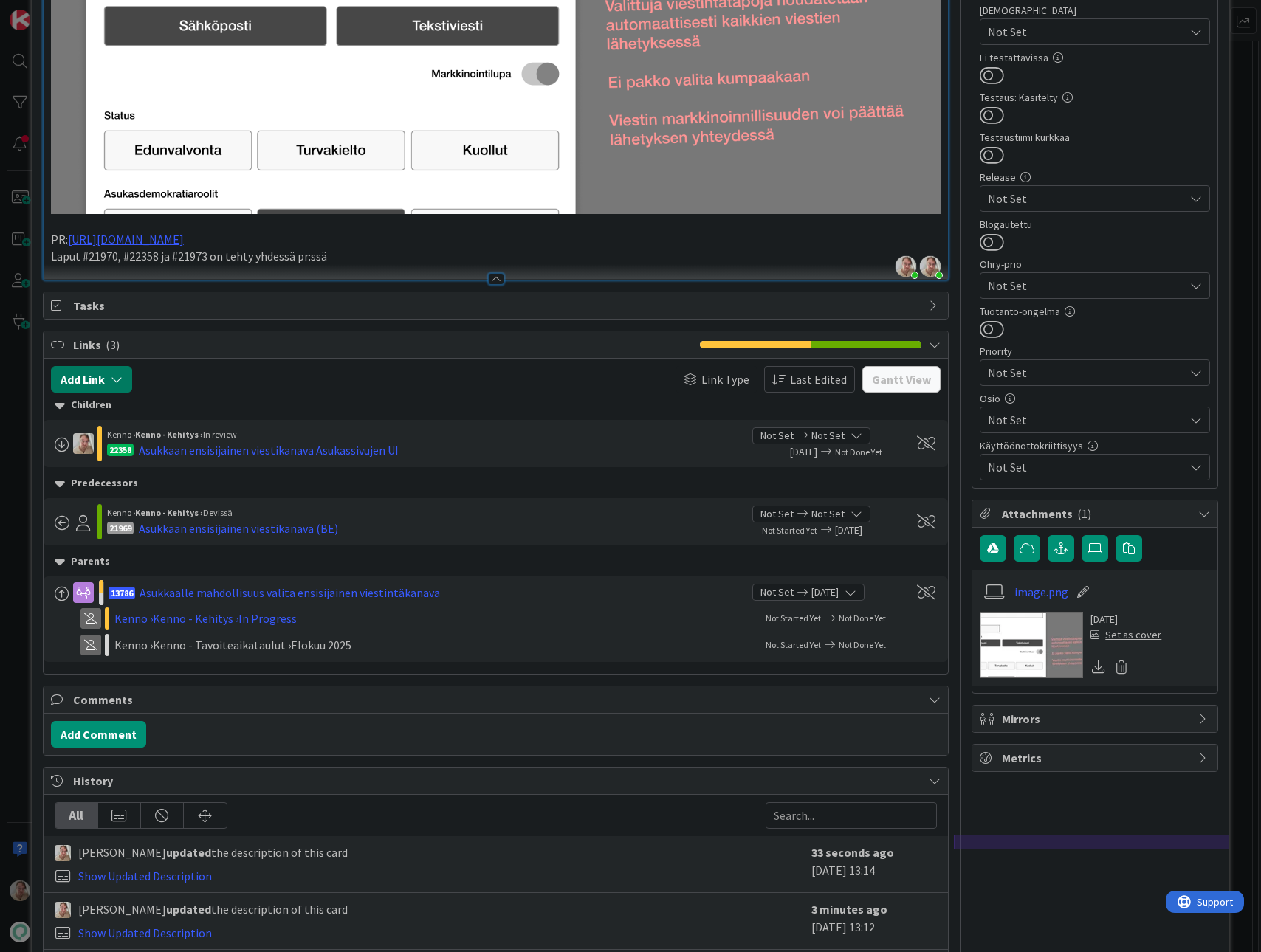
click at [107, 375] on button "Add Link" at bounding box center [91, 379] width 81 height 27
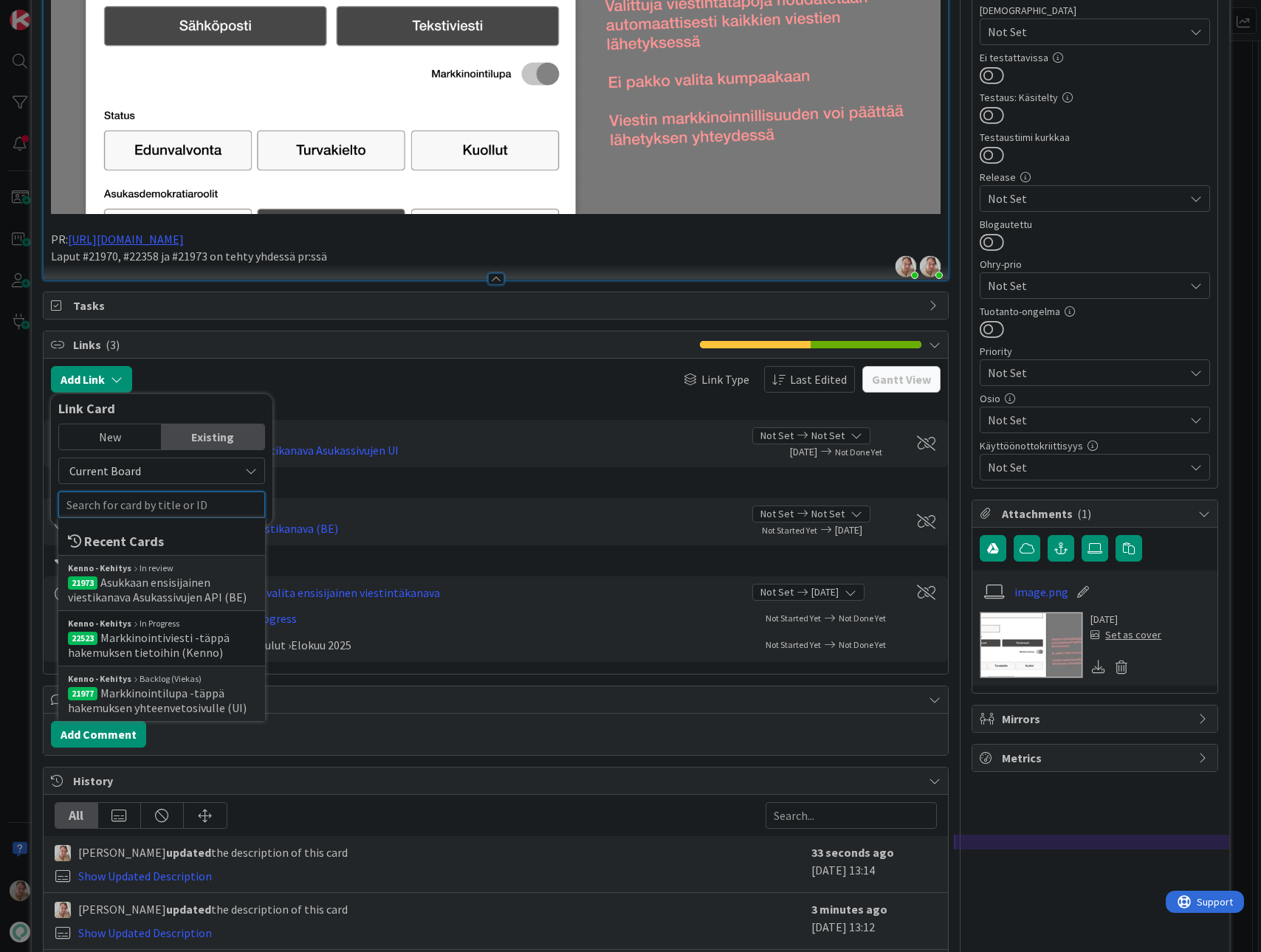
click at [139, 509] on input "text" at bounding box center [161, 505] width 206 height 27
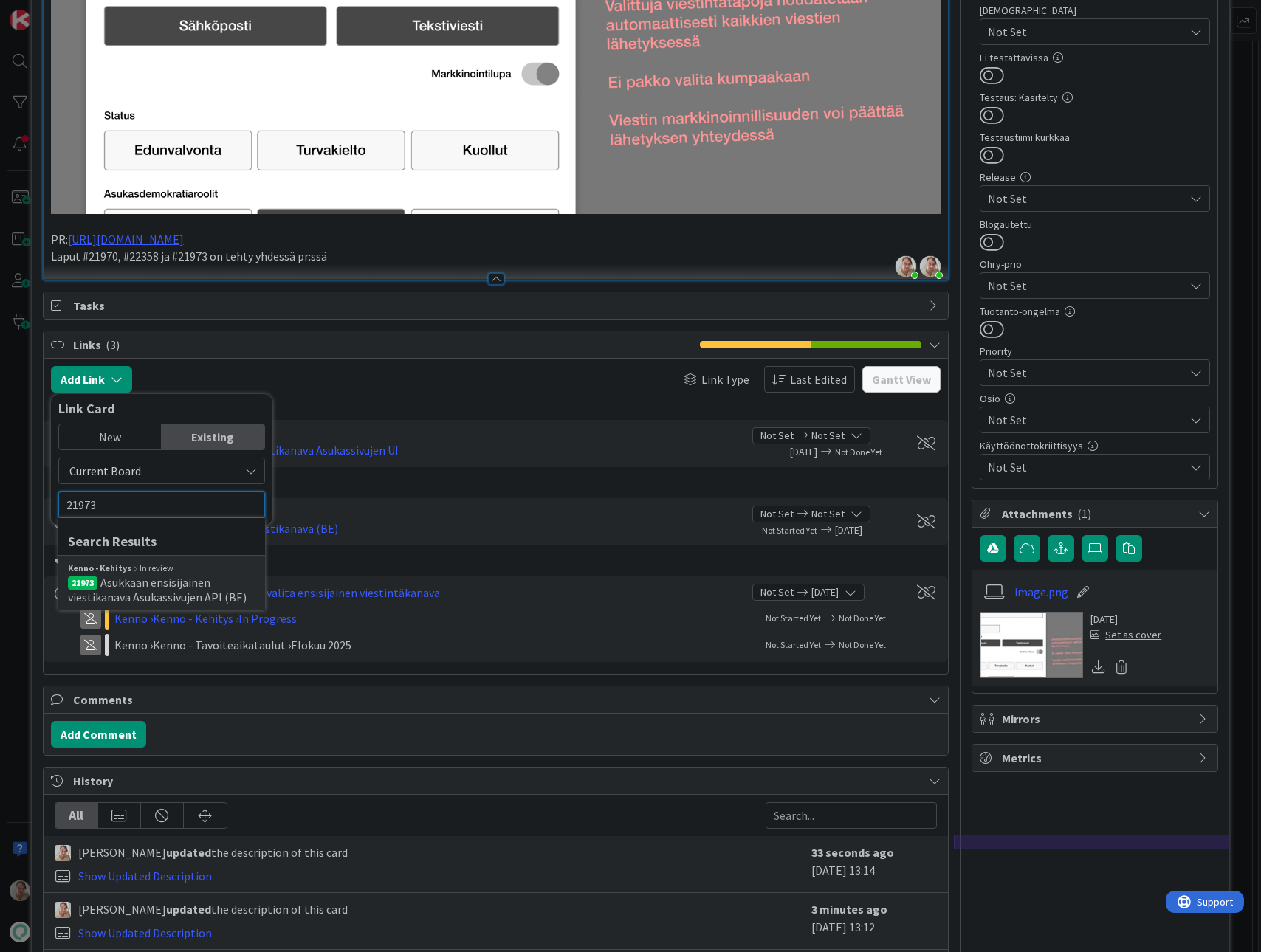
type input "21973"
click at [177, 590] on span "Asukkaan ensisijainen viestikanava Asukassivujen API (BE)" at bounding box center [157, 590] width 179 height 29
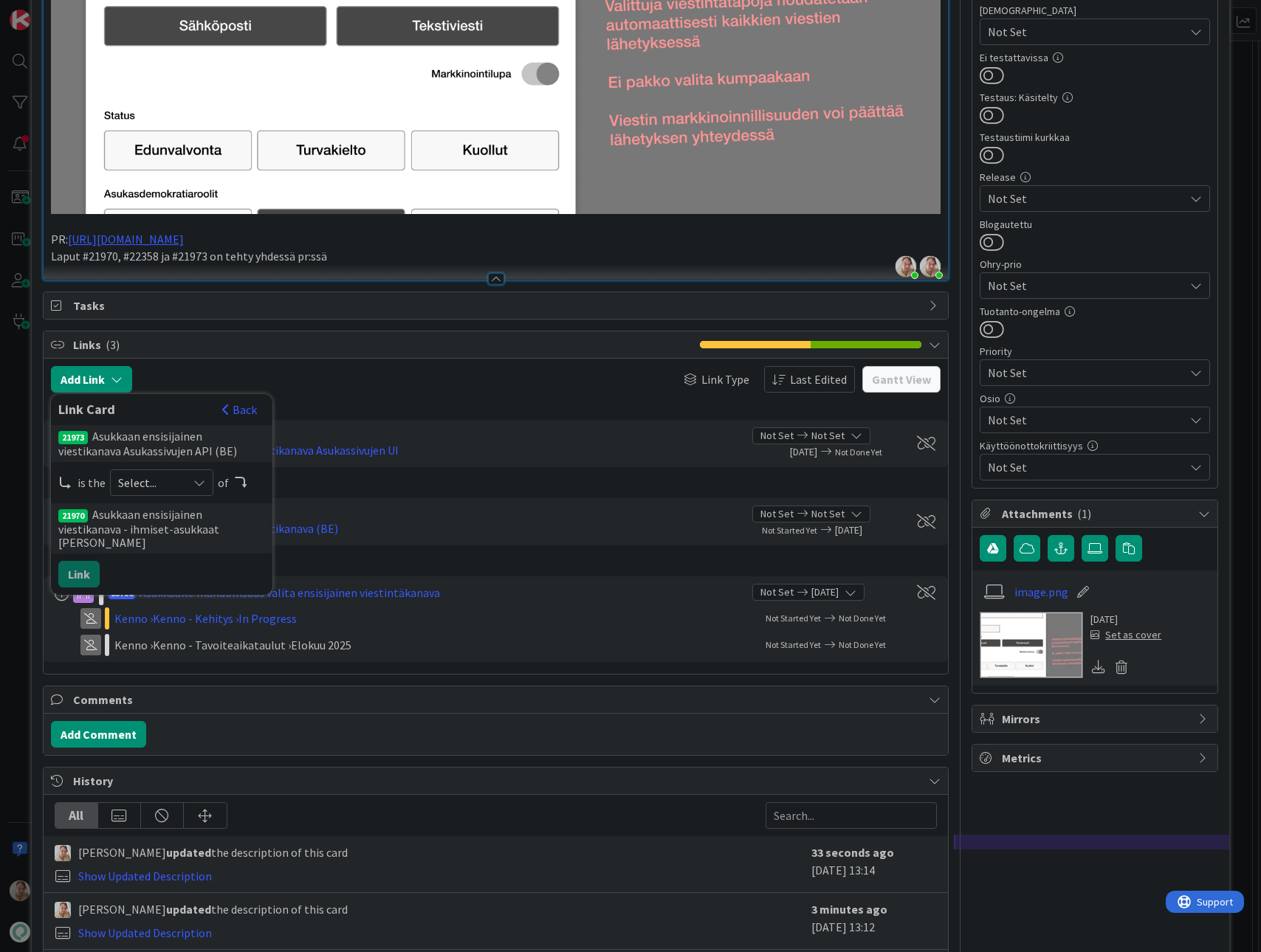
click at [160, 487] on span "Select..." at bounding box center [148, 483] width 62 height 21
click at [173, 543] on span "child" at bounding box center [240, 543] width 166 height 22
click at [87, 561] on button "Link" at bounding box center [78, 574] width 41 height 27
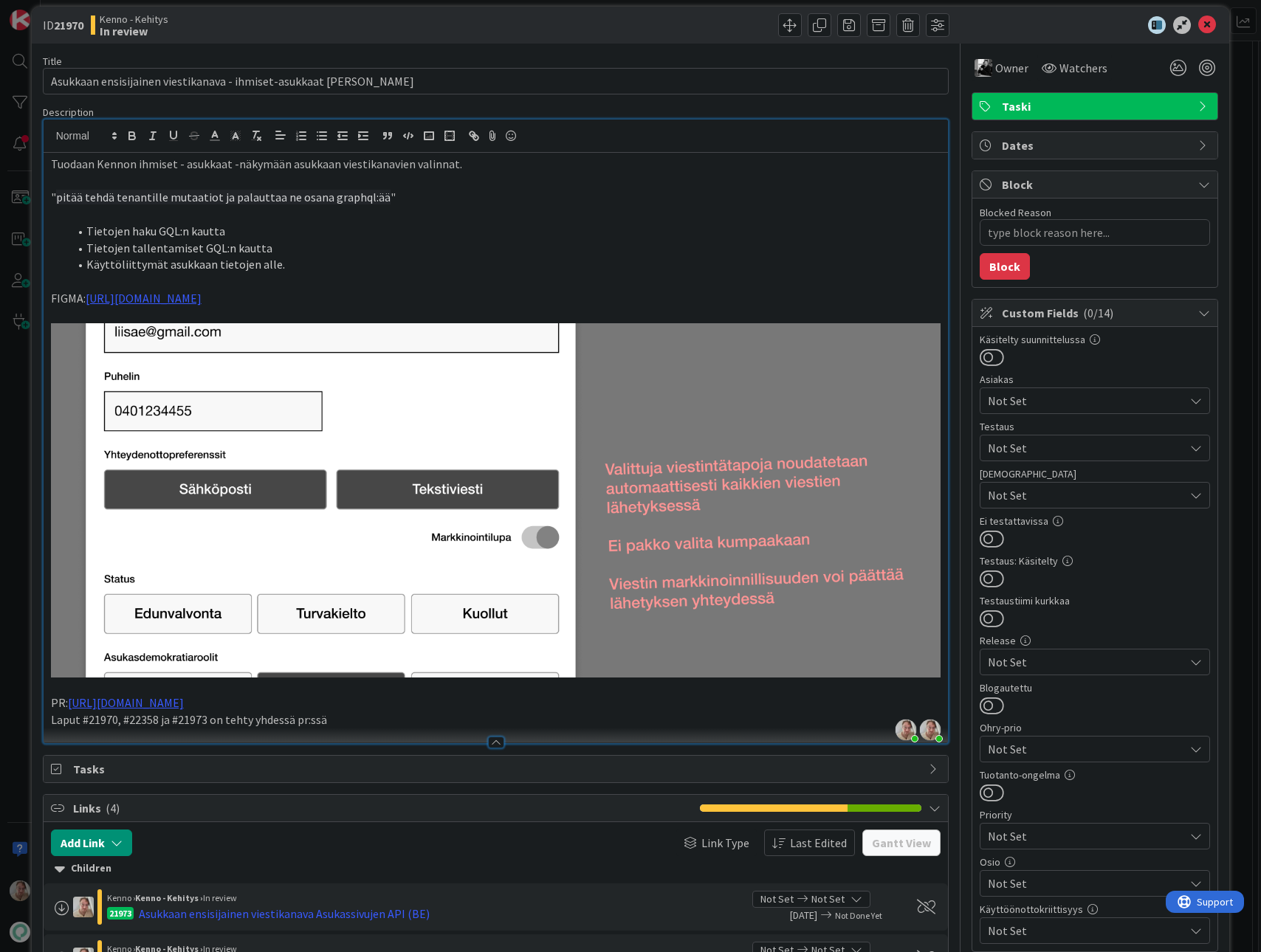
scroll to position [0, 0]
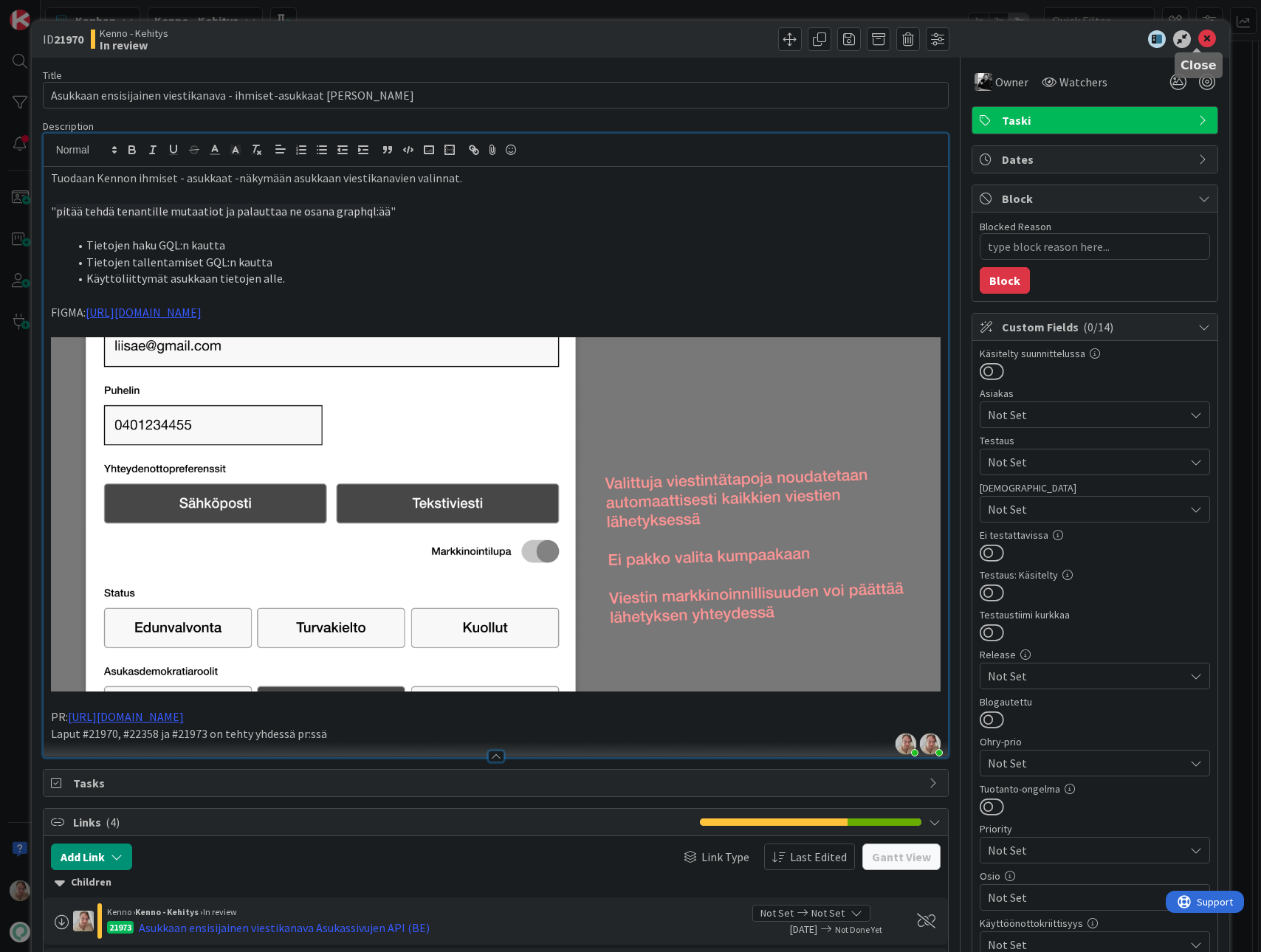
click at [1202, 34] on icon at bounding box center [1207, 39] width 18 height 18
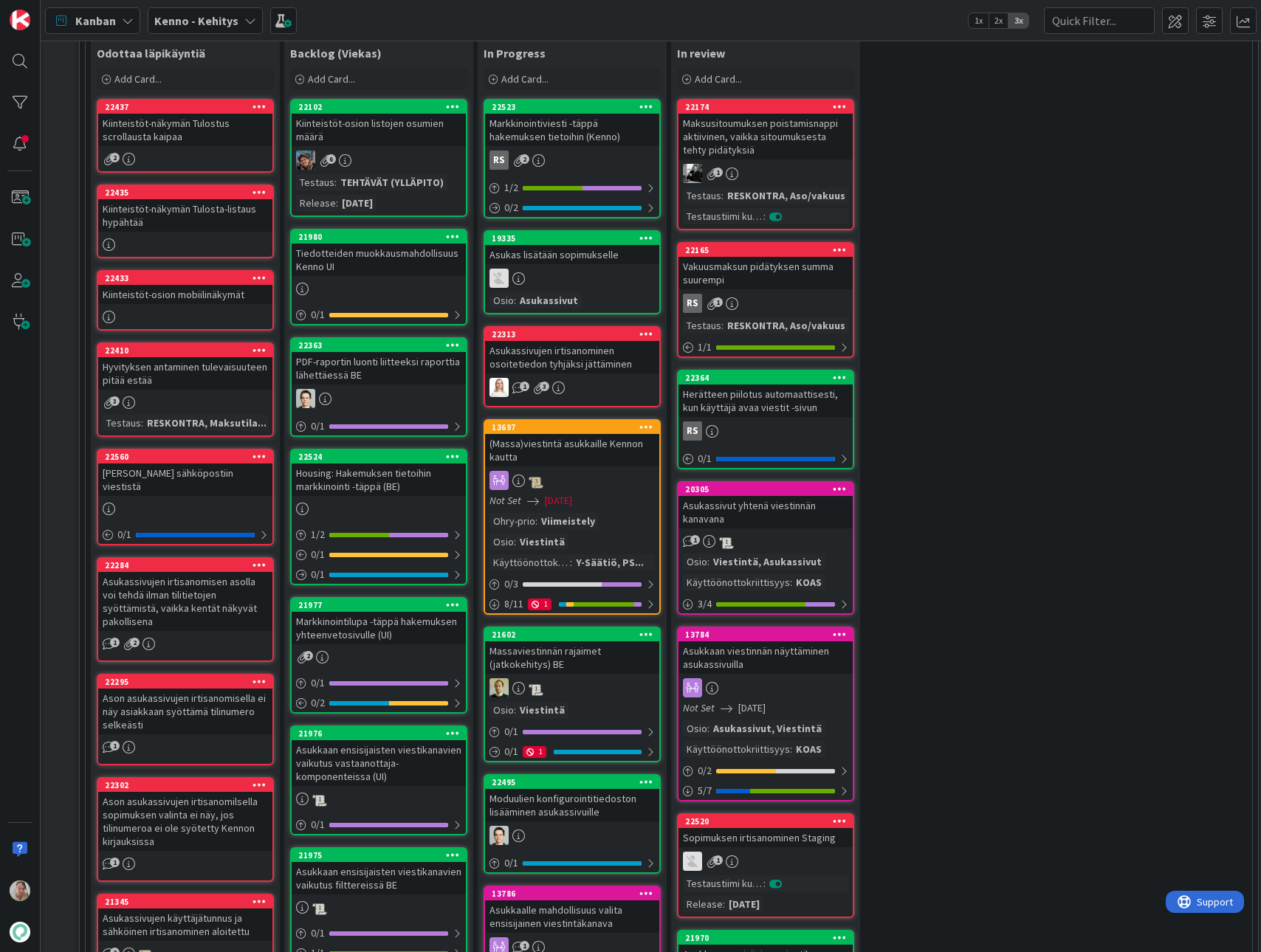
scroll to position [427, 2]
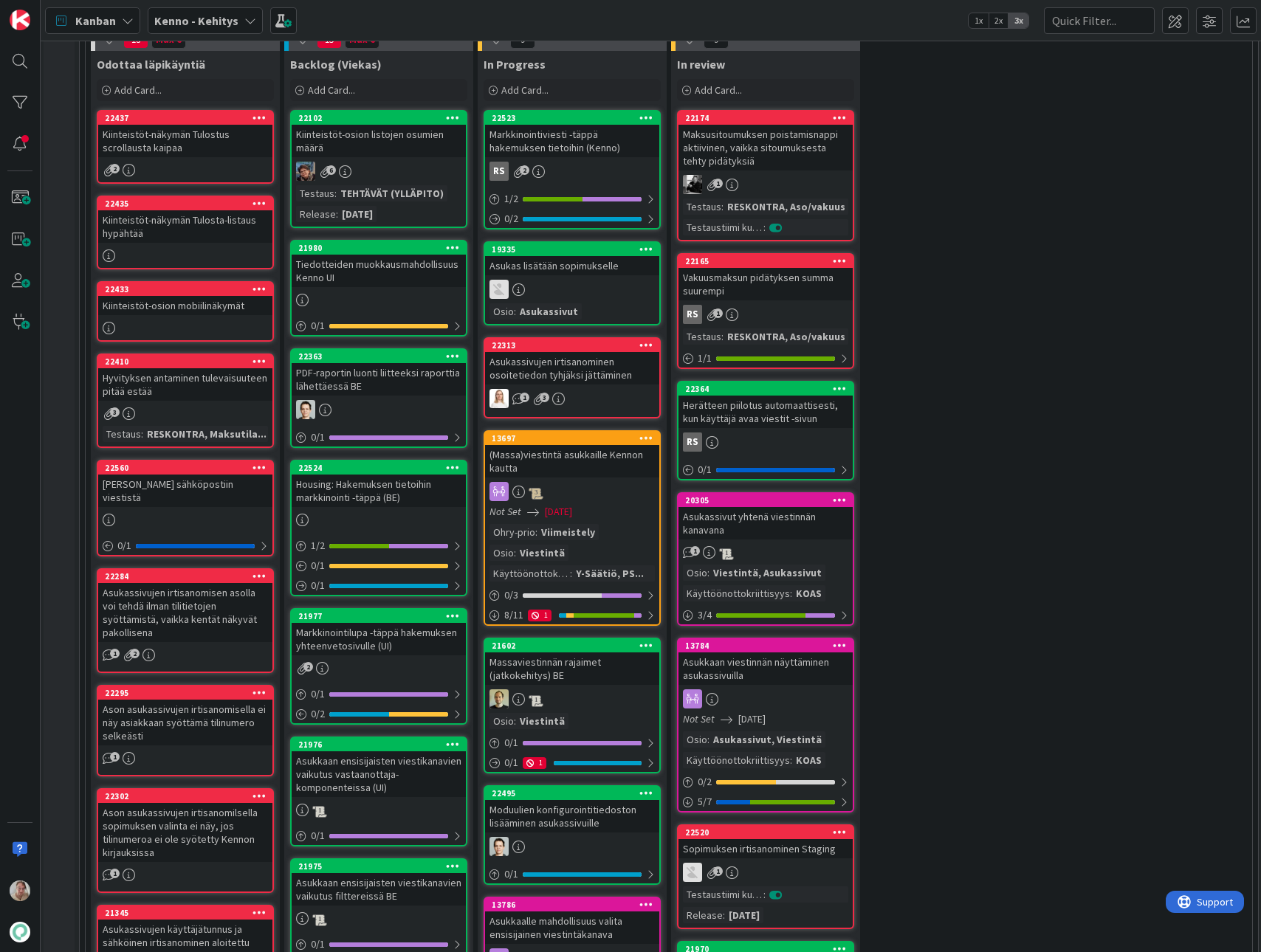
click at [376, 145] on div "Kiinteistöt-osion listojen osumien määrä" at bounding box center [378, 141] width 174 height 32
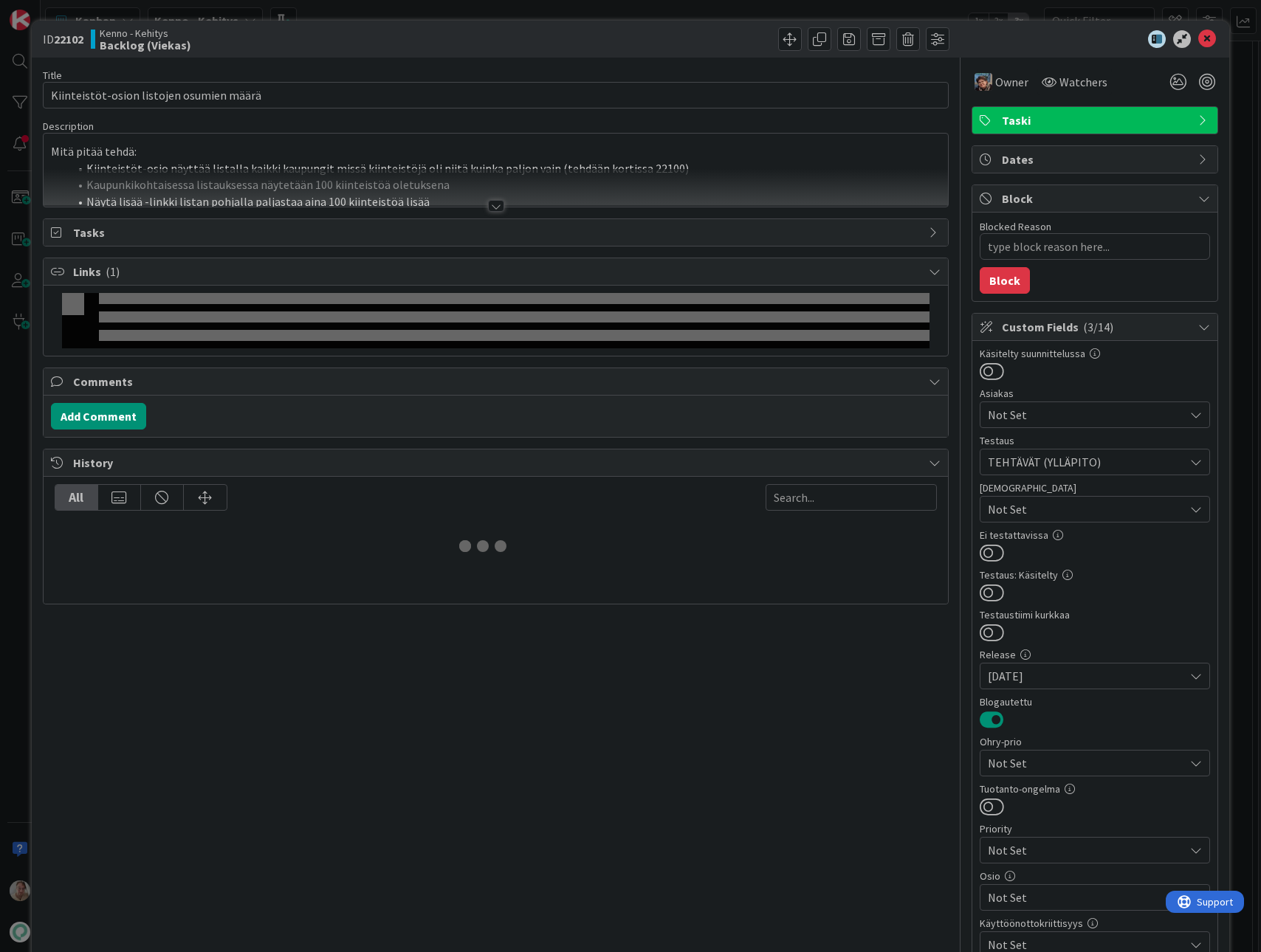
type textarea "x"
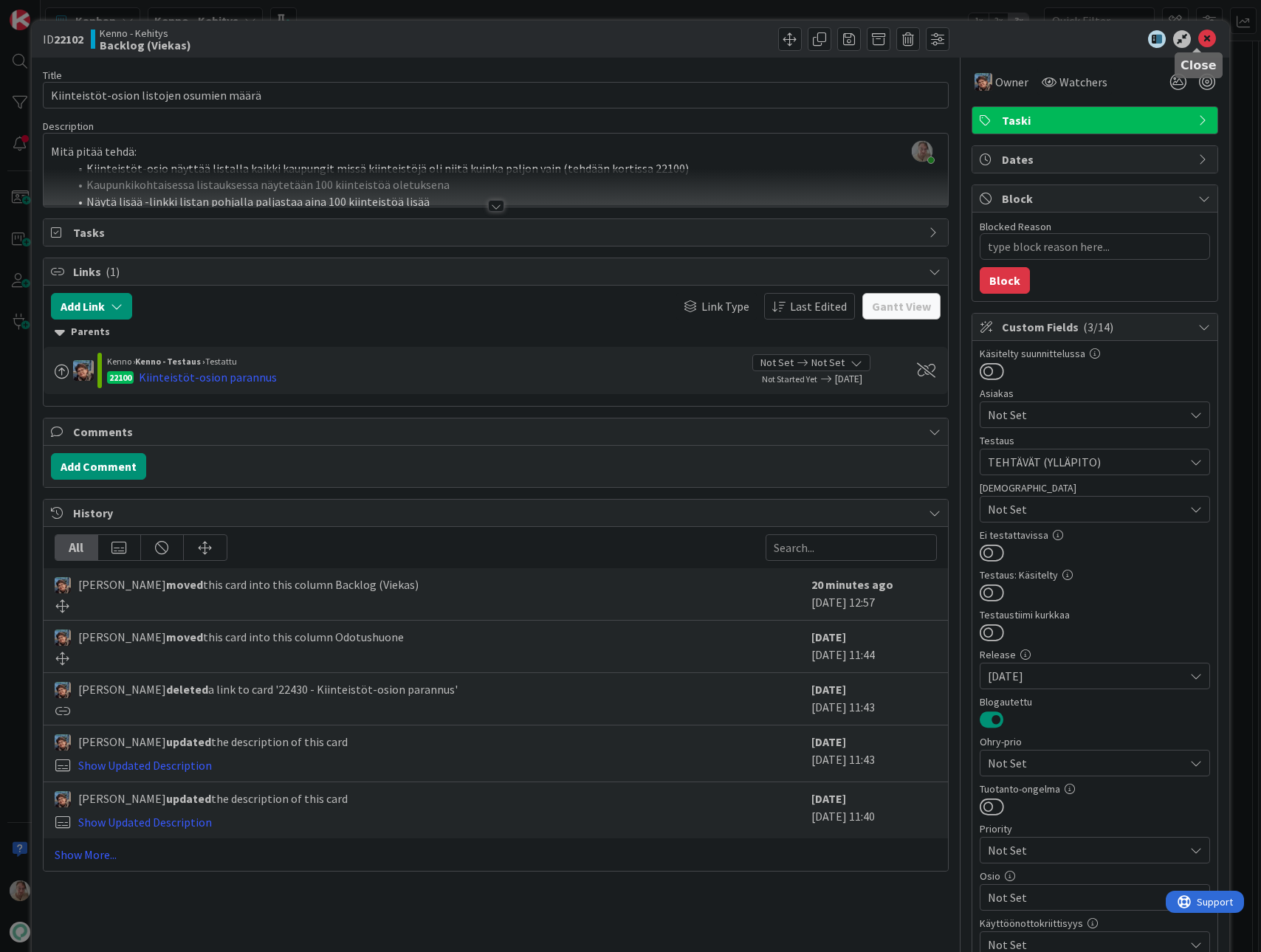
click at [1210, 38] on div "ID 22102 Kenno - Kehitys Backlog (Viekas)" at bounding box center [630, 39] width 1198 height 37
click at [1203, 38] on icon at bounding box center [1207, 39] width 18 height 18
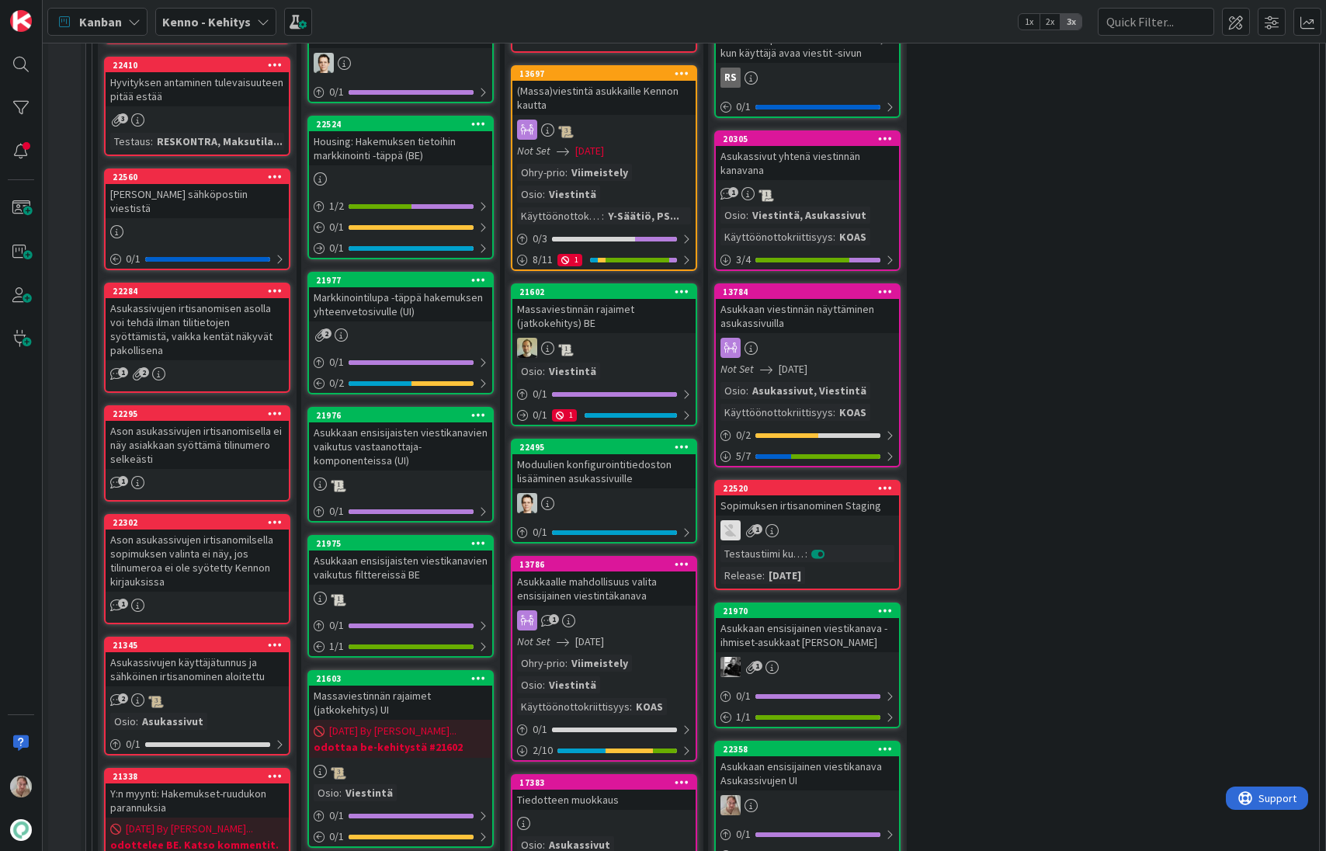
scroll to position [1249, 0]
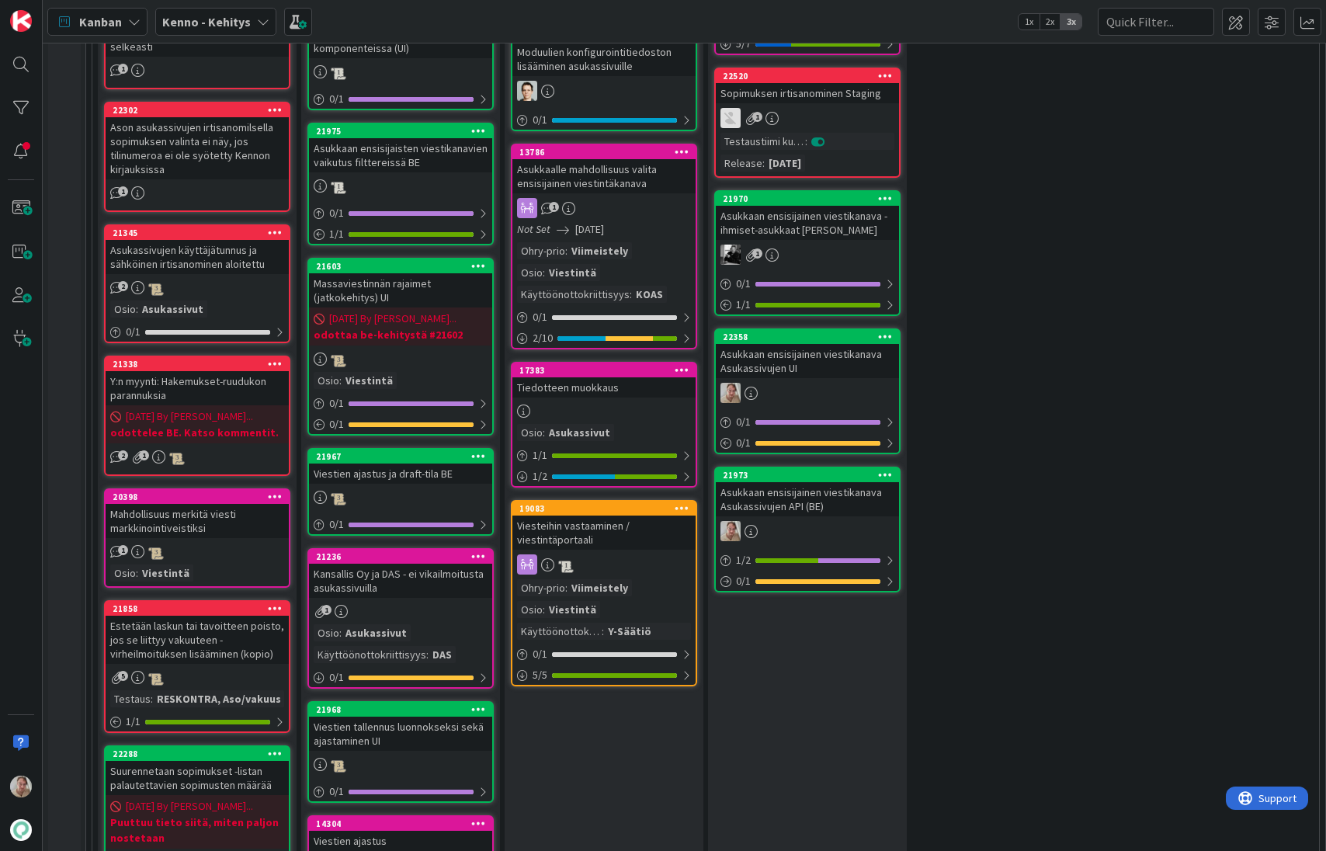
click at [805, 227] on div "Asukkaan ensisijainen viestikanava - ihmiset-asukkaat [PERSON_NAME]" at bounding box center [807, 223] width 183 height 34
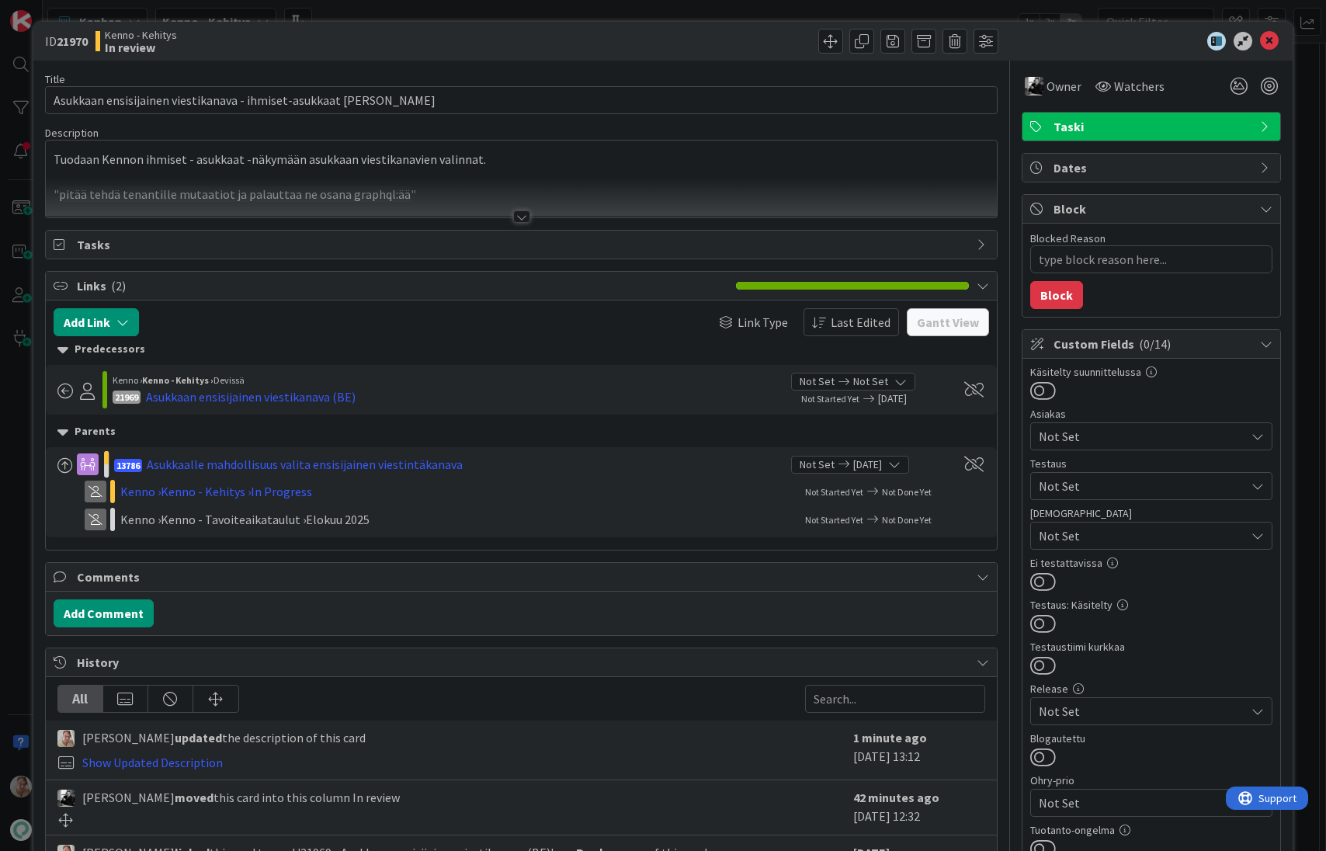
type textarea "x"
click at [432, 181] on div at bounding box center [522, 198] width 952 height 40
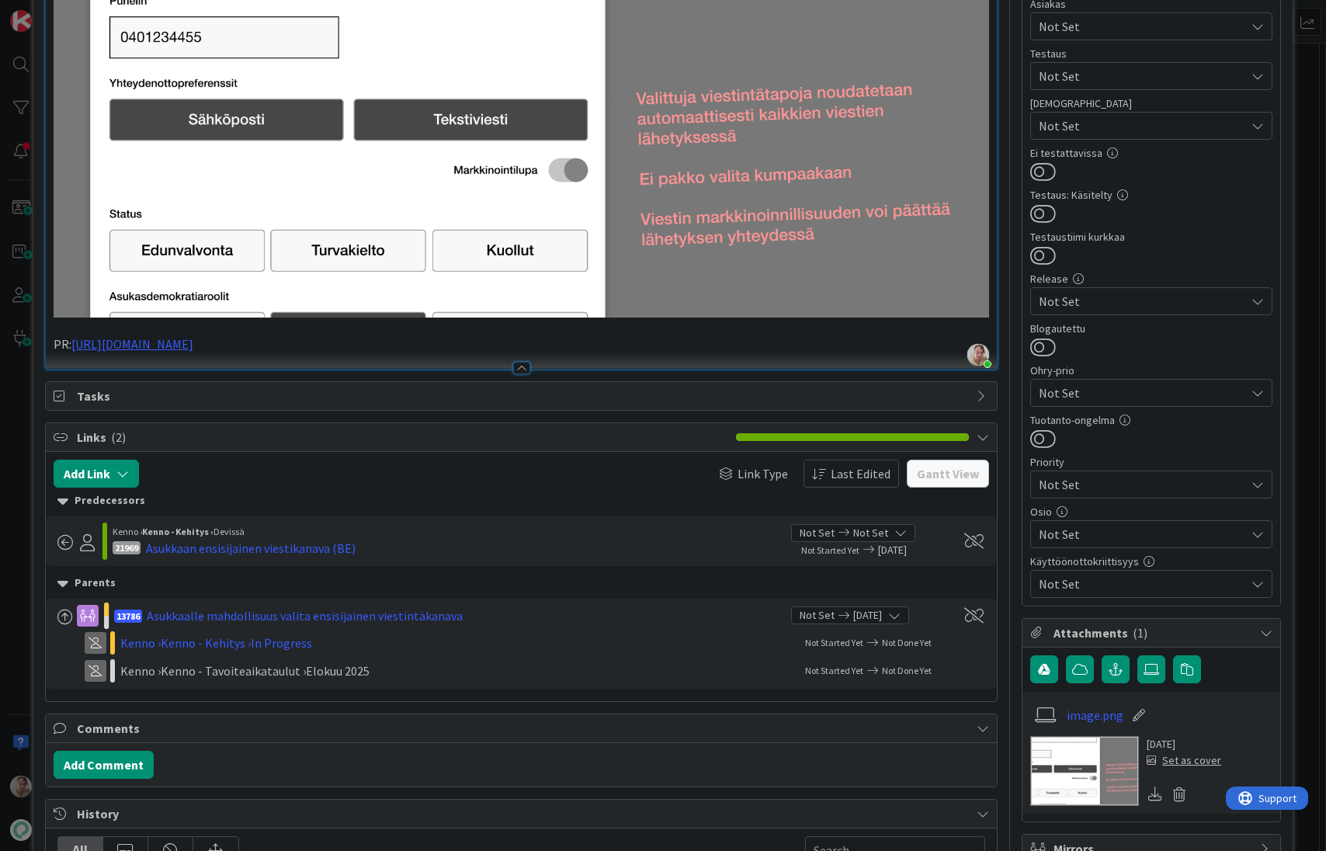
scroll to position [388, 0]
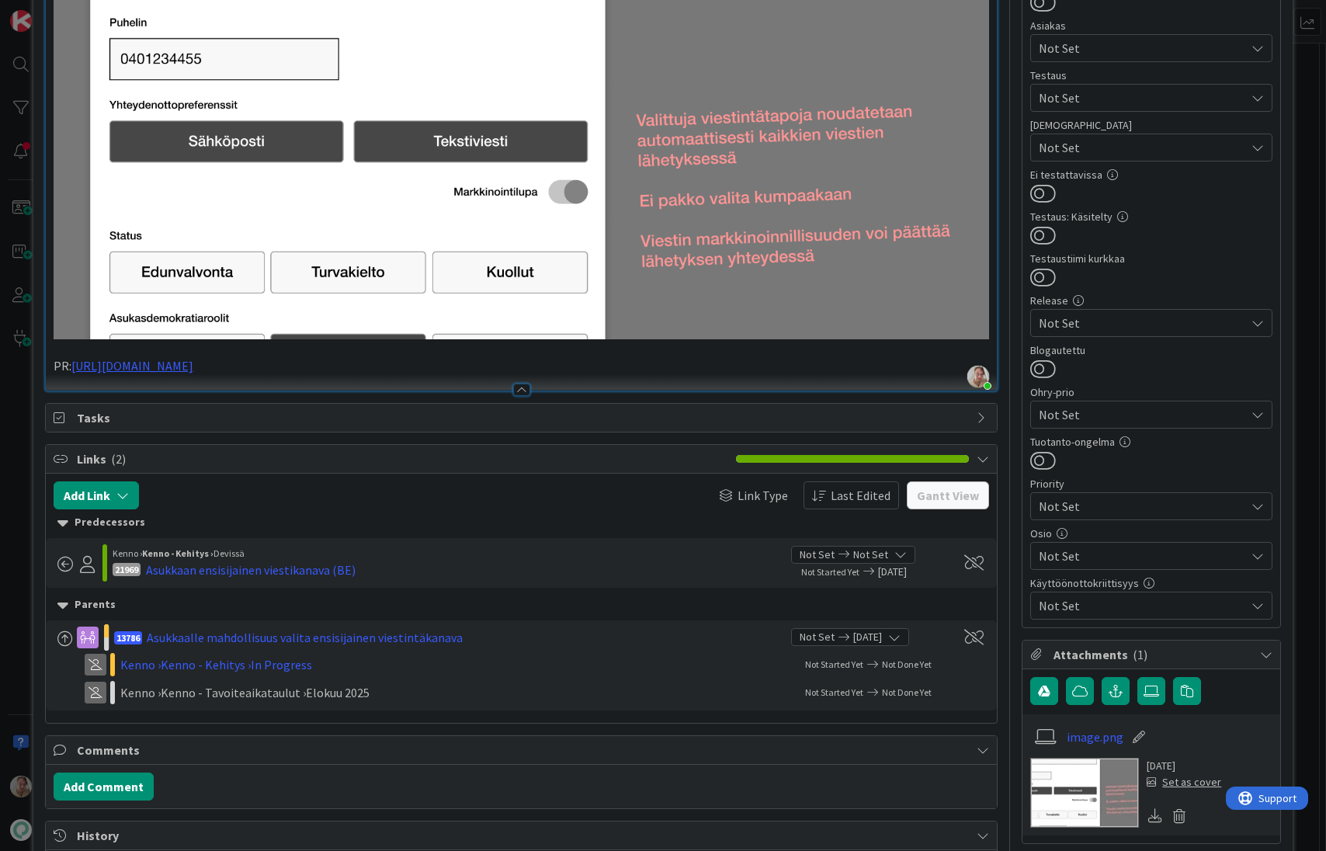
drag, startPoint x: 331, startPoint y: 360, endPoint x: 366, endPoint y: 351, distance: 35.4
click at [333, 359] on p "PR: https://github.com/pandiafi/kenno/pull/8171" at bounding box center [522, 366] width 936 height 18
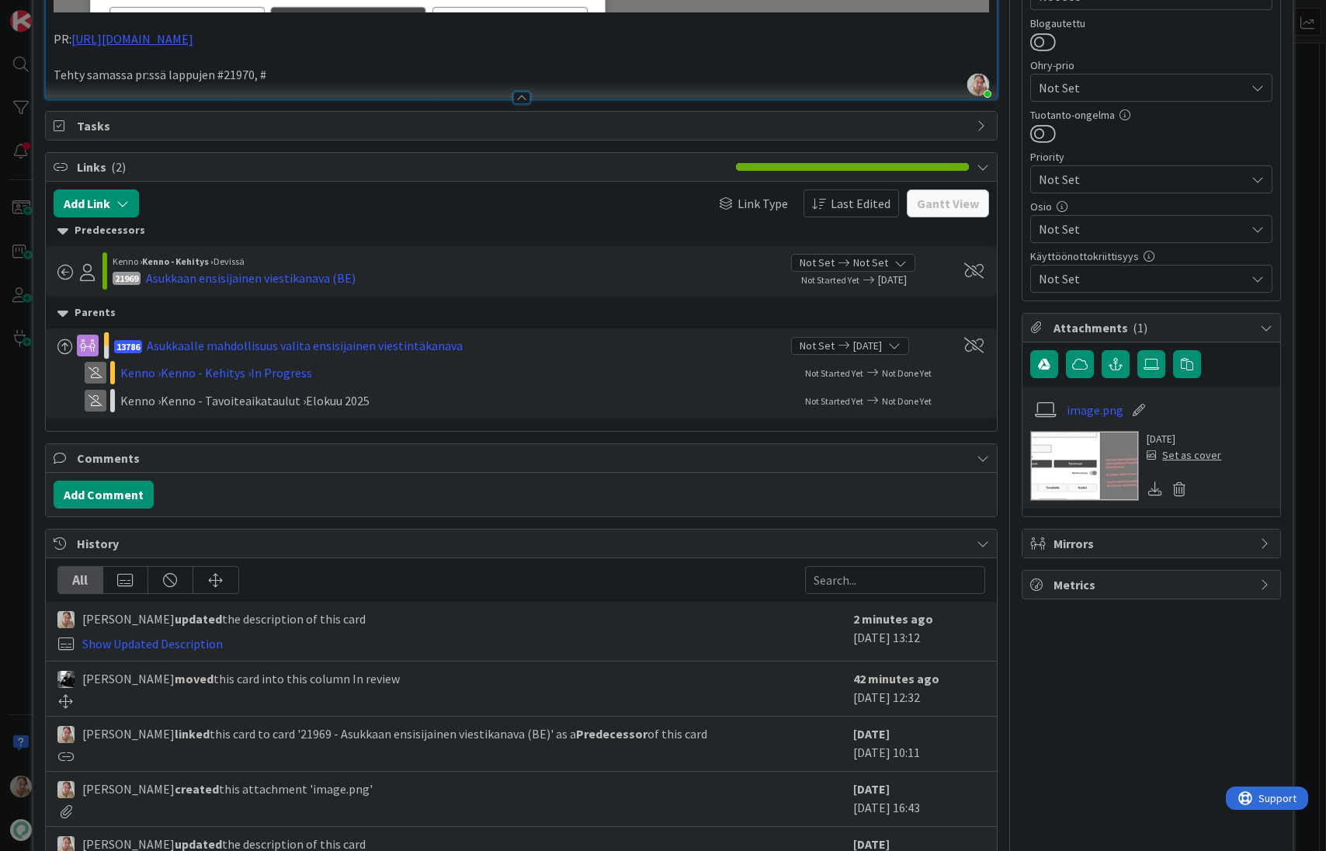
scroll to position [390, 0]
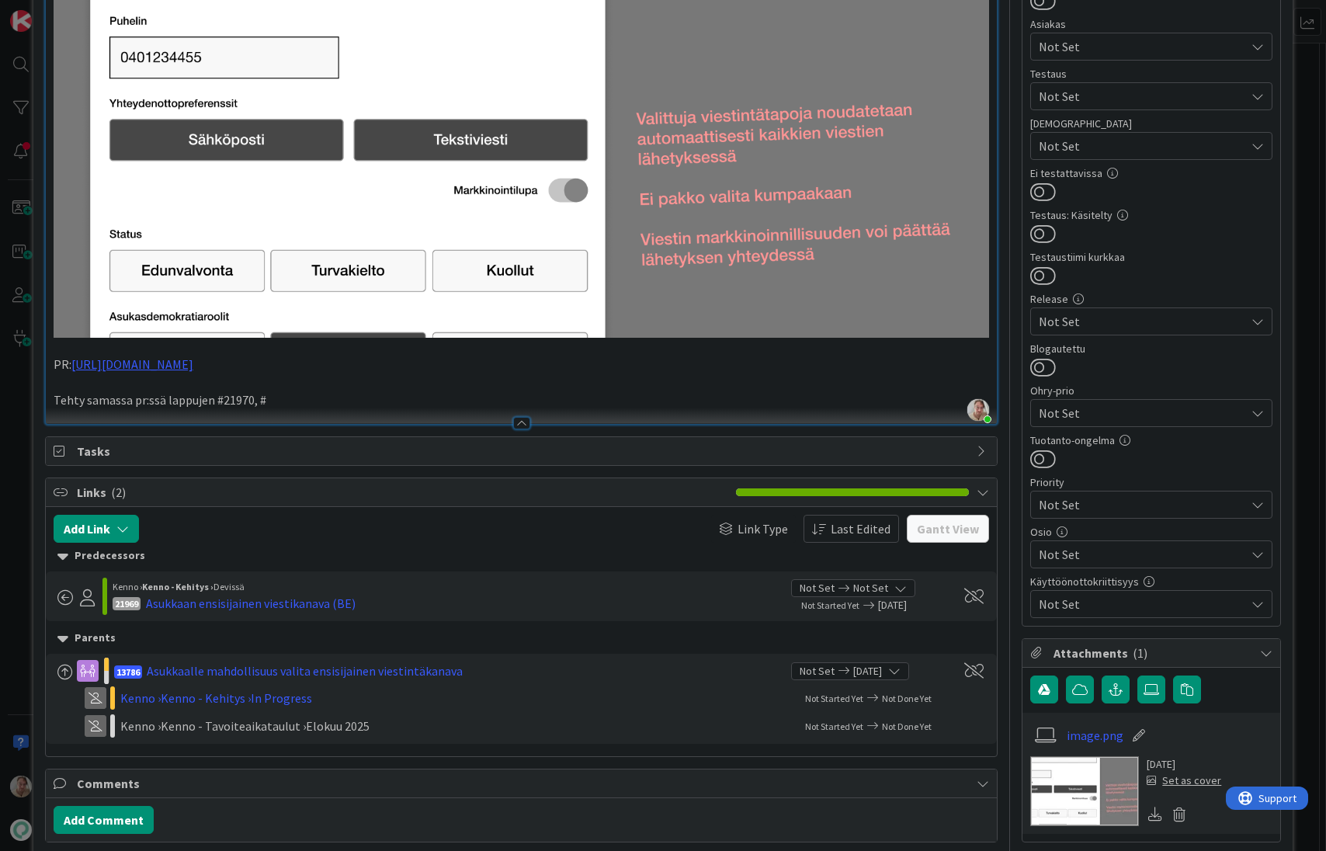
click at [282, 392] on p "Tehty samassa pr:ssä lappujen #21970, #" at bounding box center [522, 400] width 936 height 18
click at [179, 394] on p "Tehty samassa pr:ssä lappujen #21970, #22358 ja #21973" at bounding box center [522, 400] width 936 height 18
drag, startPoint x: 179, startPoint y: 394, endPoint x: 354, endPoint y: 394, distance: 174.6
click at [181, 394] on p "Tehty samassa pr:ssä lappujen #21970, #22358 ja #21973" at bounding box center [522, 400] width 936 height 18
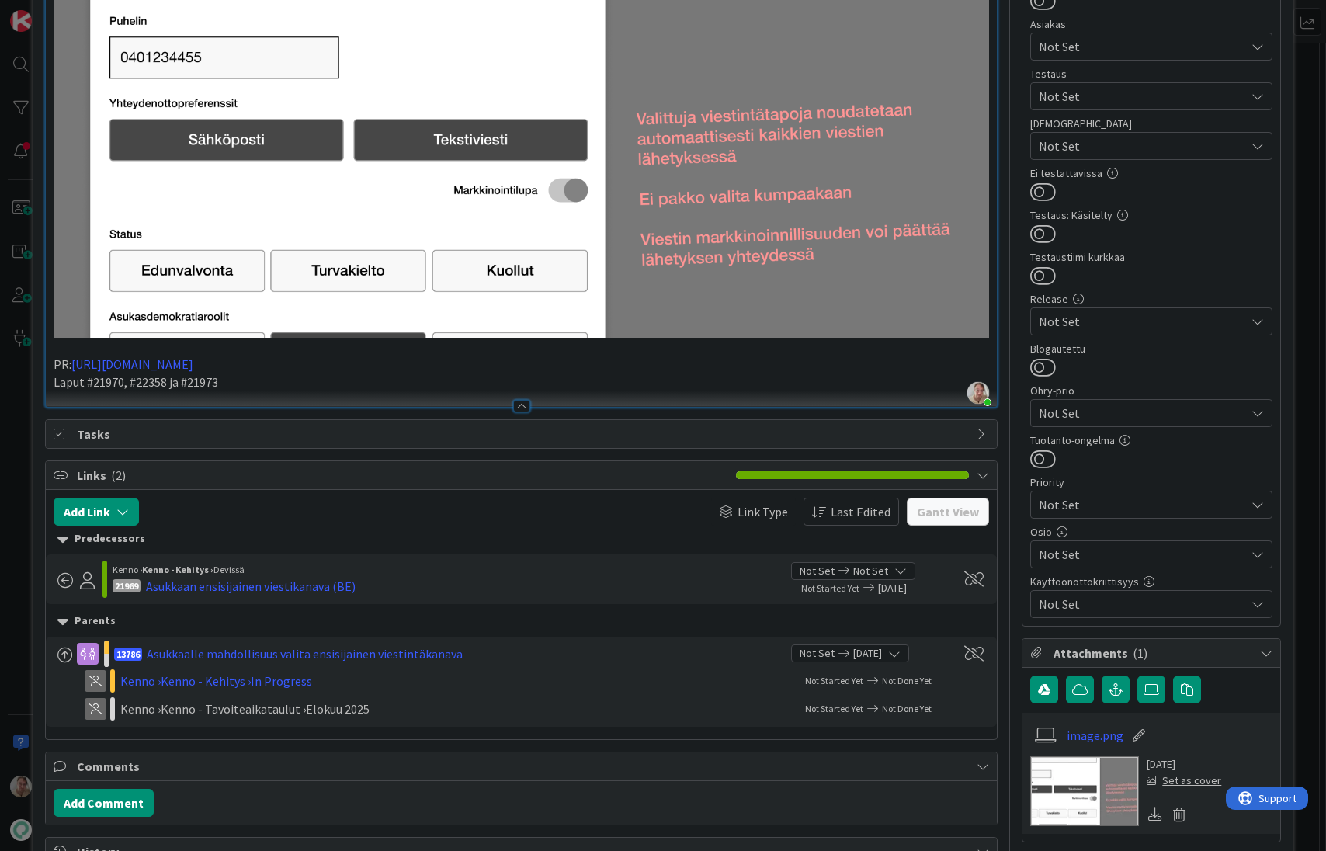
click at [243, 373] on p "Laput #21970, #22358 ja #21973" at bounding box center [522, 382] width 936 height 18
drag, startPoint x: 380, startPoint y: 377, endPoint x: 26, endPoint y: 385, distance: 353.2
click at [26, 385] on div "ID 21970 Kenno - Kehitys In review Title 62 / 128 Asukkaan ensisijainen viestik…" at bounding box center [663, 425] width 1326 height 851
copy p "Laput #21970, #22358 ja #21973 on tehty yhdessä pr:ssä"
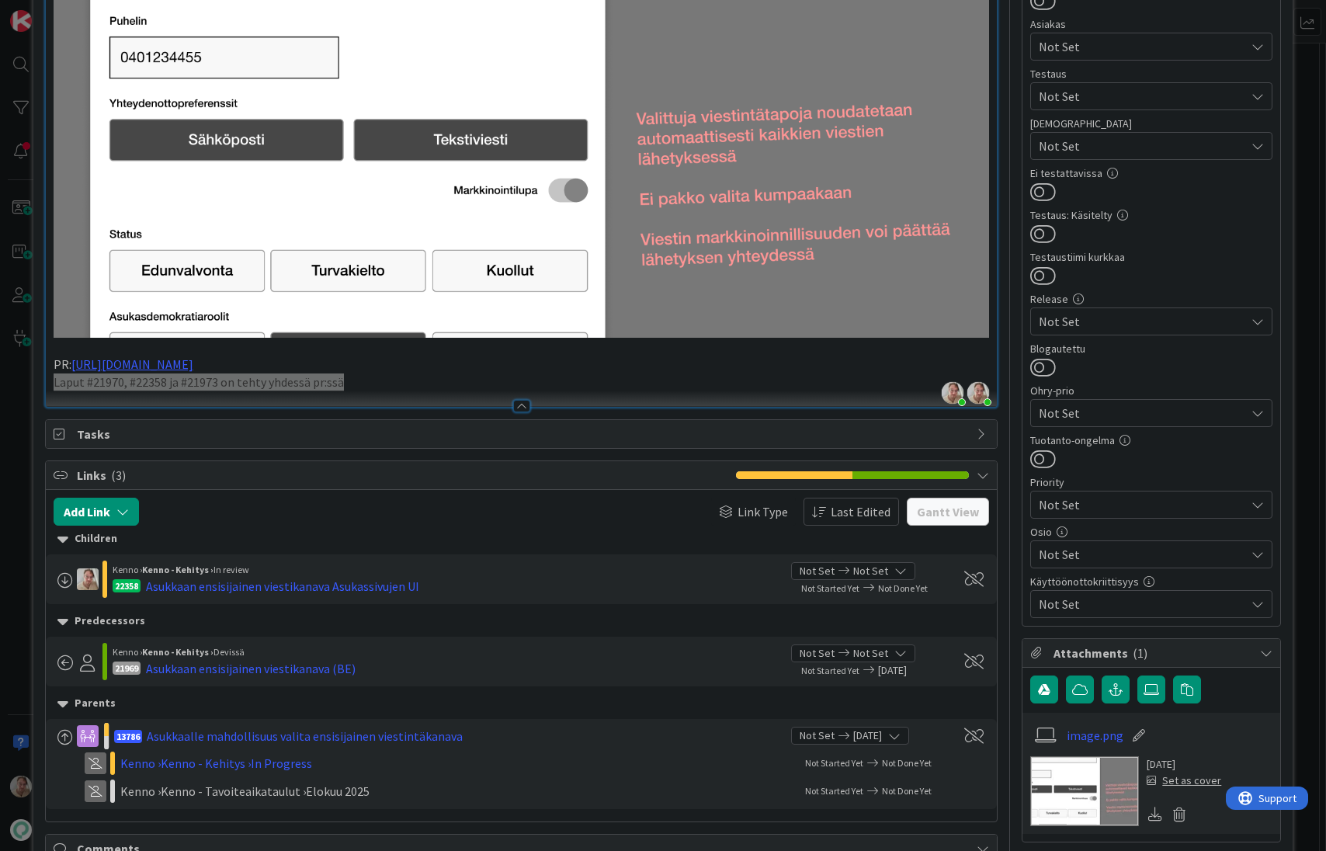
type textarea "x"
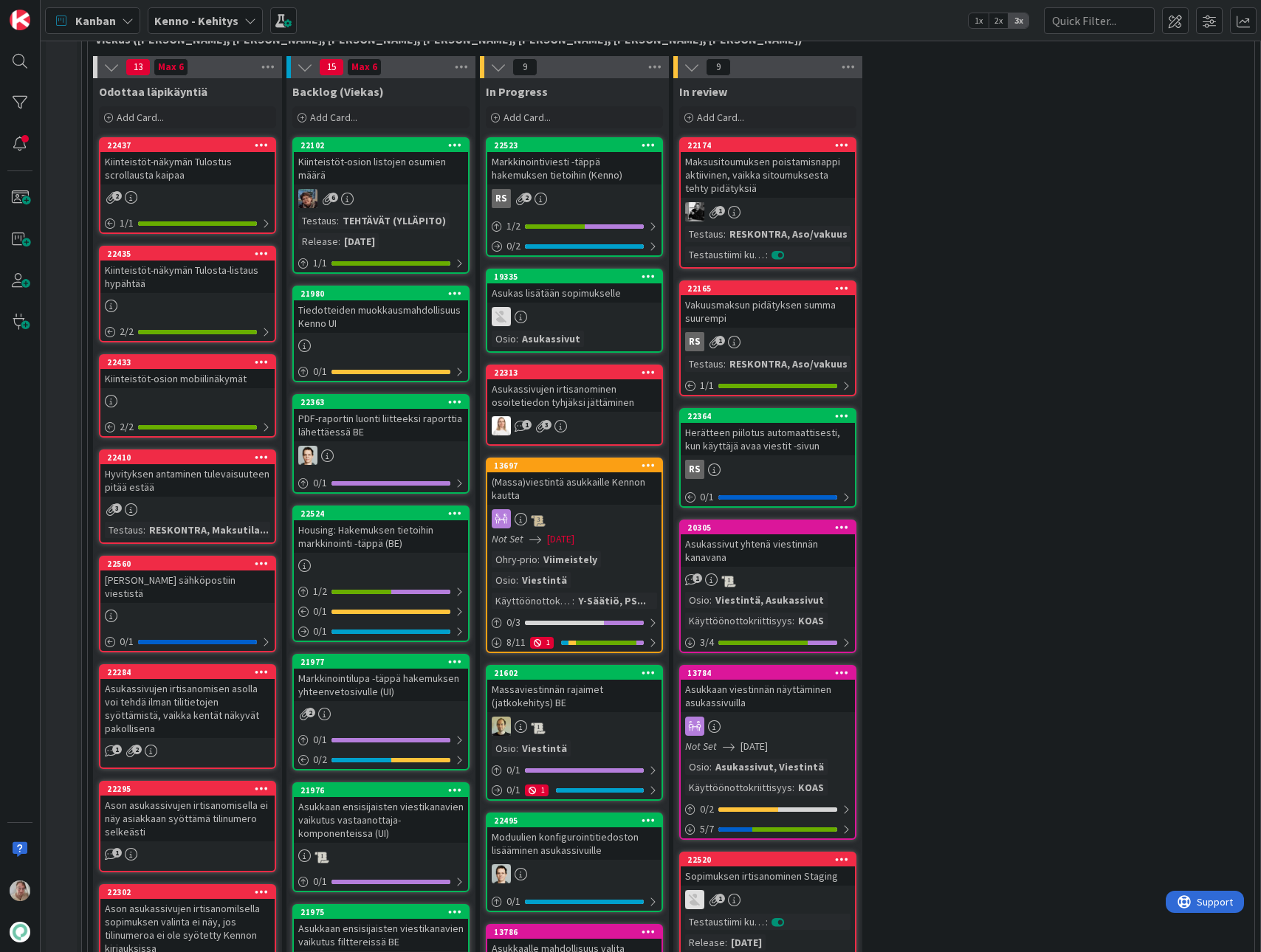
scroll to position [384, 0]
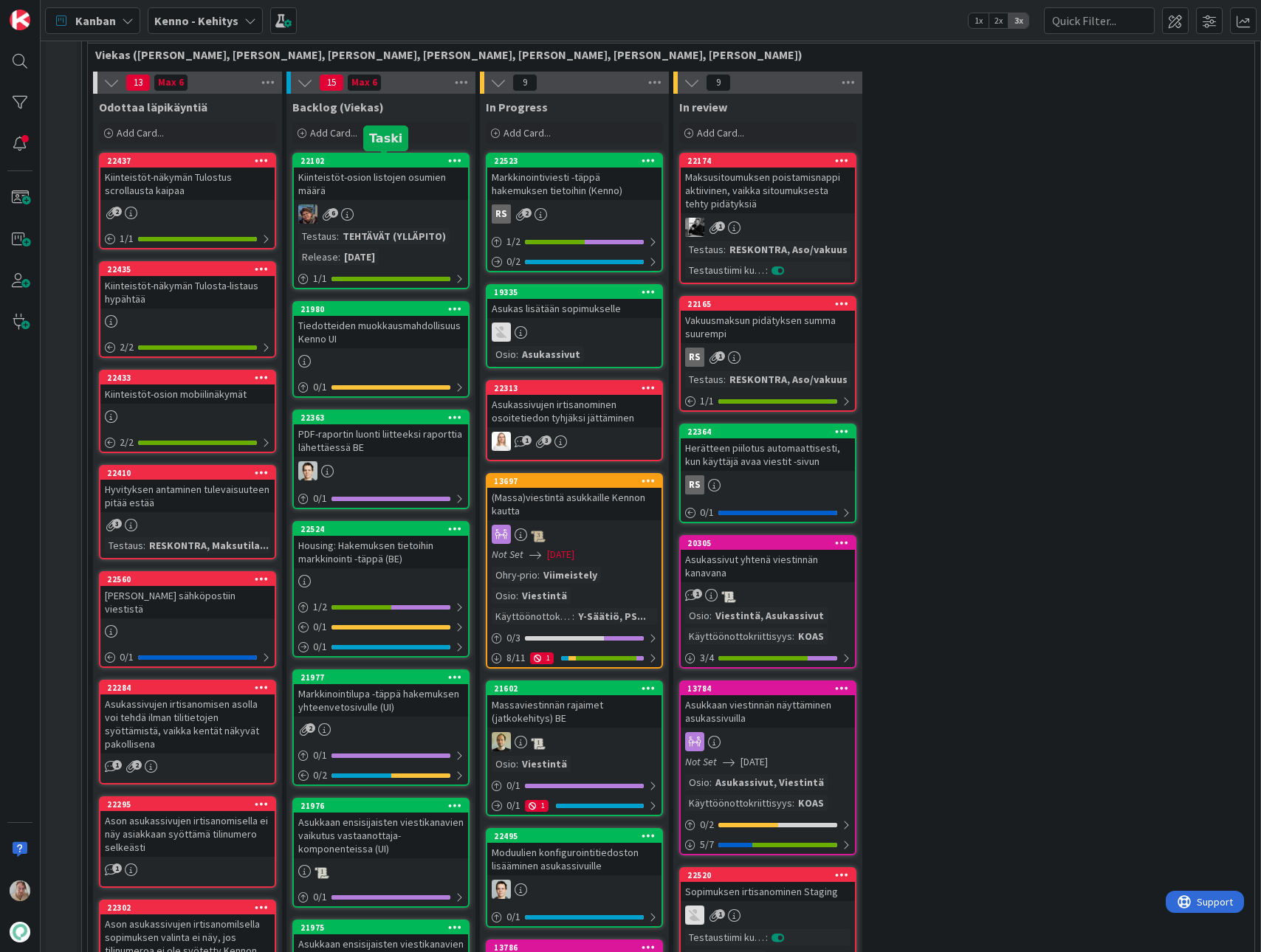
click at [366, 183] on div "Kiinteistöt-osion listojen osumien määrä" at bounding box center [380, 184] width 174 height 32
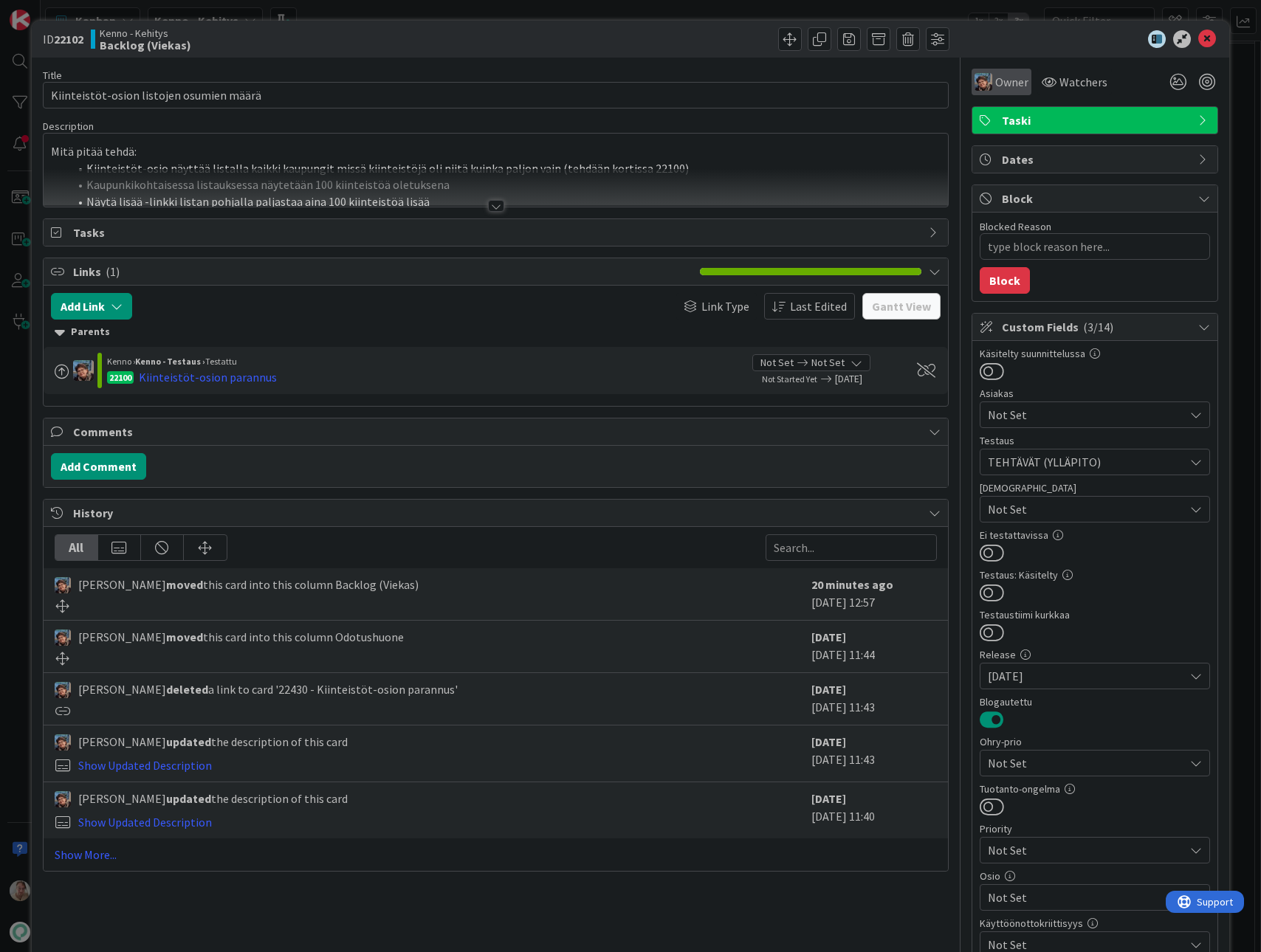
click at [999, 81] on span "Owner" at bounding box center [1011, 82] width 33 height 18
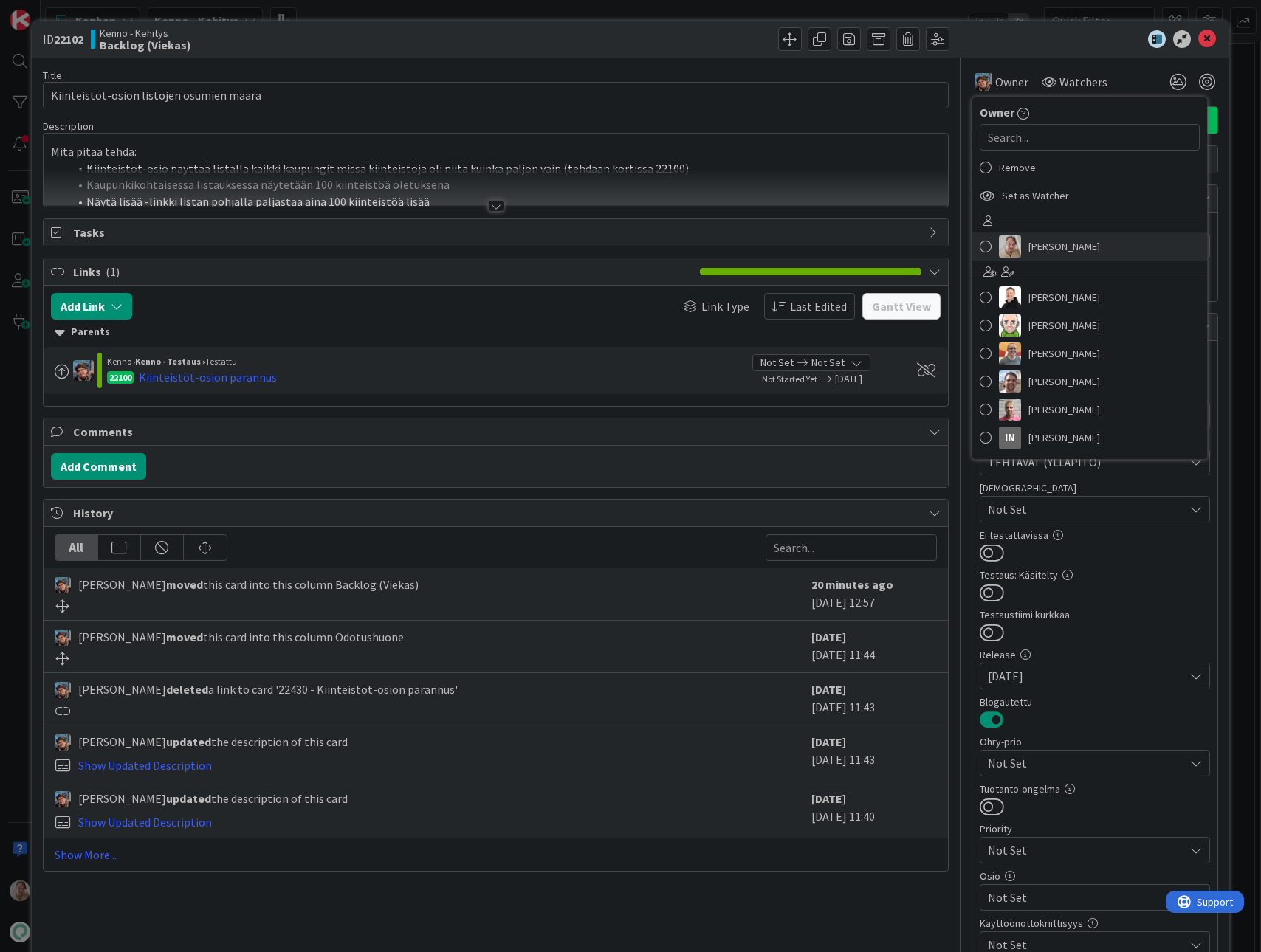
click at [1035, 245] on span "[PERSON_NAME]" at bounding box center [1063, 246] width 71 height 22
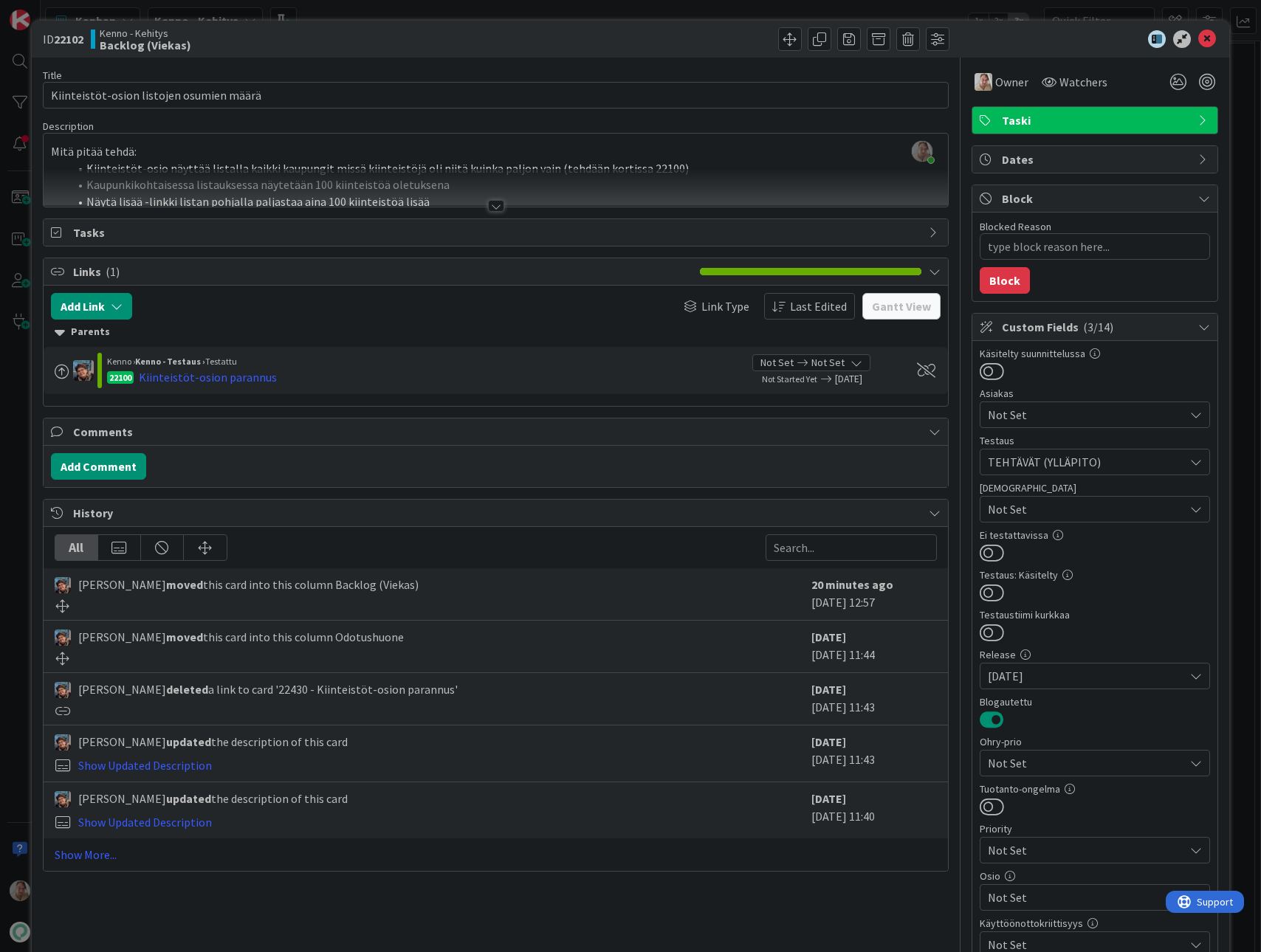
type textarea "x"
click at [744, 166] on div "Mitä pitää tehdä: Kiinteistöt-osio näyttää listalla kaikki kaupungit missä kiin…" at bounding box center [496, 173] width 905 height 67
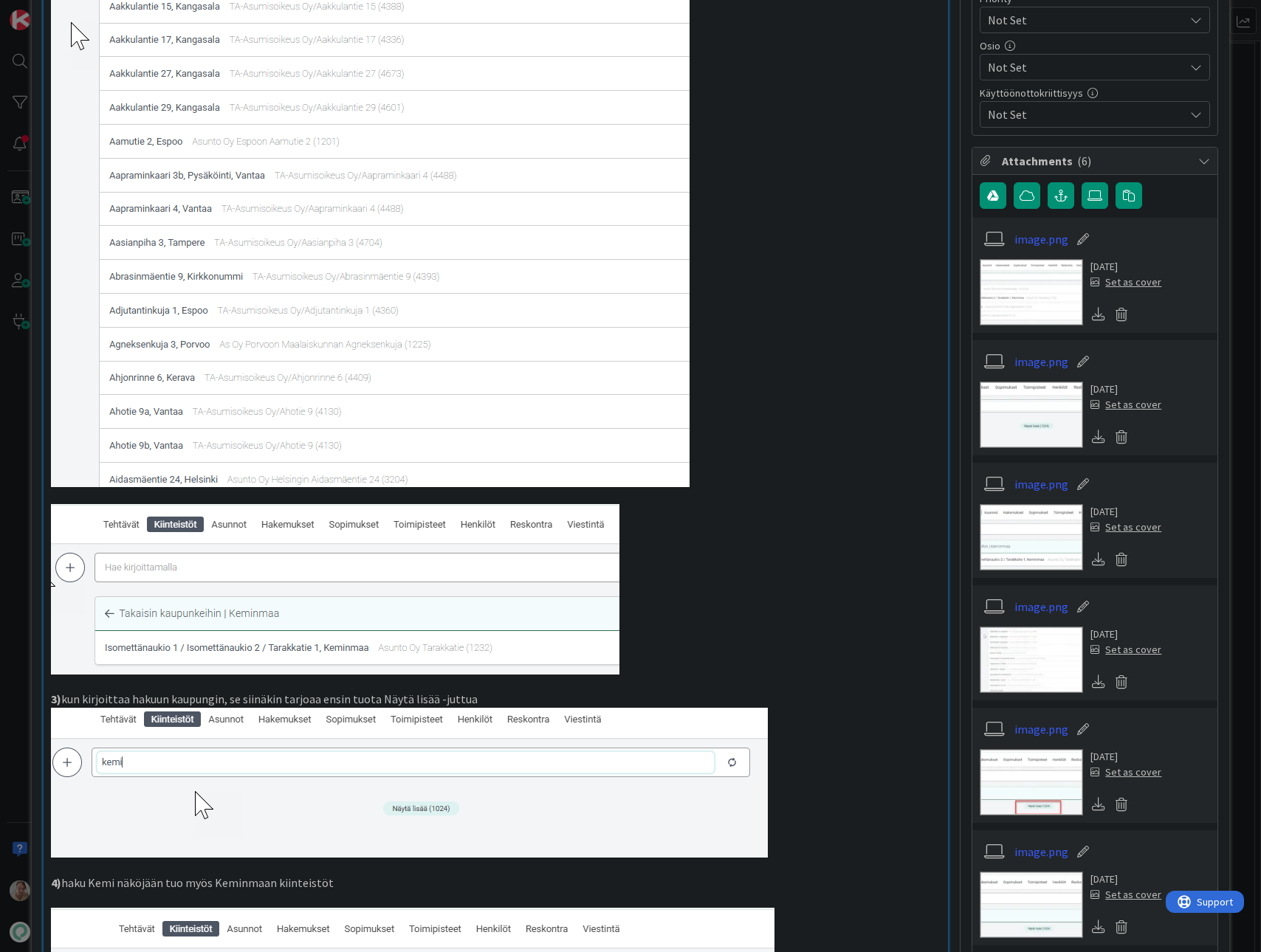
scroll to position [1337, 0]
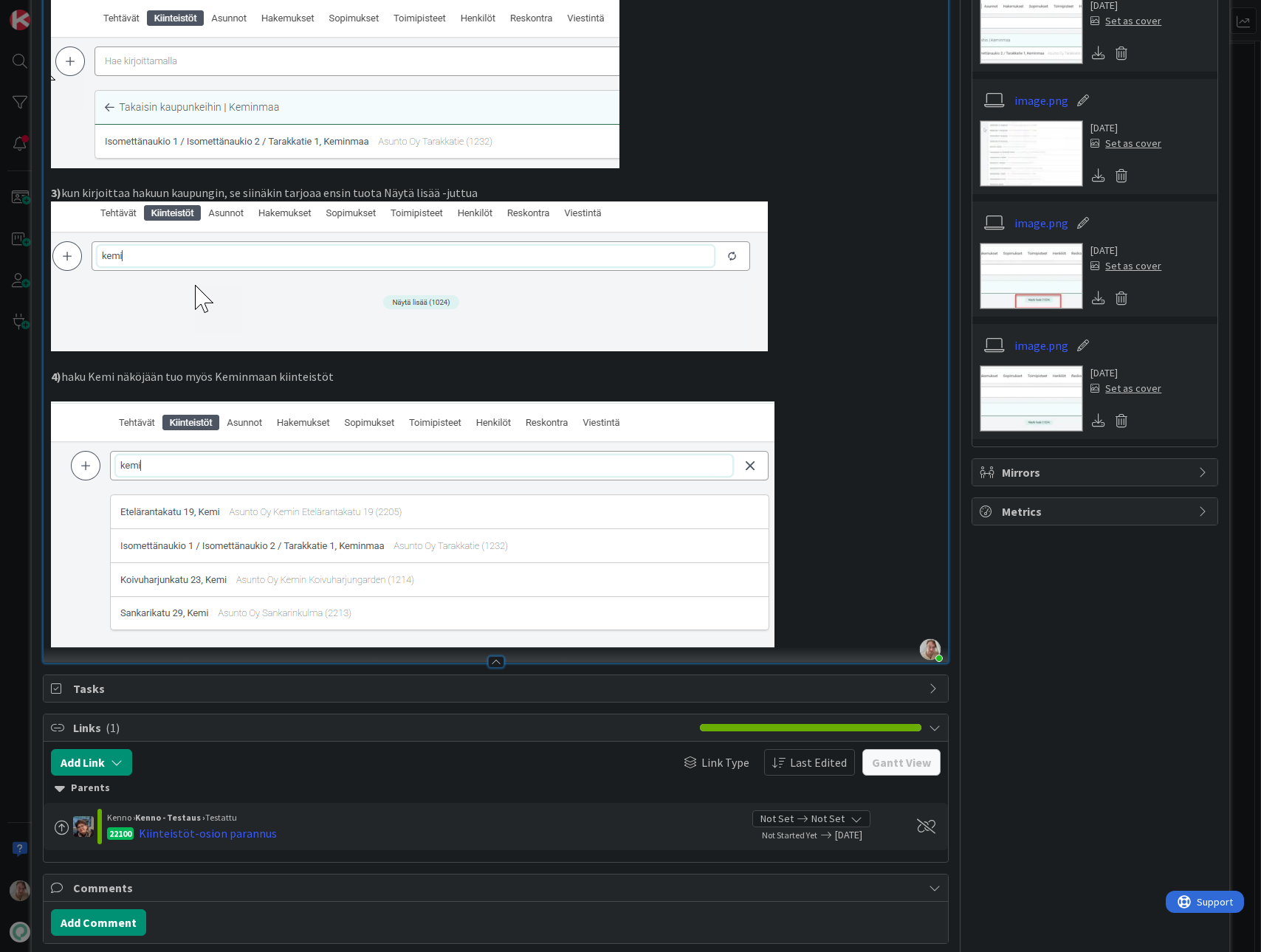
click at [825, 485] on p at bounding box center [496, 524] width 890 height 246
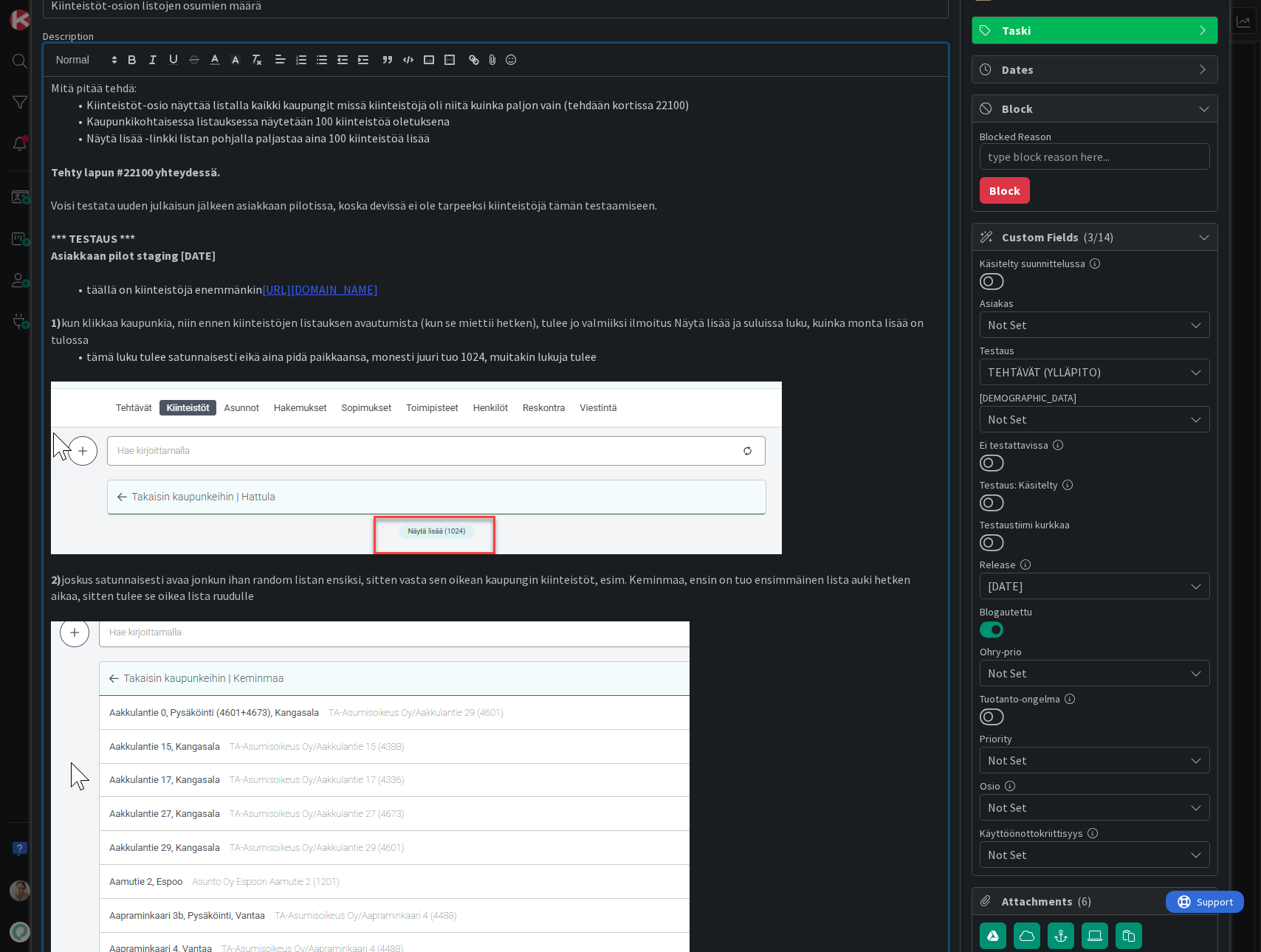
scroll to position [23, 0]
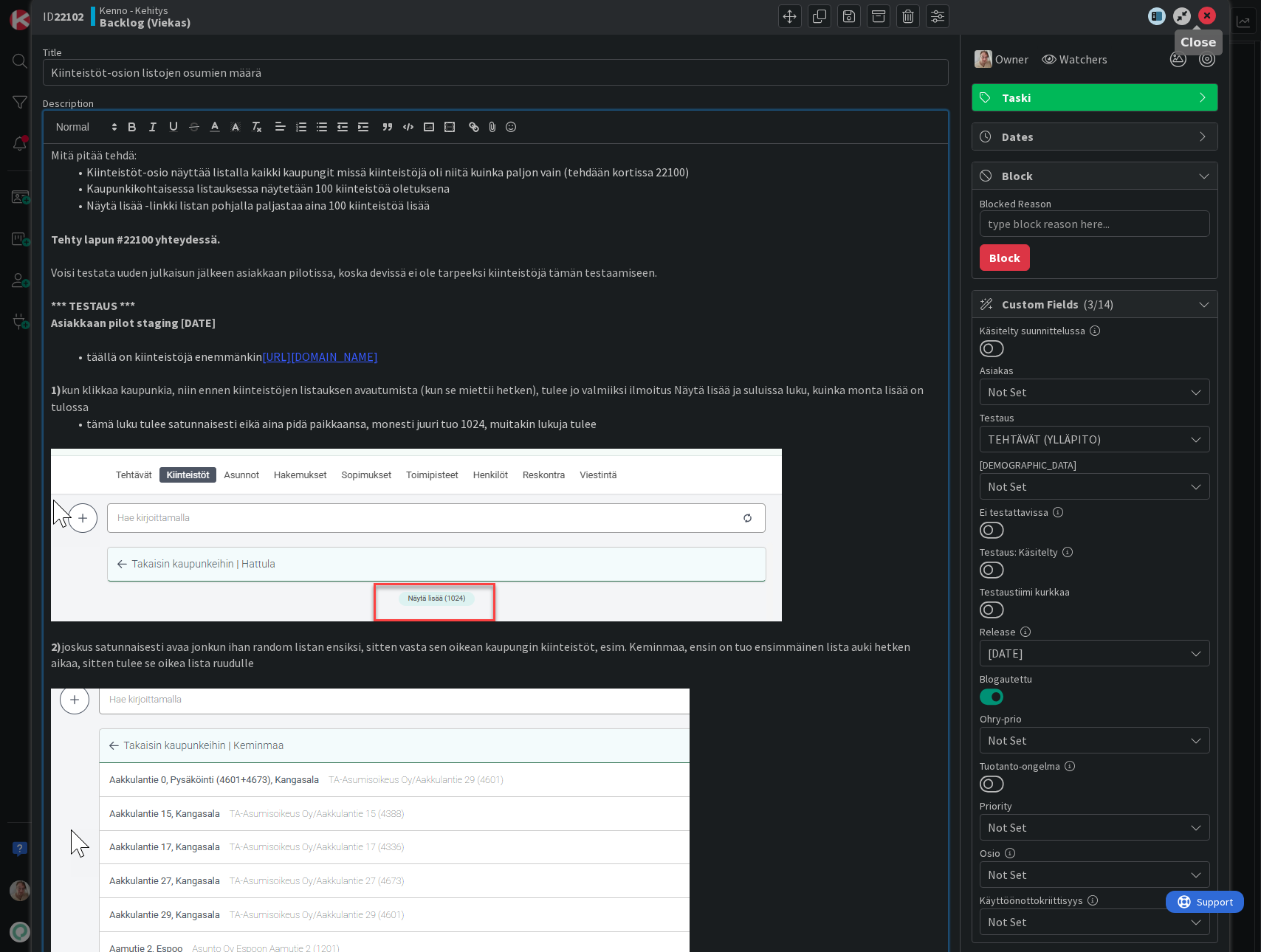
click at [1199, 24] on body "Kanban Kenno - Kehitys 1x 2x 3x 3 Kenno on paras 307 Tekninen feature suunnitte…" at bounding box center [630, 476] width 1261 height 952
click at [1198, 16] on icon at bounding box center [1207, 16] width 18 height 18
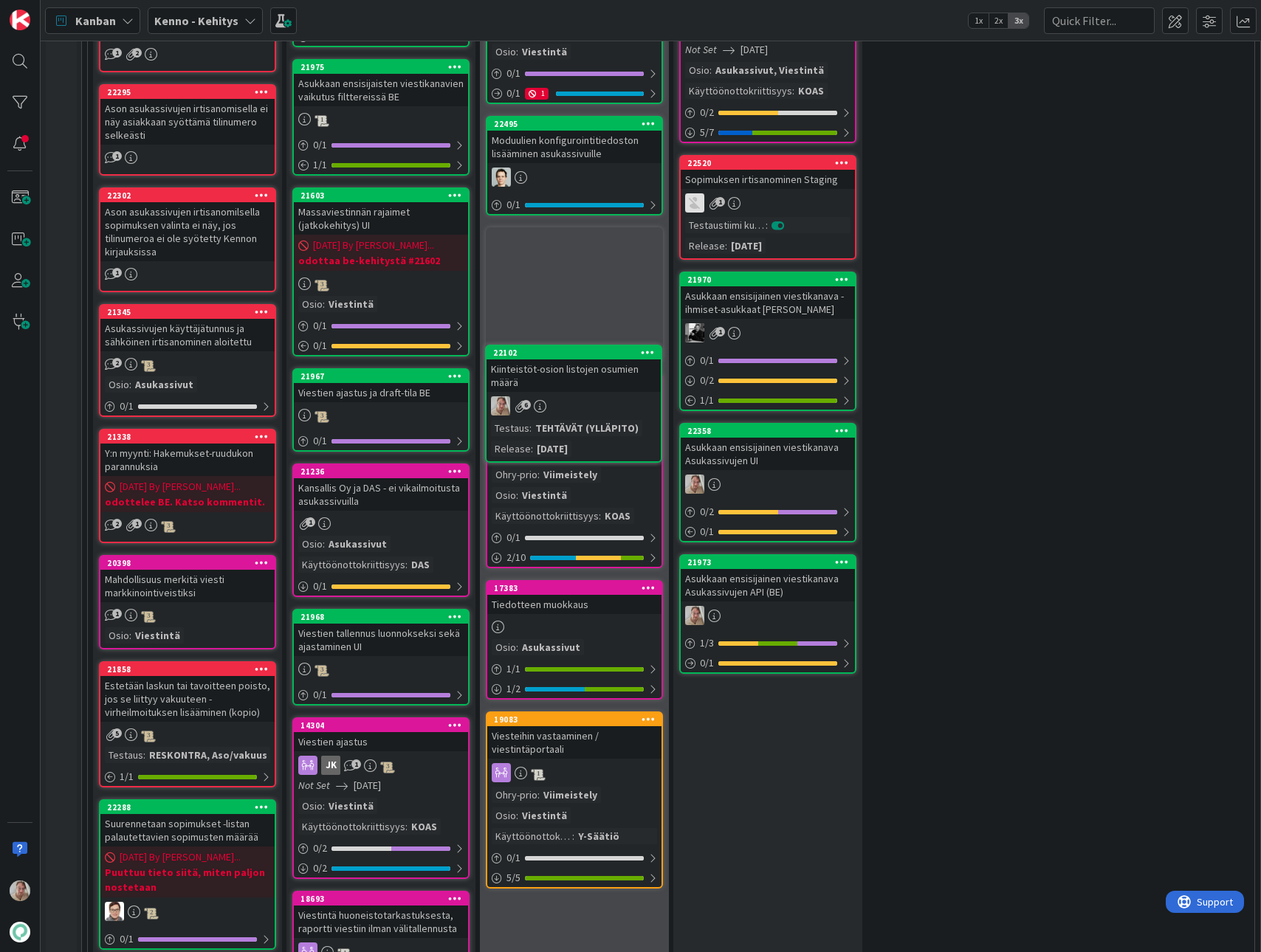
scroll to position [1587, 0]
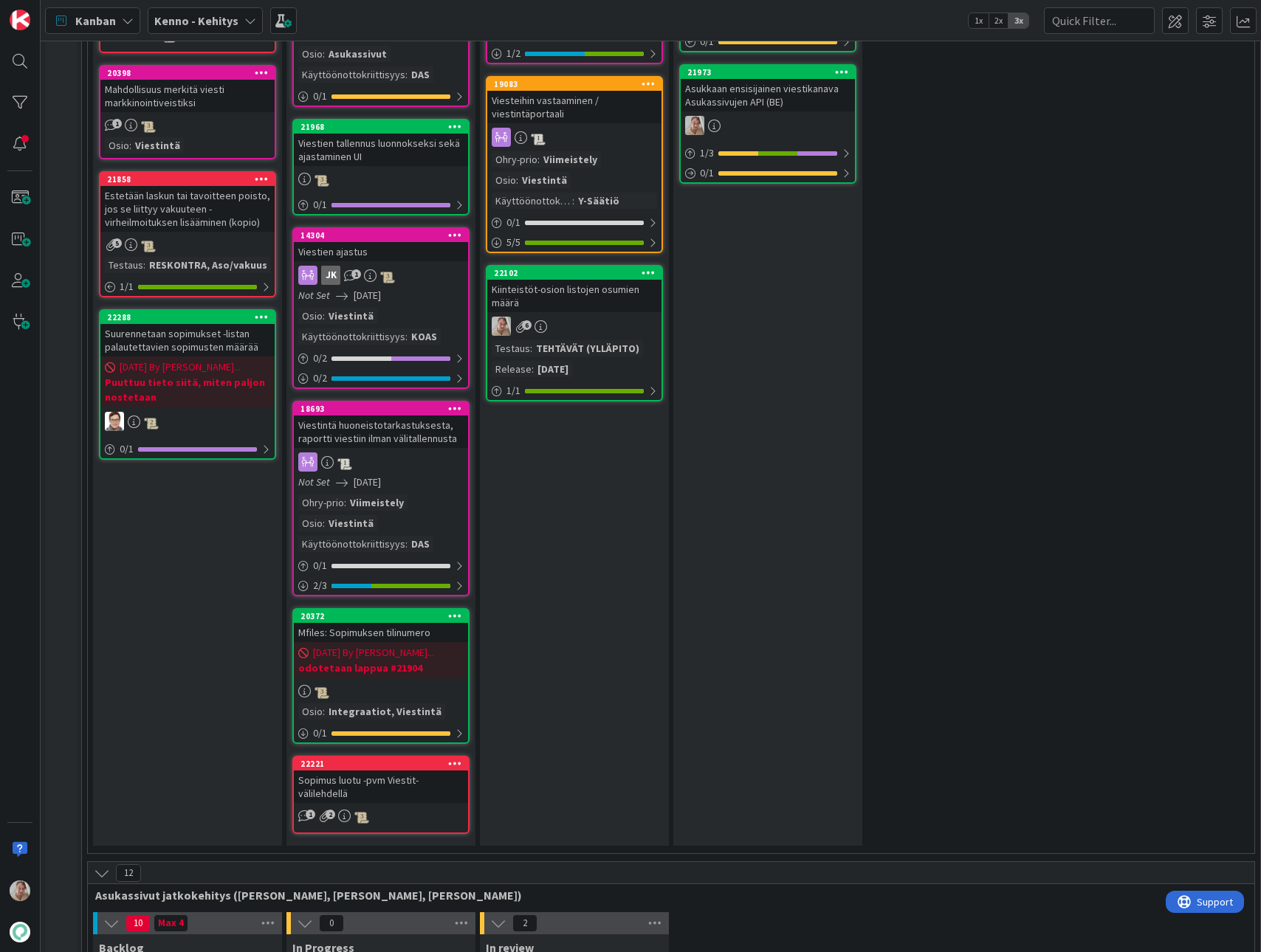
click at [566, 293] on div "Kiinteistöt-osion listojen osumien määrä" at bounding box center [573, 296] width 174 height 32
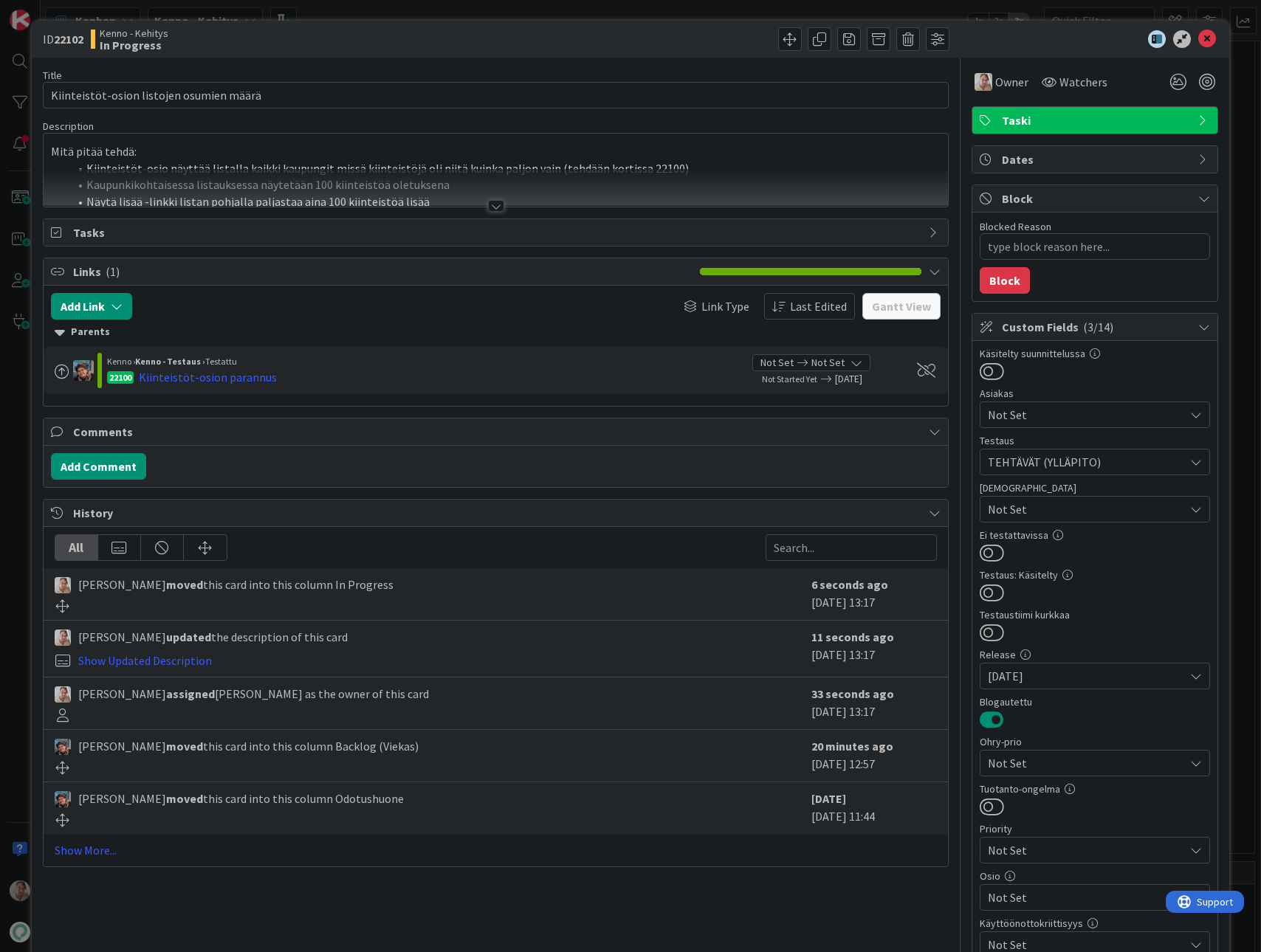
click at [487, 166] on li "Kiinteistöt-osio näyttää listalla kaikki kaupungit missä kiinteistöjä oli niitä…" at bounding box center [504, 168] width 872 height 17
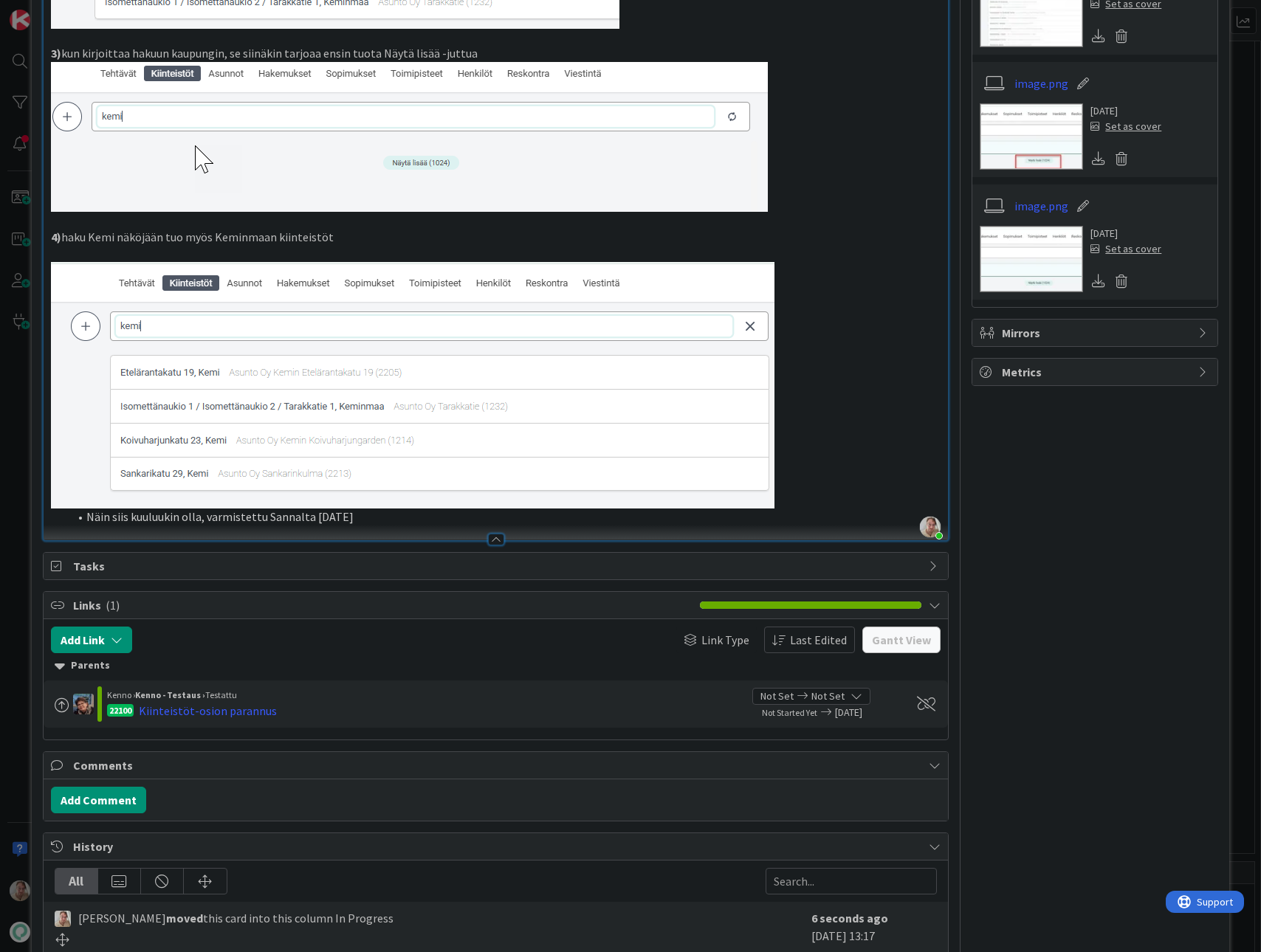
scroll to position [1456, 0]
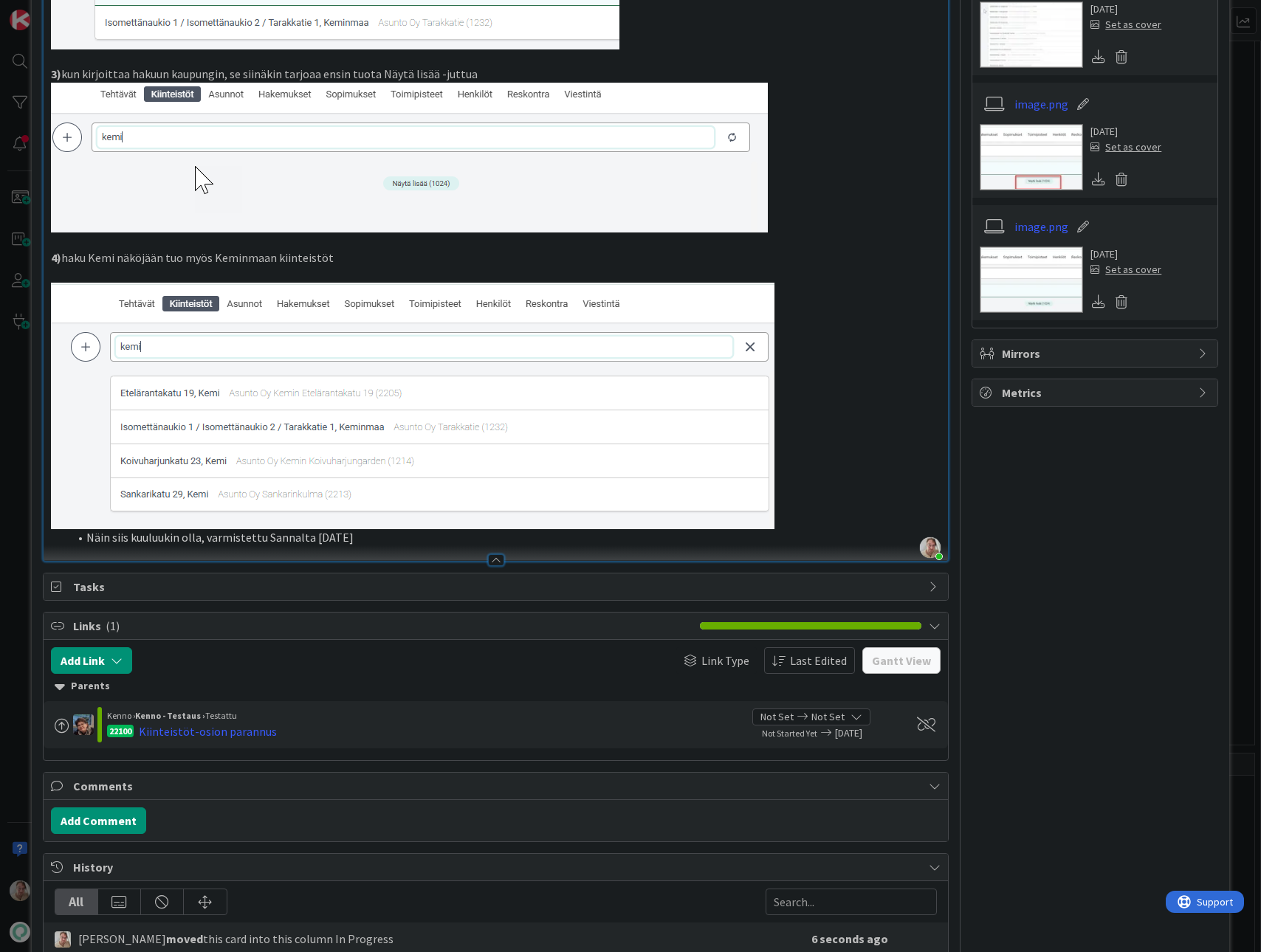
type textarea "x"
